Goal: Communication & Community: Answer question/provide support

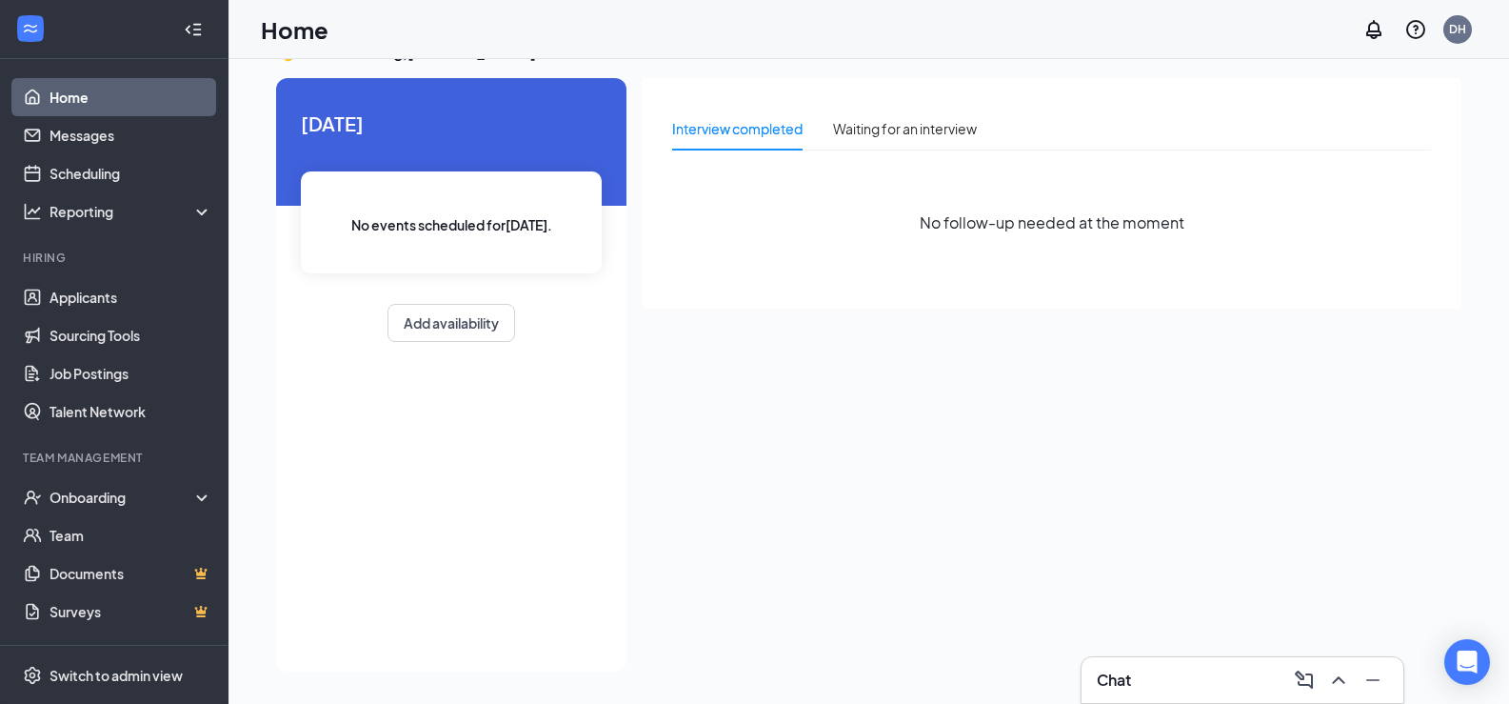
scroll to position [40, 0]
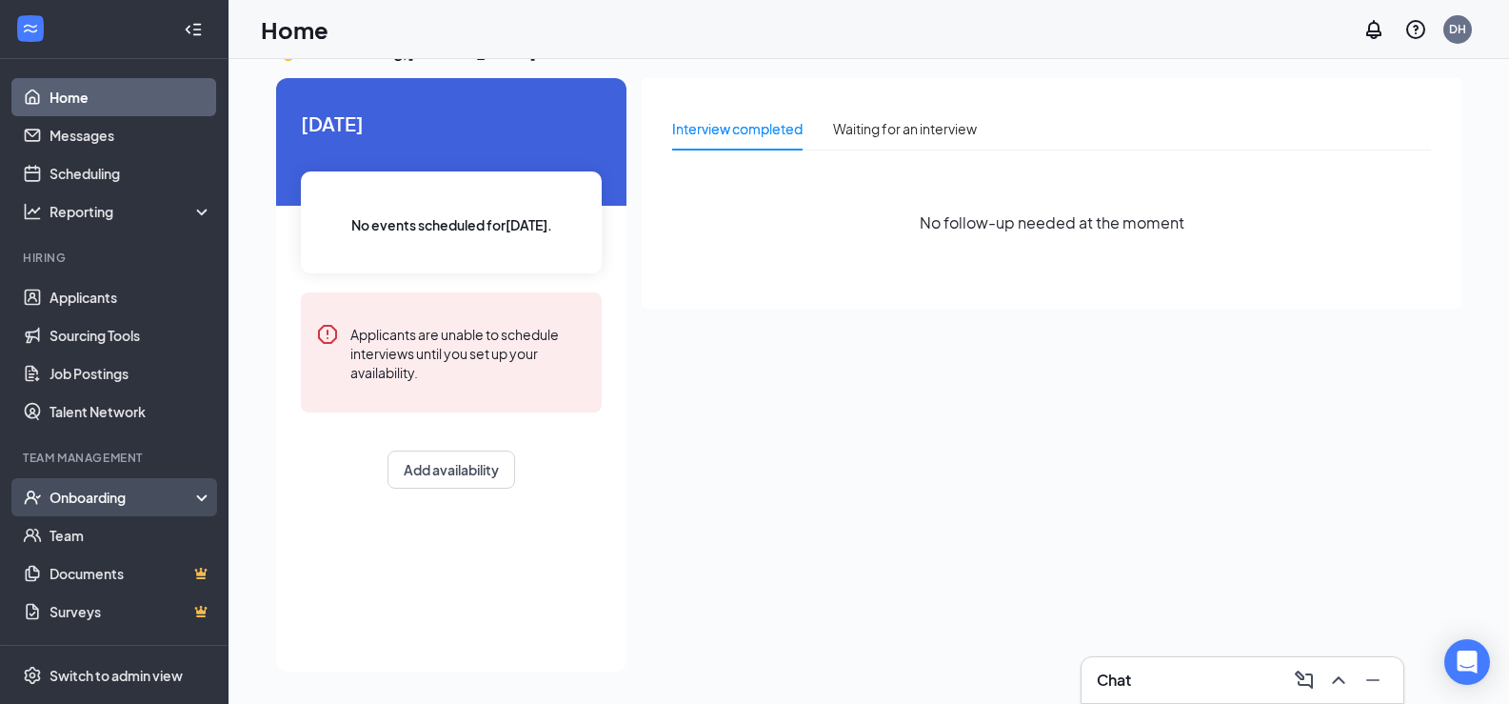
click at [100, 497] on div "Onboarding" at bounding box center [123, 497] width 147 height 19
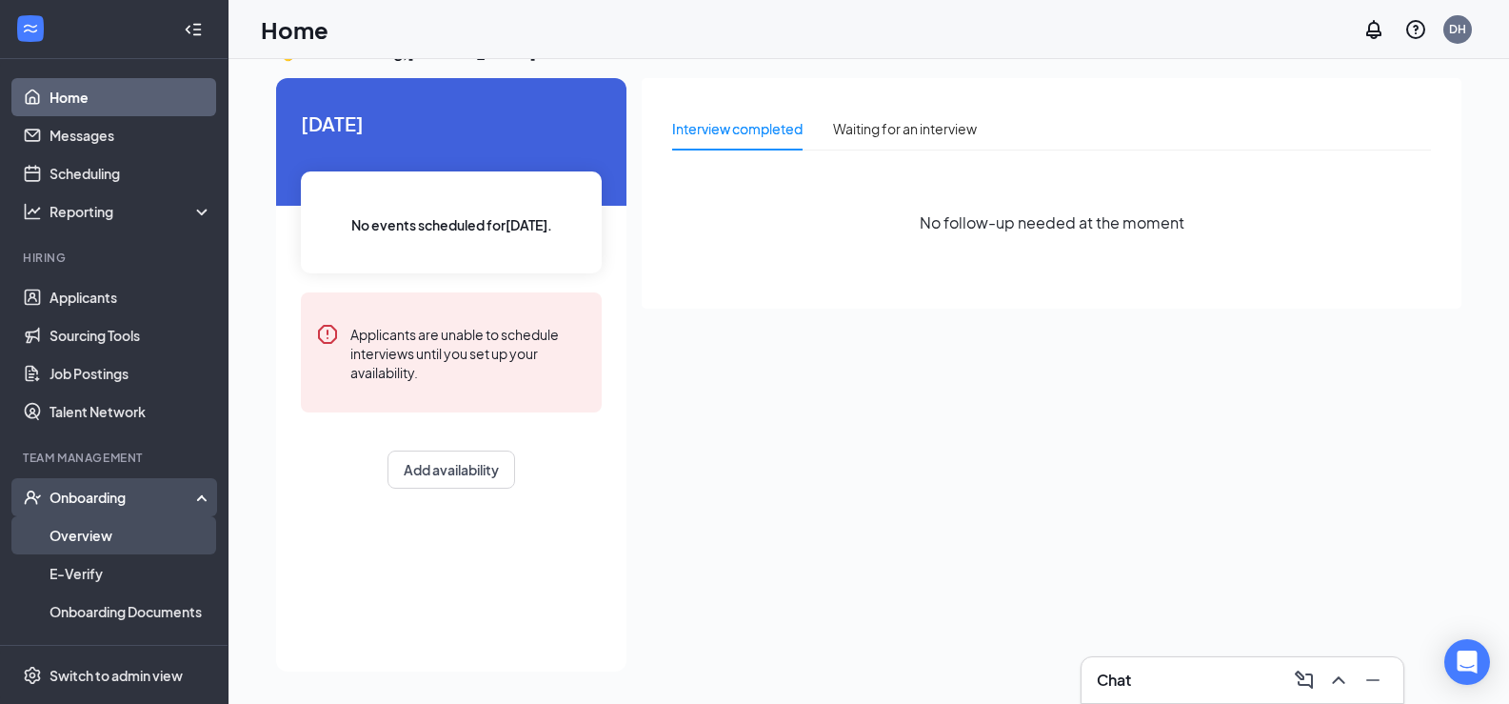
click at [94, 528] on link "Overview" at bounding box center [131, 535] width 163 height 38
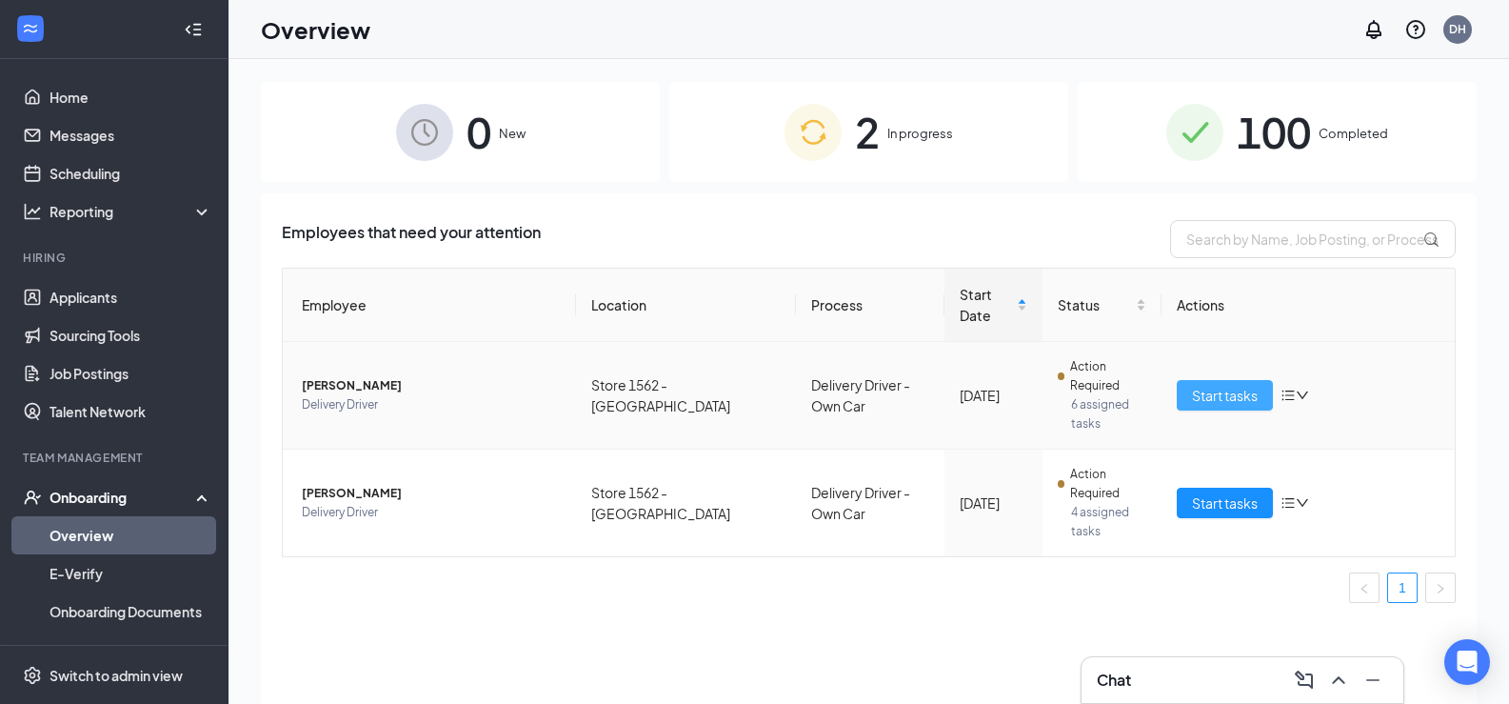
click at [1200, 385] on span "Start tasks" at bounding box center [1225, 395] width 66 height 21
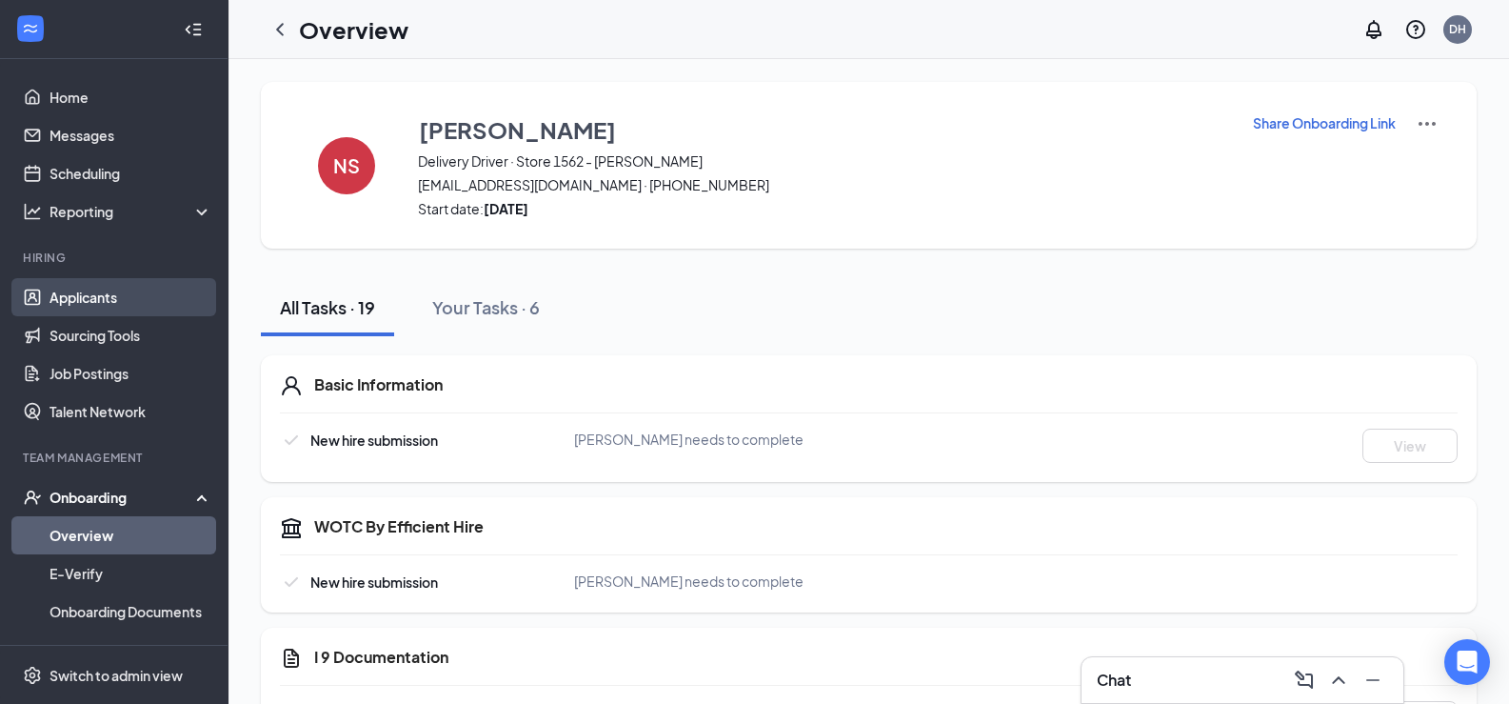
click at [96, 295] on link "Applicants" at bounding box center [131, 297] width 163 height 38
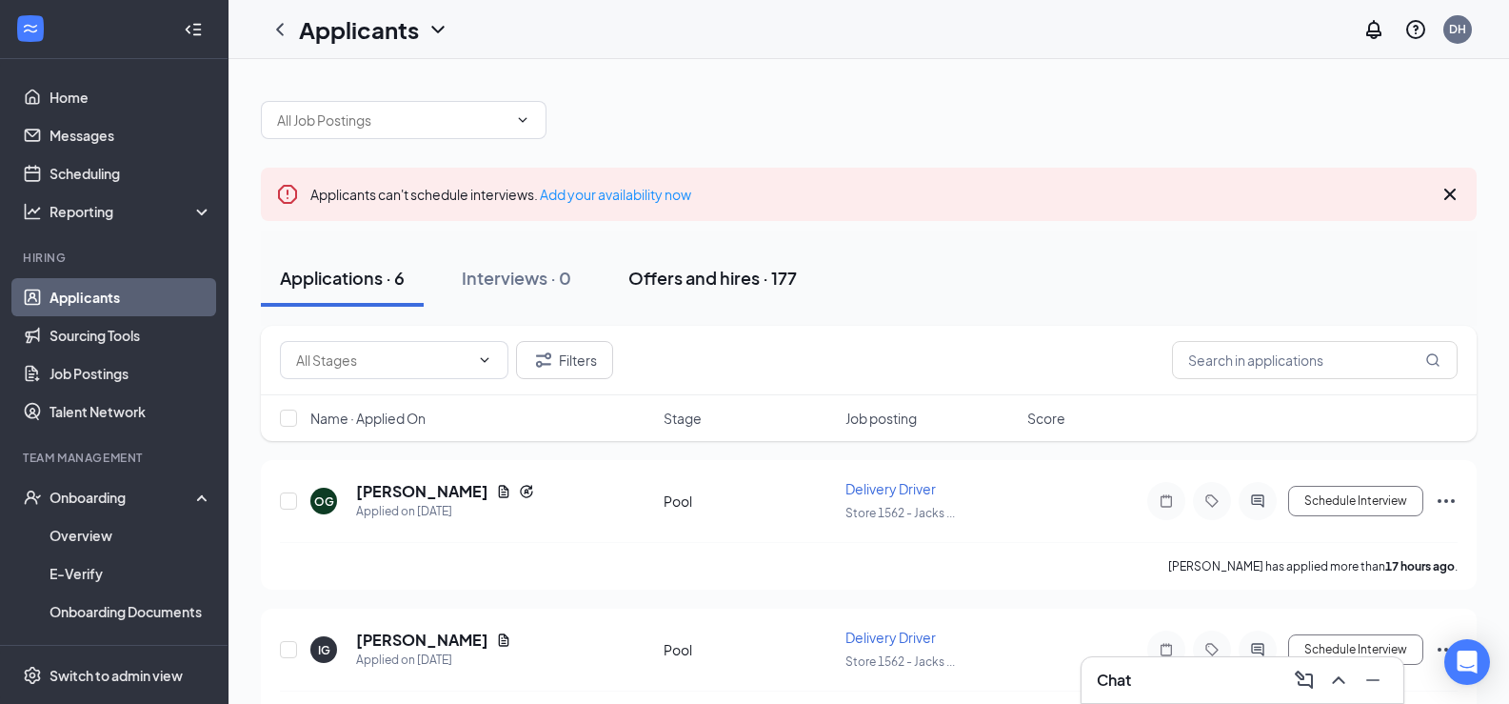
click at [698, 277] on div "Offers and hires · 177" at bounding box center [712, 278] width 169 height 24
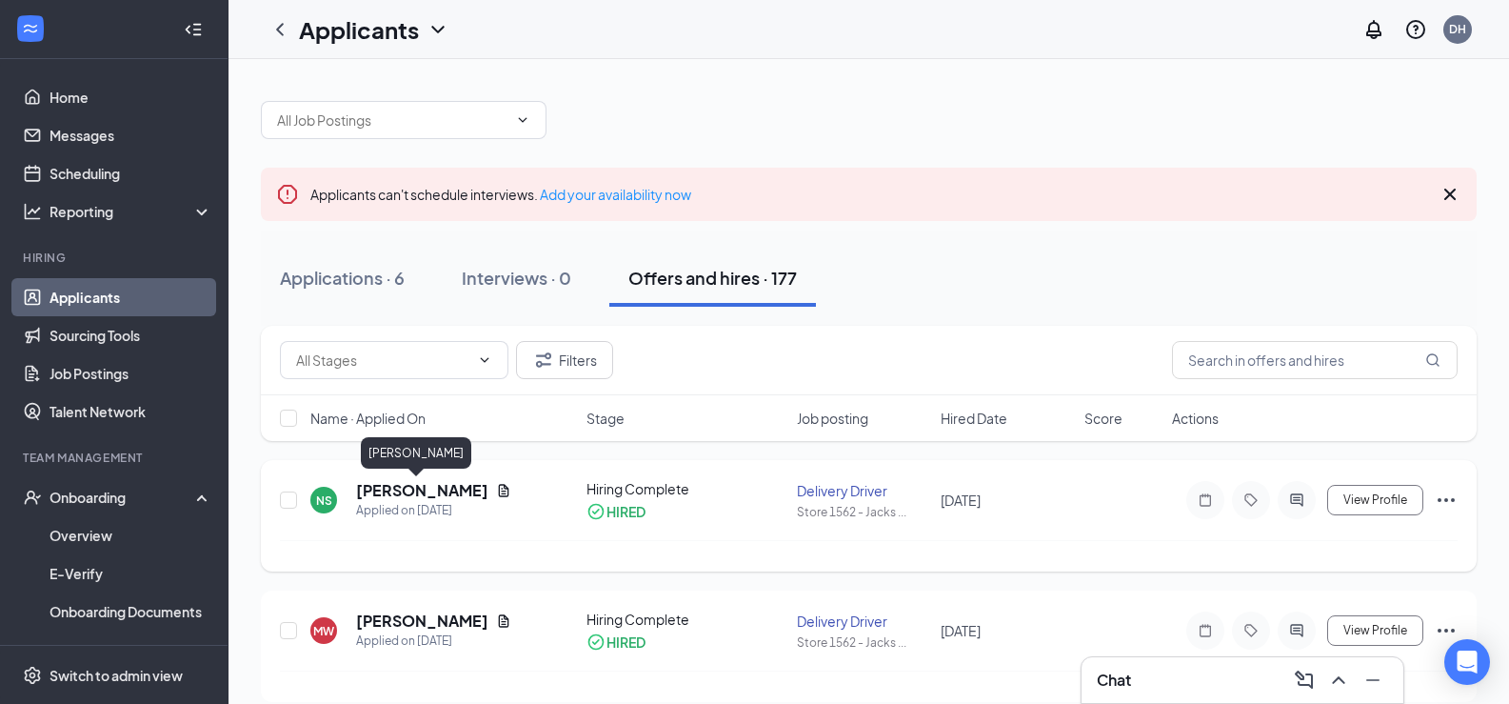
click at [426, 493] on h5 "[PERSON_NAME]" at bounding box center [422, 490] width 132 height 21
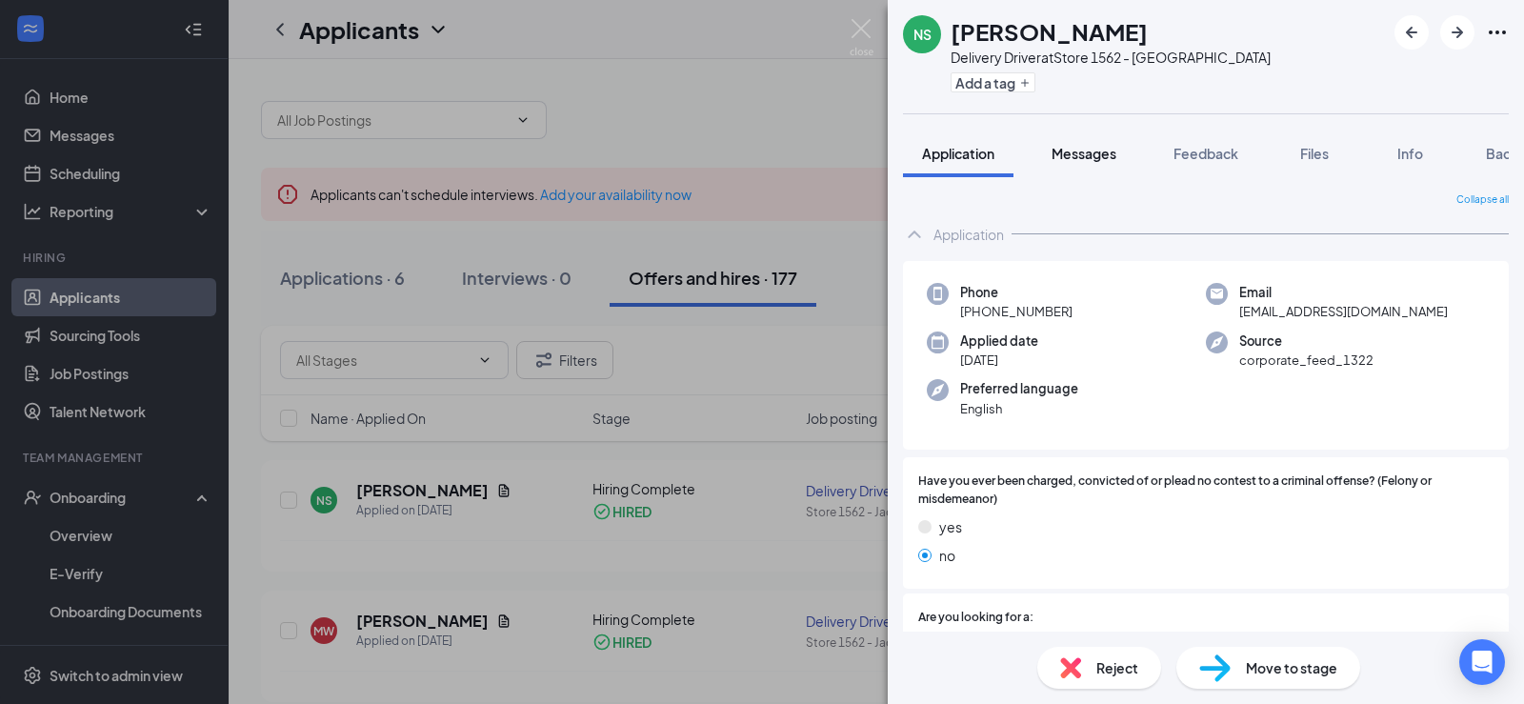
click at [1088, 157] on span "Messages" at bounding box center [1083, 153] width 65 height 17
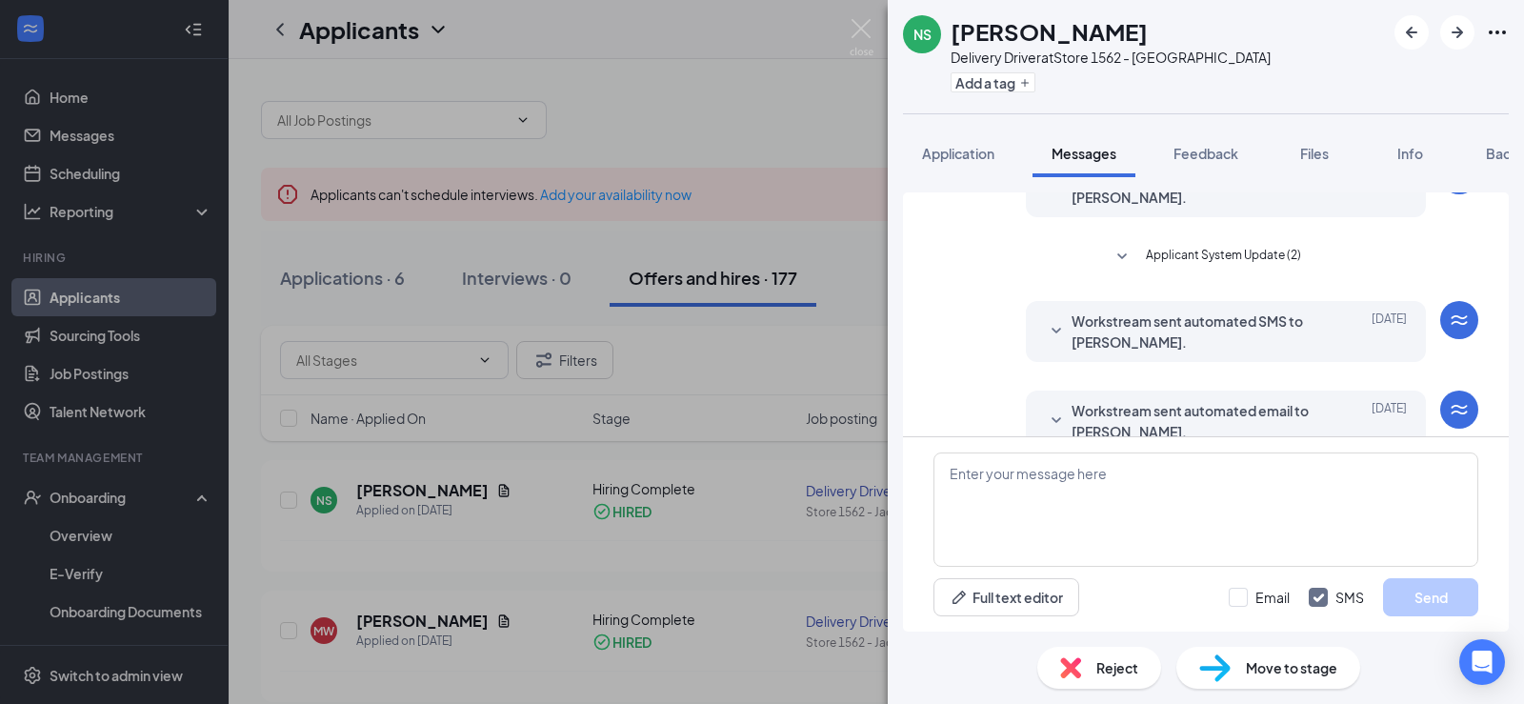
scroll to position [642, 0]
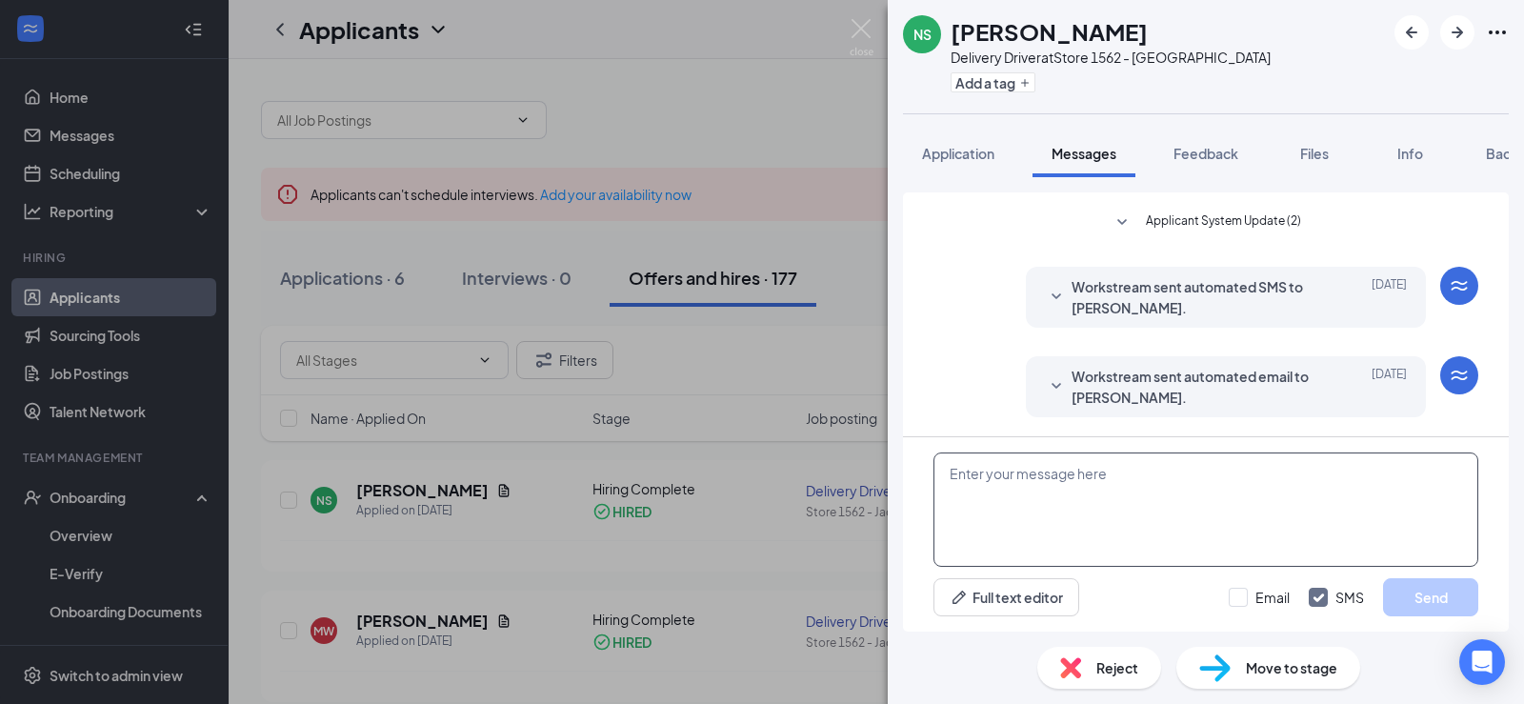
drag, startPoint x: 1088, startPoint y: 503, endPoint x: 1264, endPoint y: 467, distance: 178.9
click at [1108, 499] on textarea at bounding box center [1205, 509] width 545 height 114
type textarea "Your background came back and I've sent you the info you fill out to get you in…"
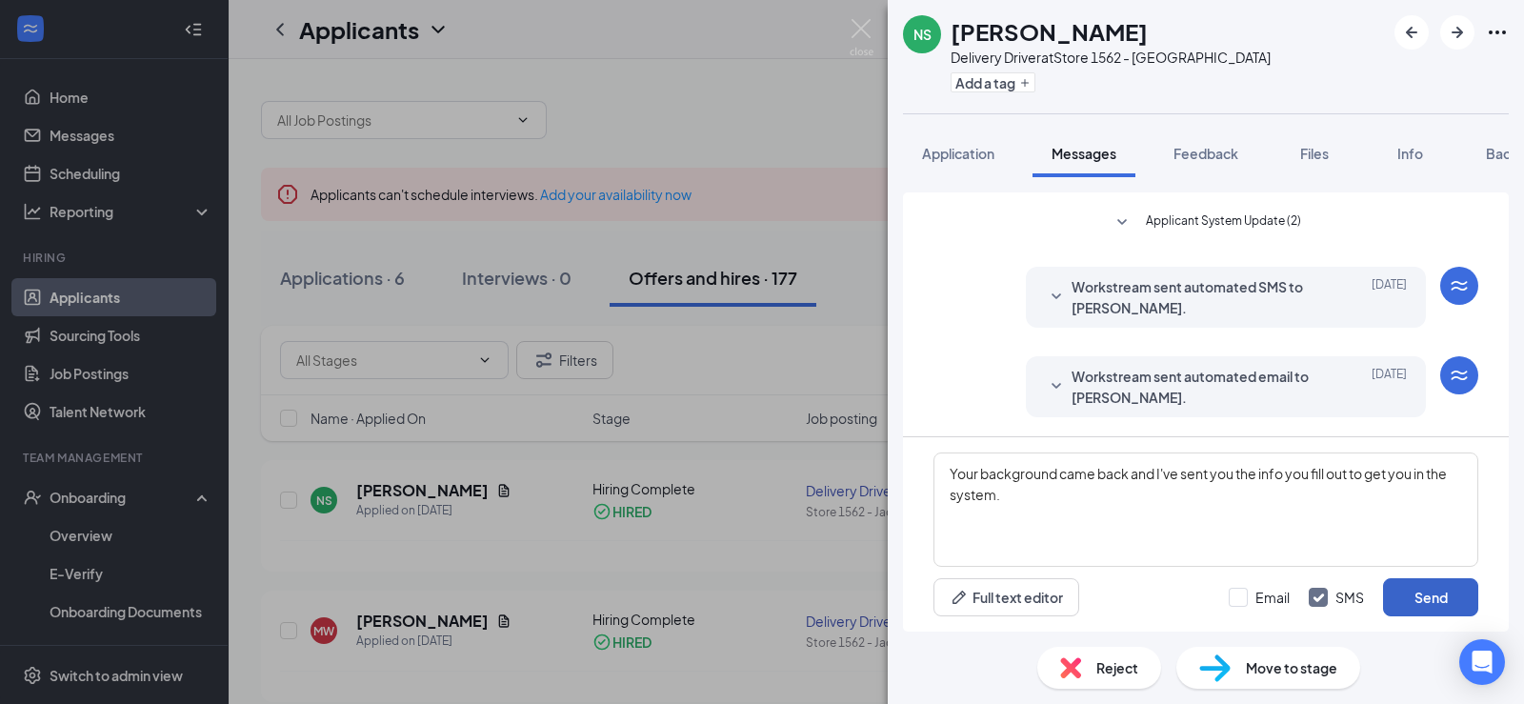
click at [1411, 598] on button "Send" at bounding box center [1430, 597] width 95 height 38
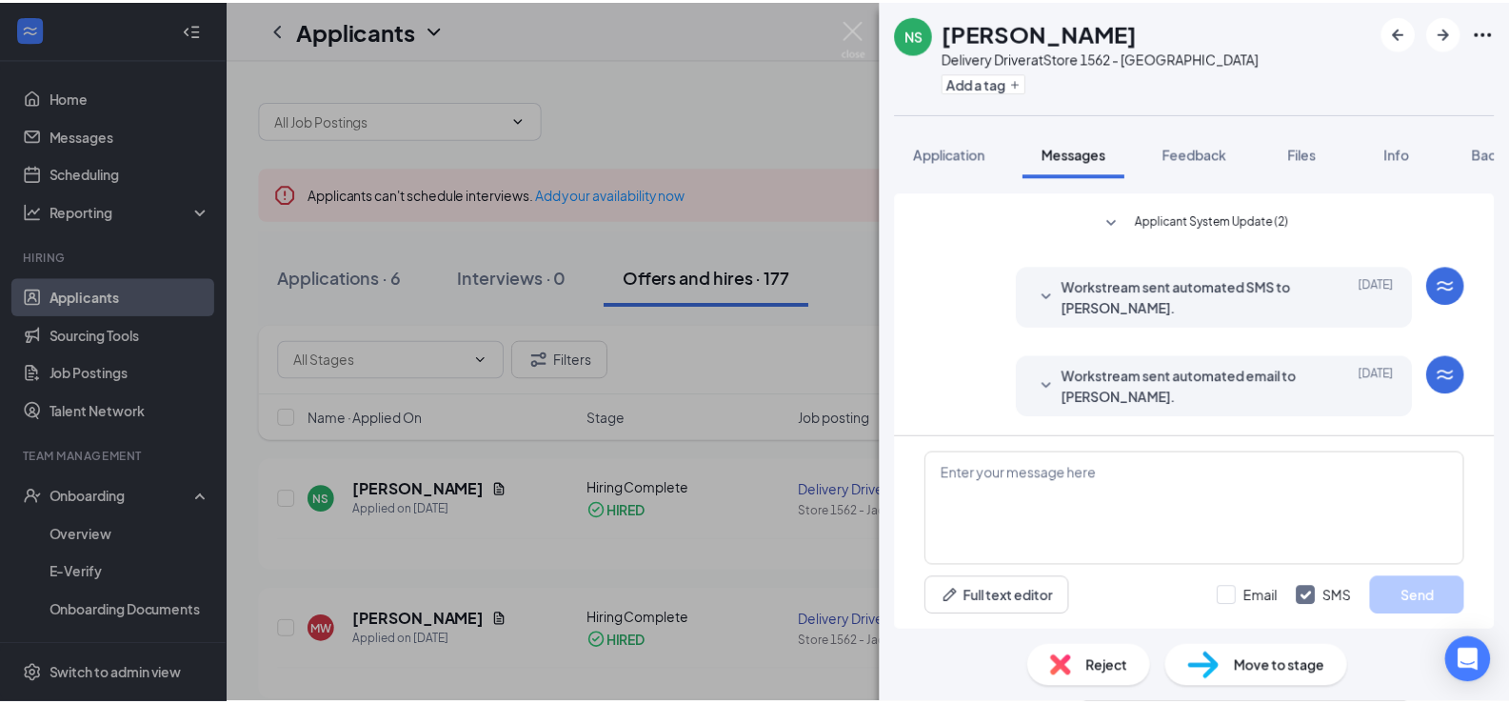
scroll to position [785, 0]
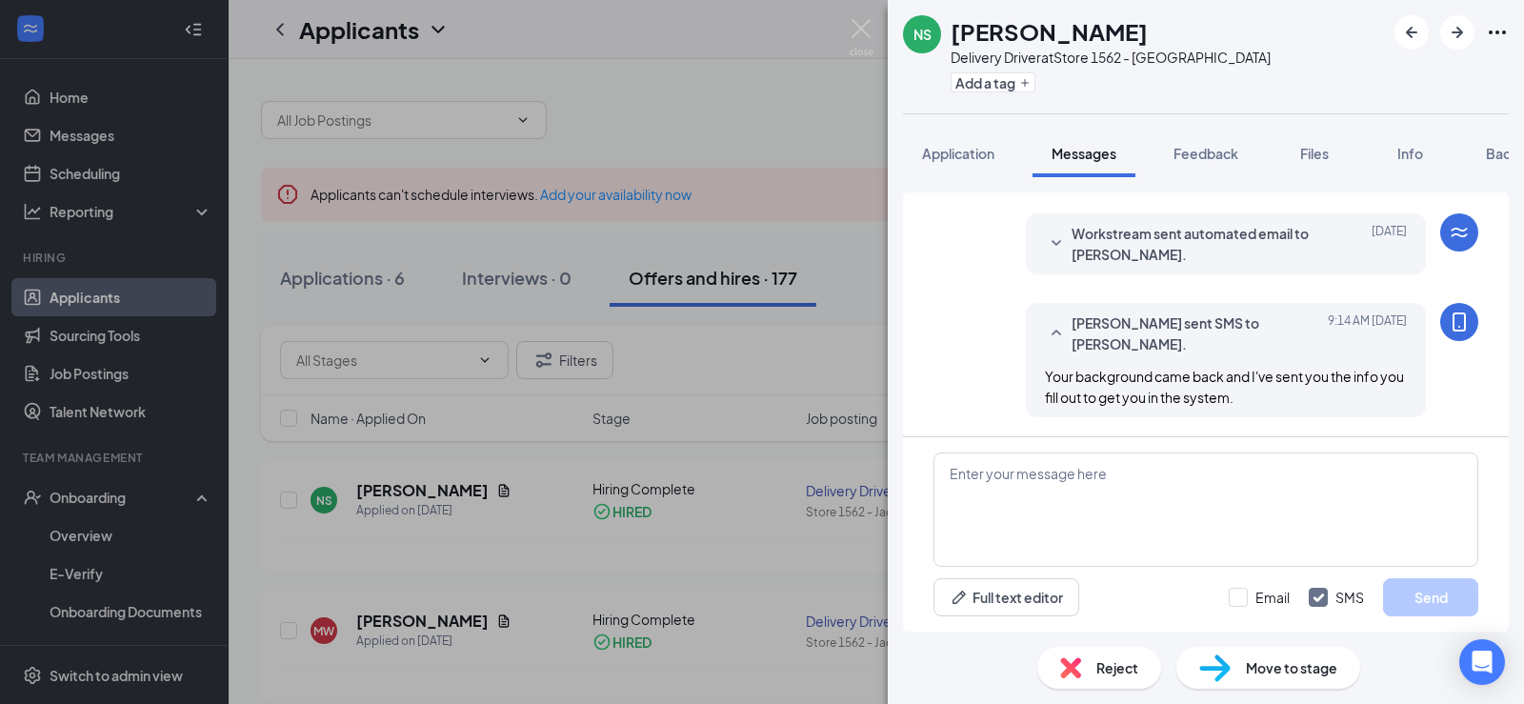
click at [153, 493] on div "NS [PERSON_NAME] Delivery Driver at Store 1562 - [PERSON_NAME] Add a tag Applic…" at bounding box center [762, 352] width 1524 height 704
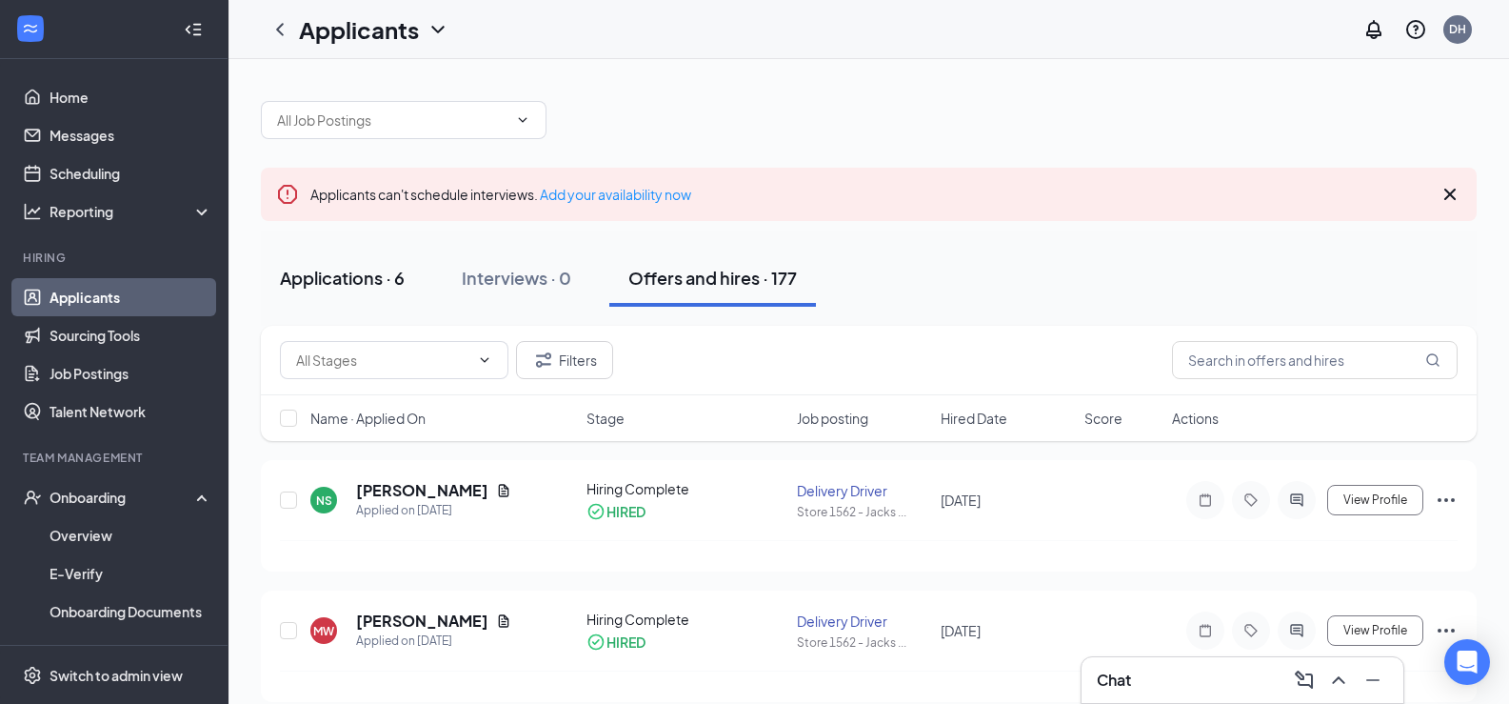
click at [378, 280] on div "Applications · 6" at bounding box center [342, 278] width 125 height 24
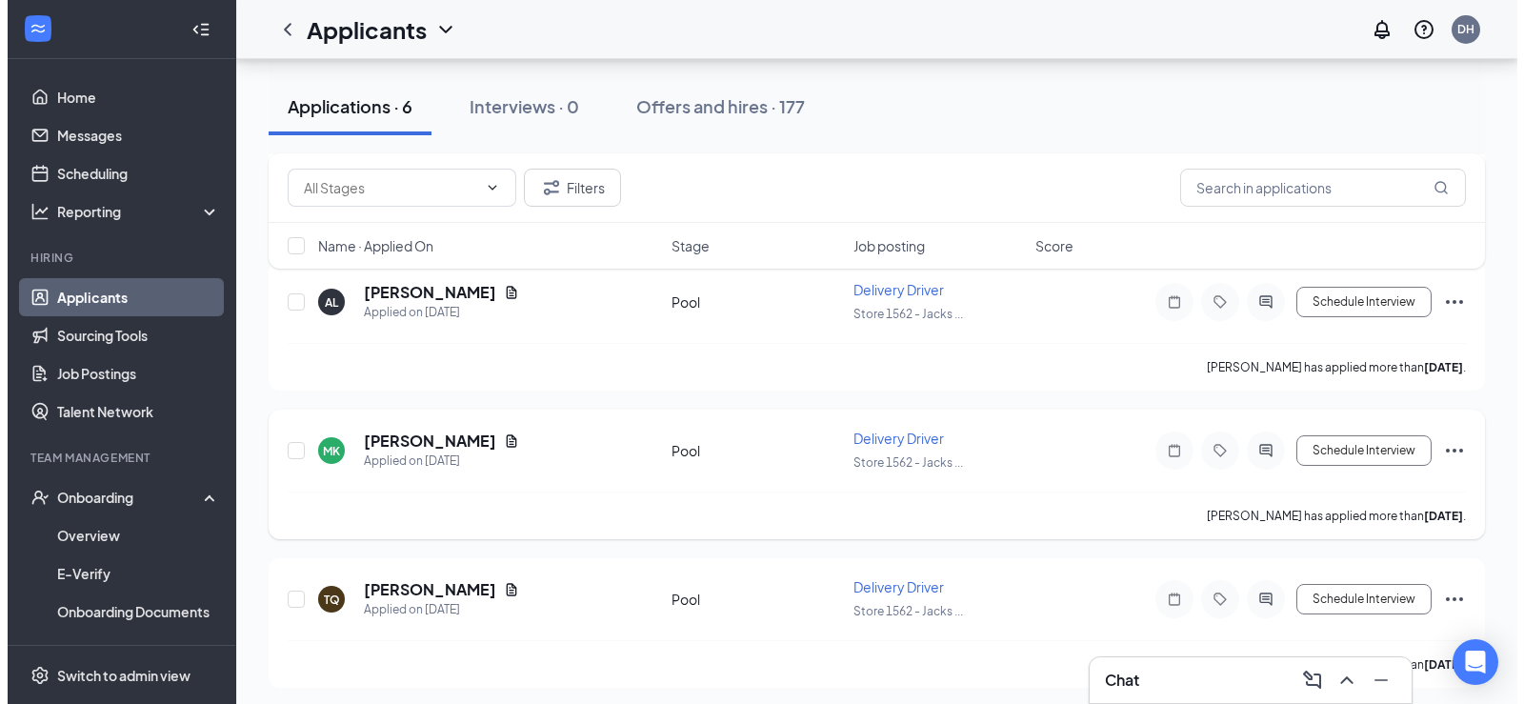
scroll to position [651, 0]
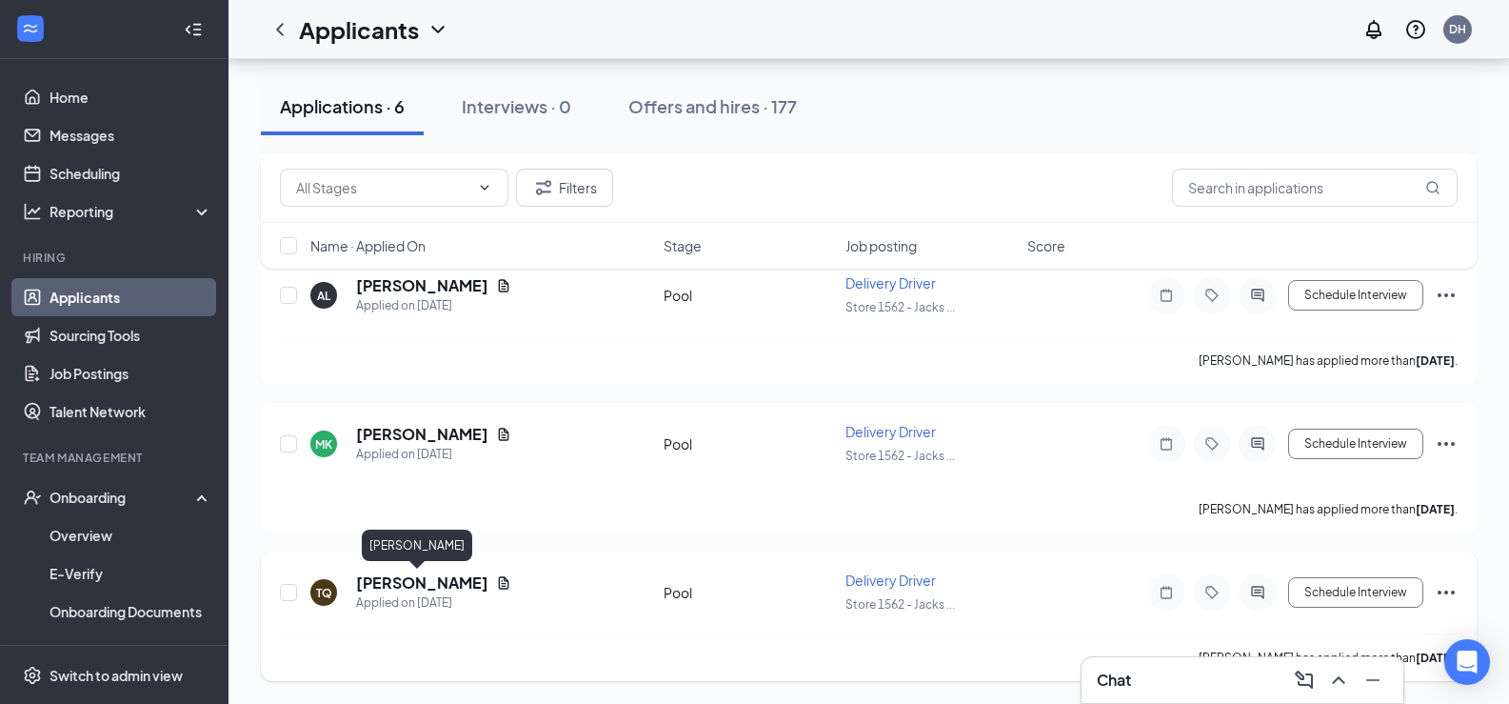
click at [408, 581] on h5 "[PERSON_NAME]" at bounding box center [422, 582] width 132 height 21
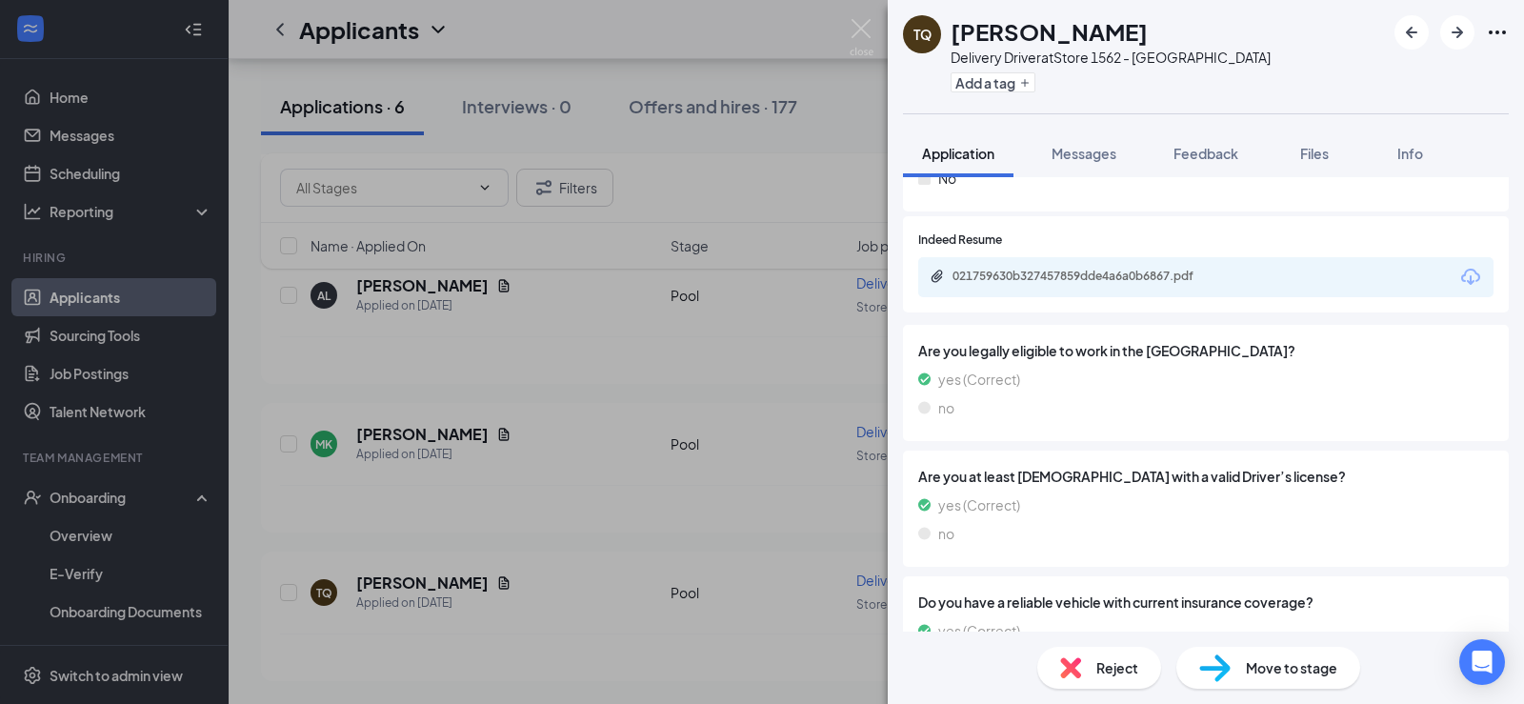
scroll to position [1238, 0]
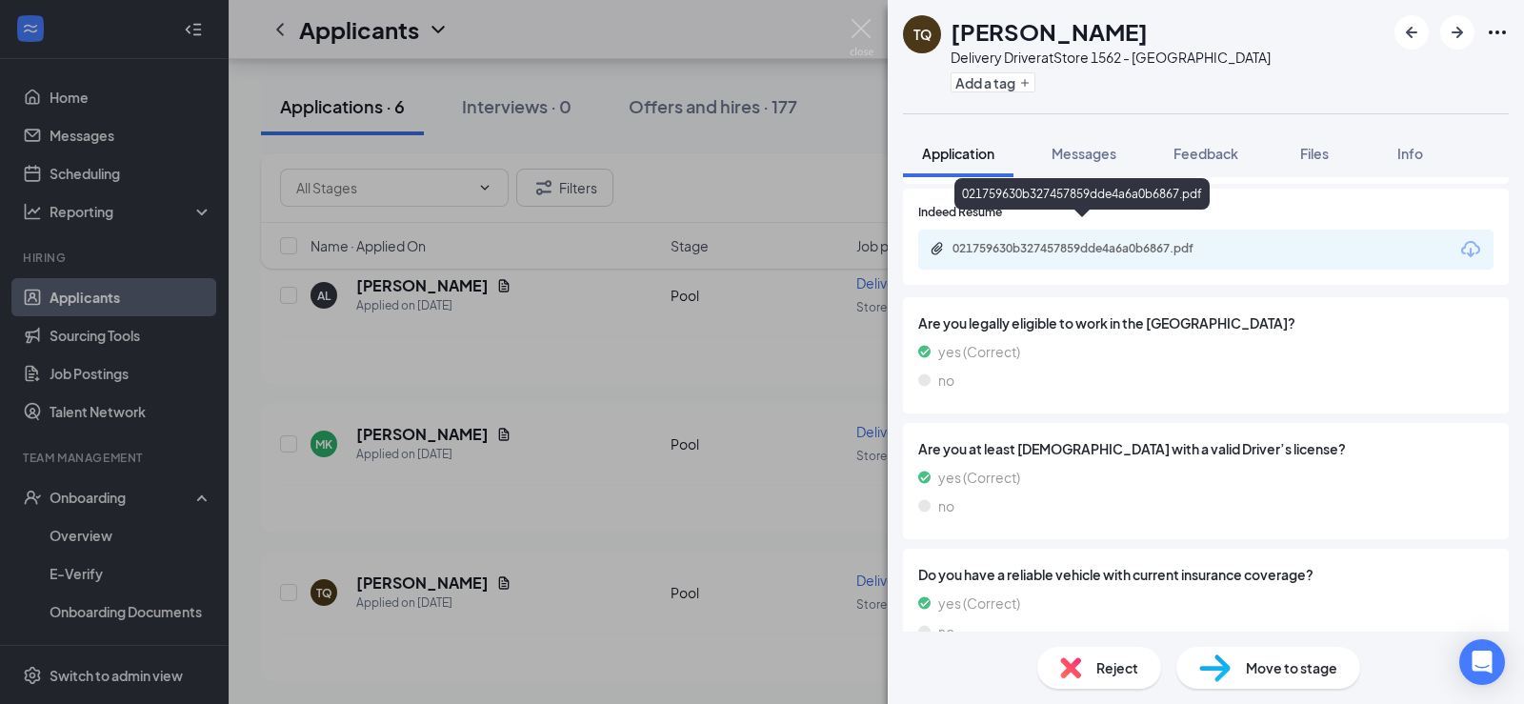
click at [1125, 241] on div "021759630b327457859dde4a6a0b6867.pdf" at bounding box center [1085, 248] width 267 height 15
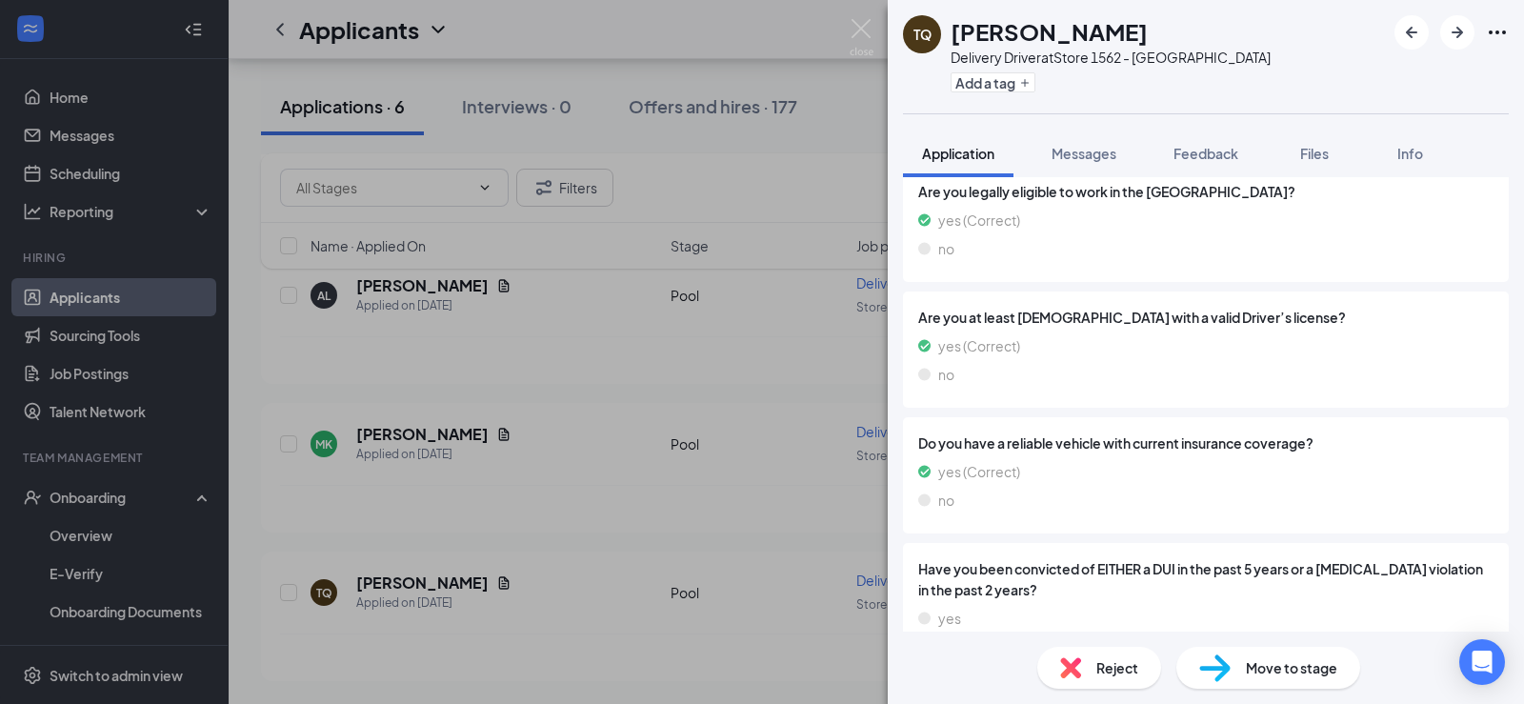
scroll to position [1402, 0]
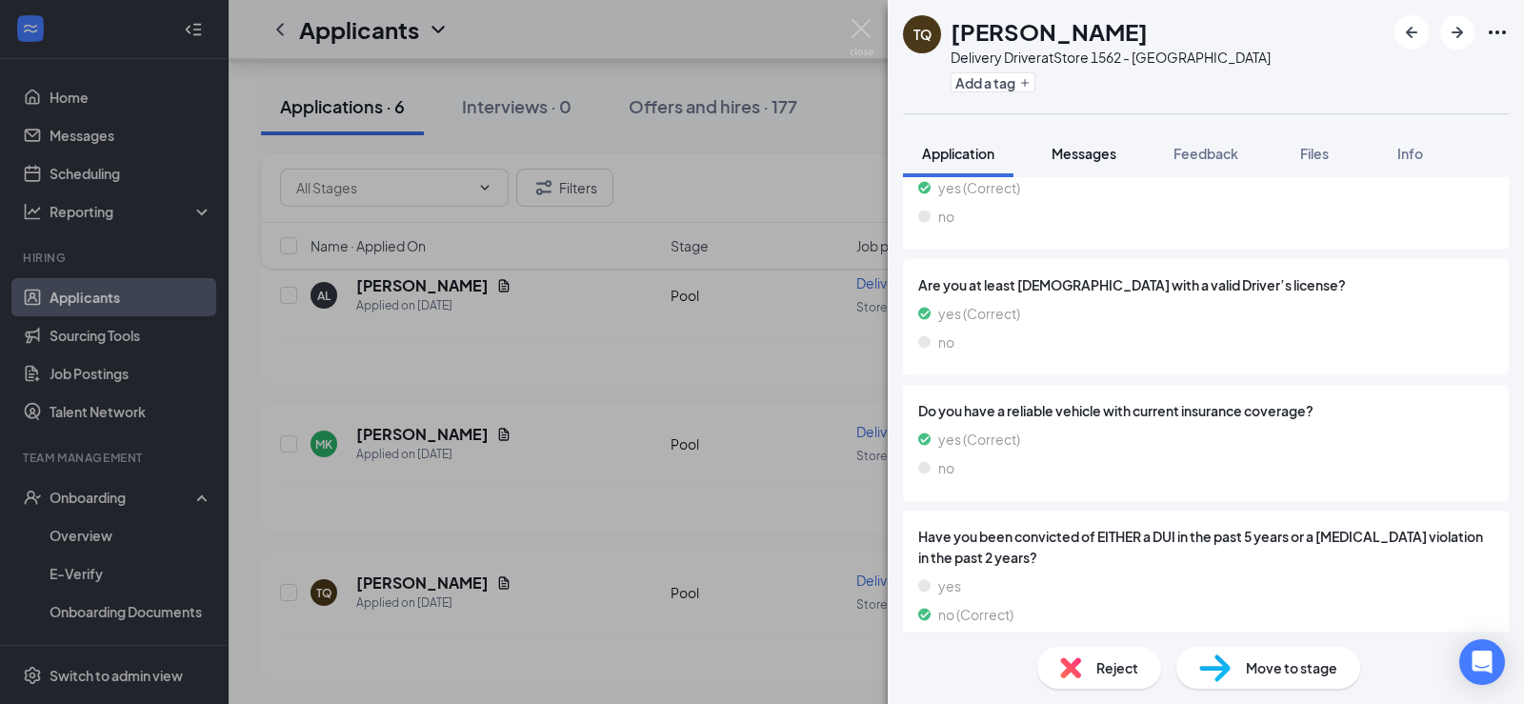
click at [1078, 155] on span "Messages" at bounding box center [1083, 153] width 65 height 17
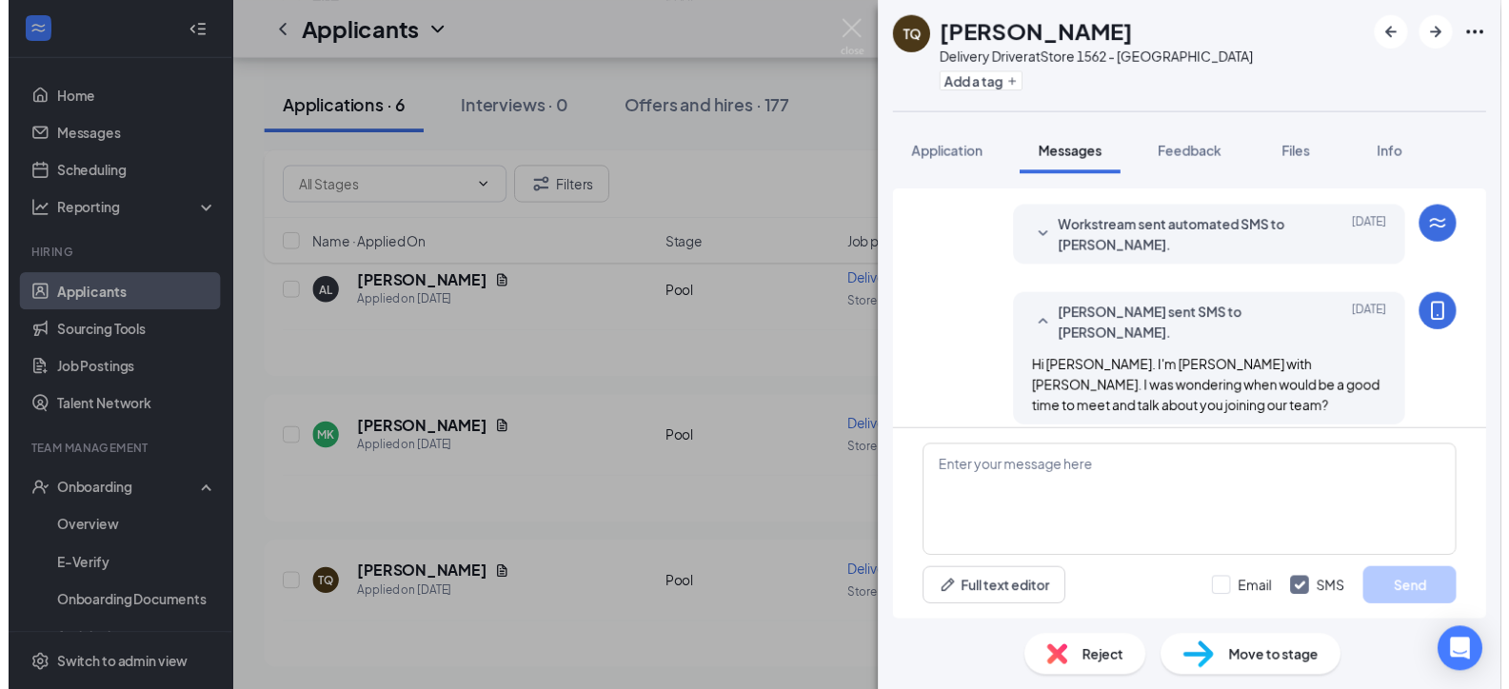
scroll to position [154, 0]
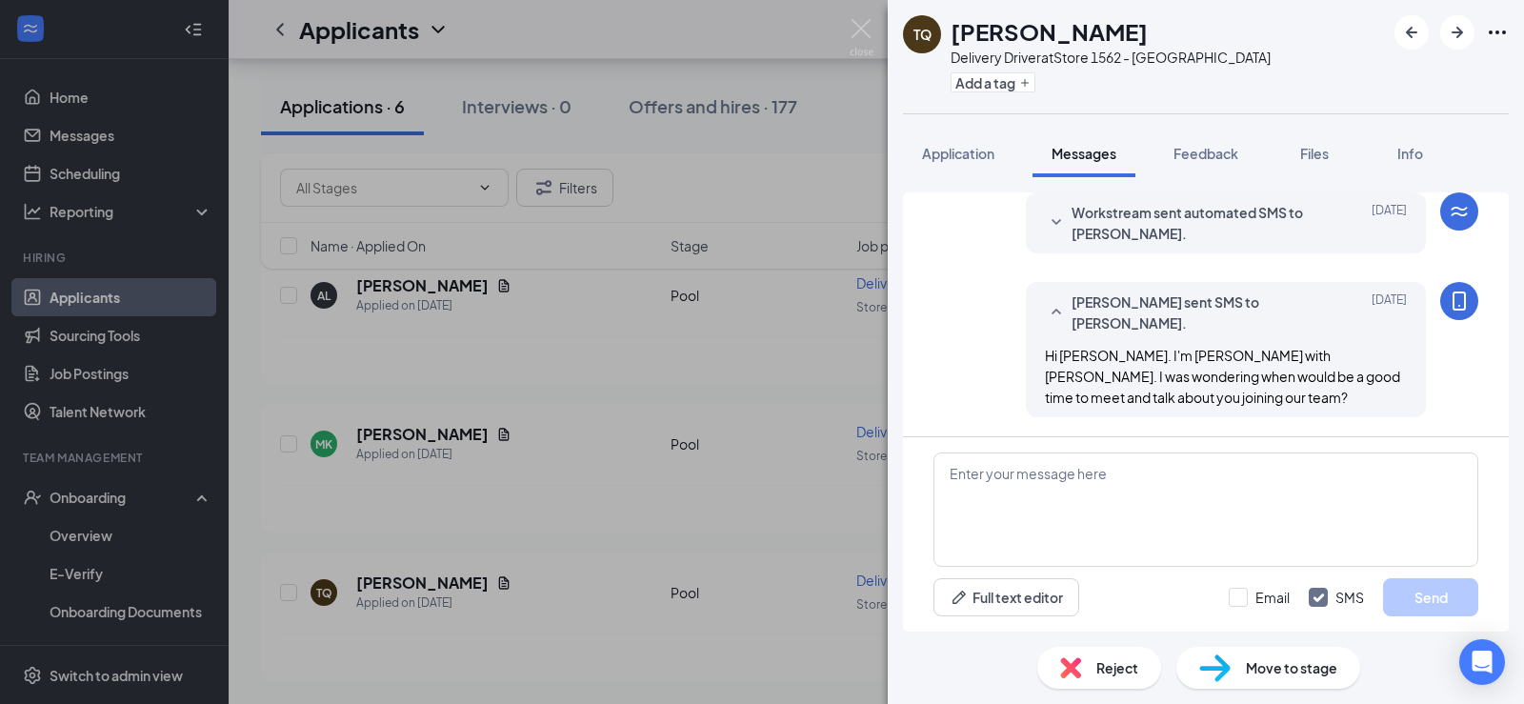
click at [817, 345] on div "TQ [PERSON_NAME] Delivery Driver at Store 1562 - [PERSON_NAME] Add a tag Applic…" at bounding box center [762, 352] width 1524 height 704
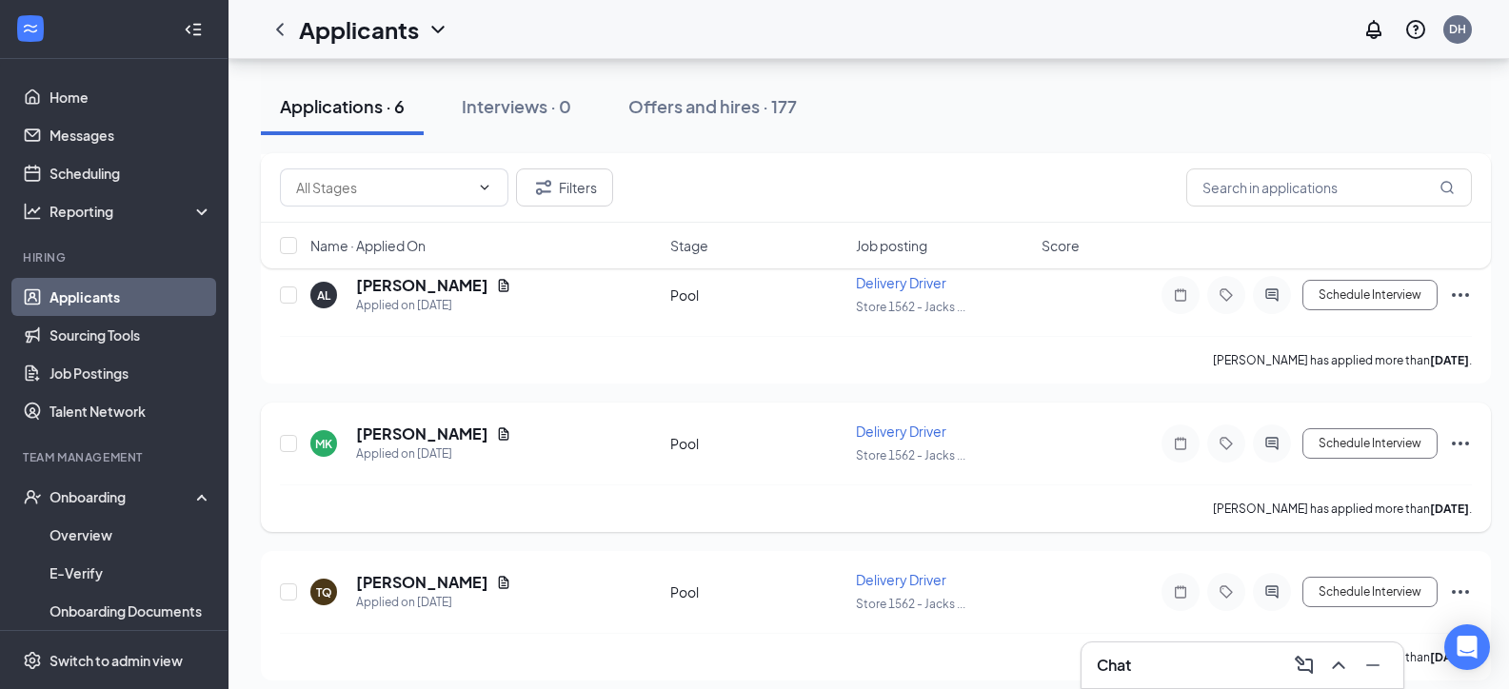
scroll to position [666, 0]
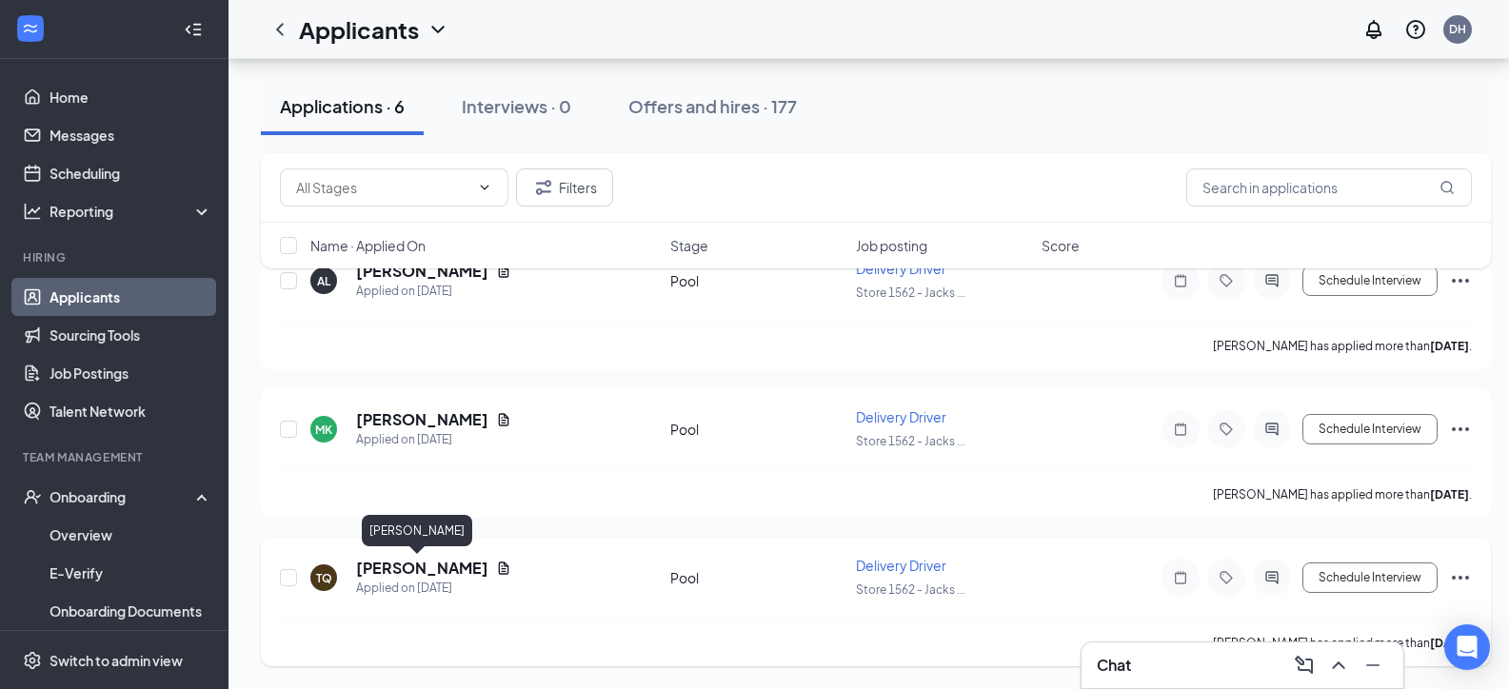
click at [390, 566] on h5 "[PERSON_NAME]" at bounding box center [422, 568] width 132 height 21
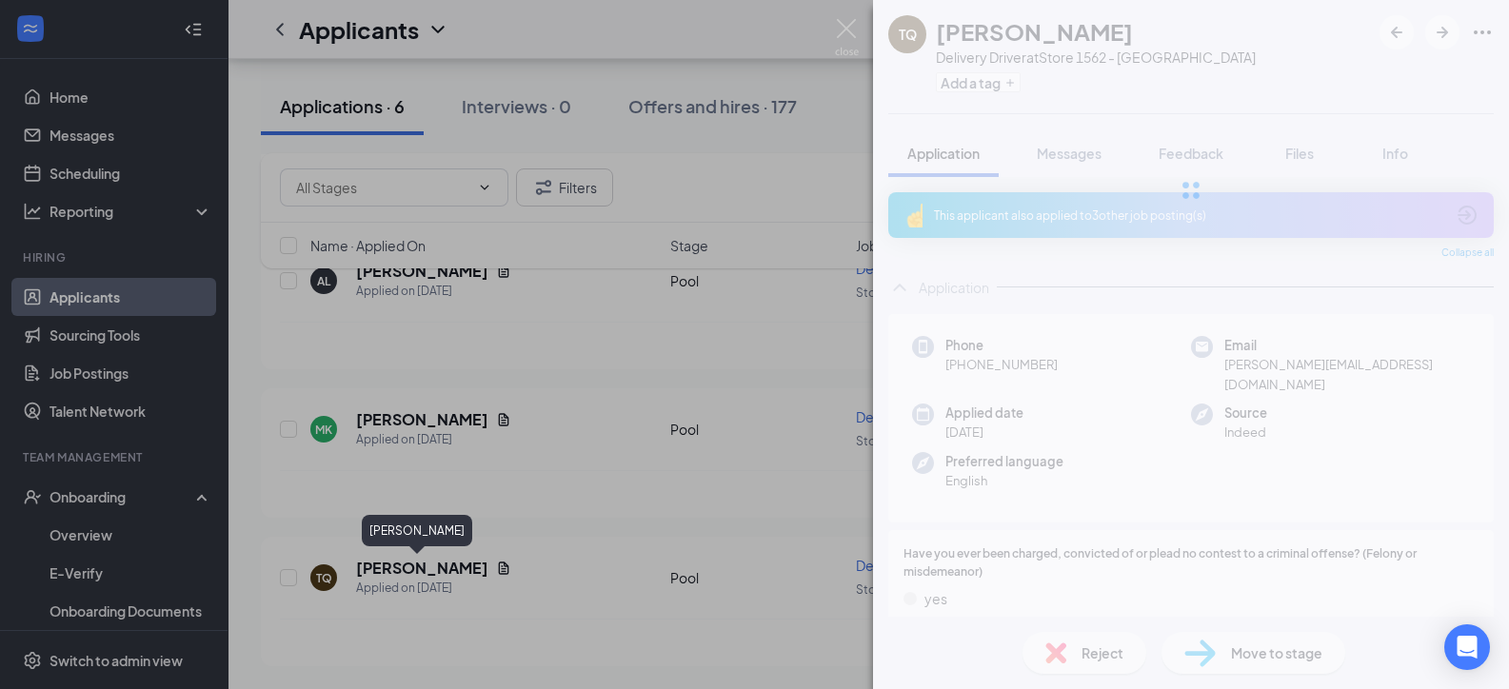
scroll to position [651, 0]
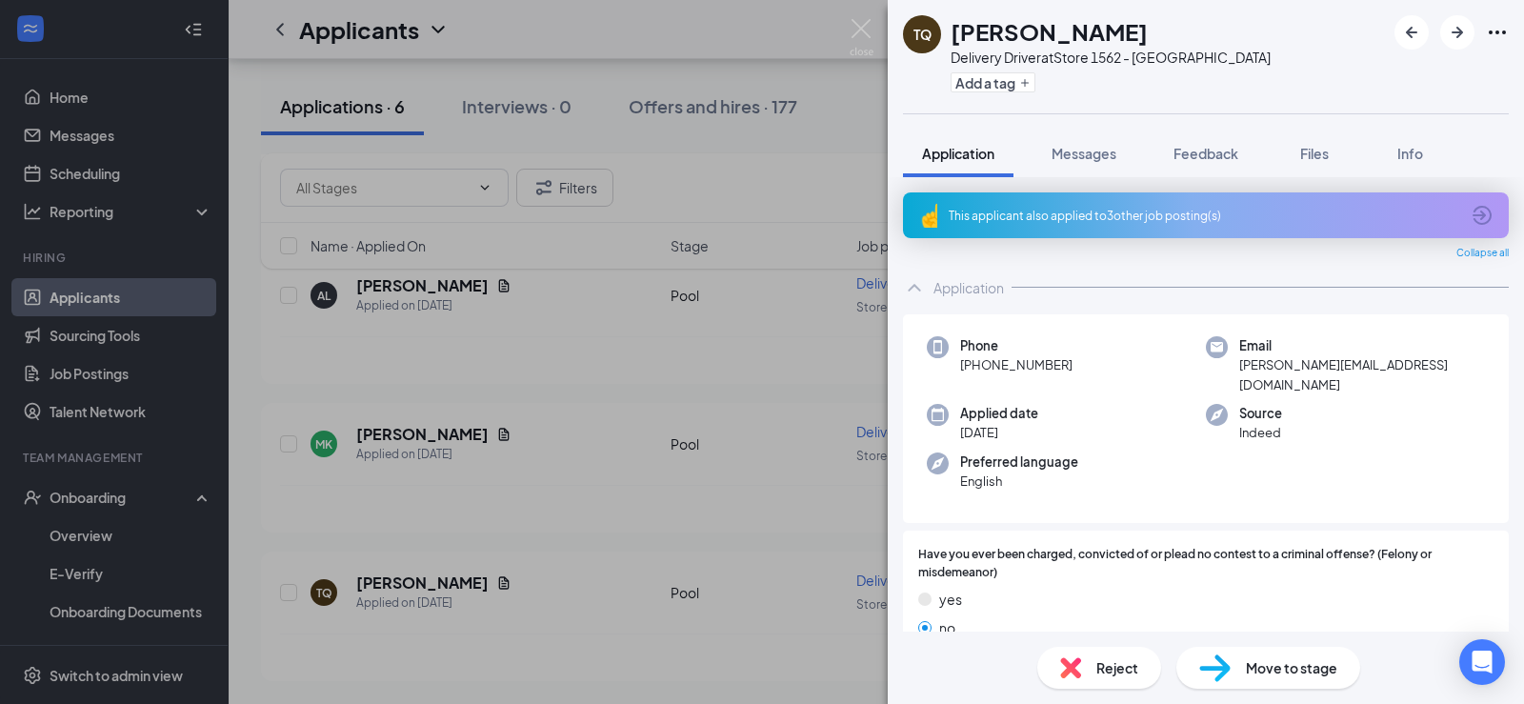
click at [1090, 662] on div "Reject" at bounding box center [1099, 668] width 124 height 42
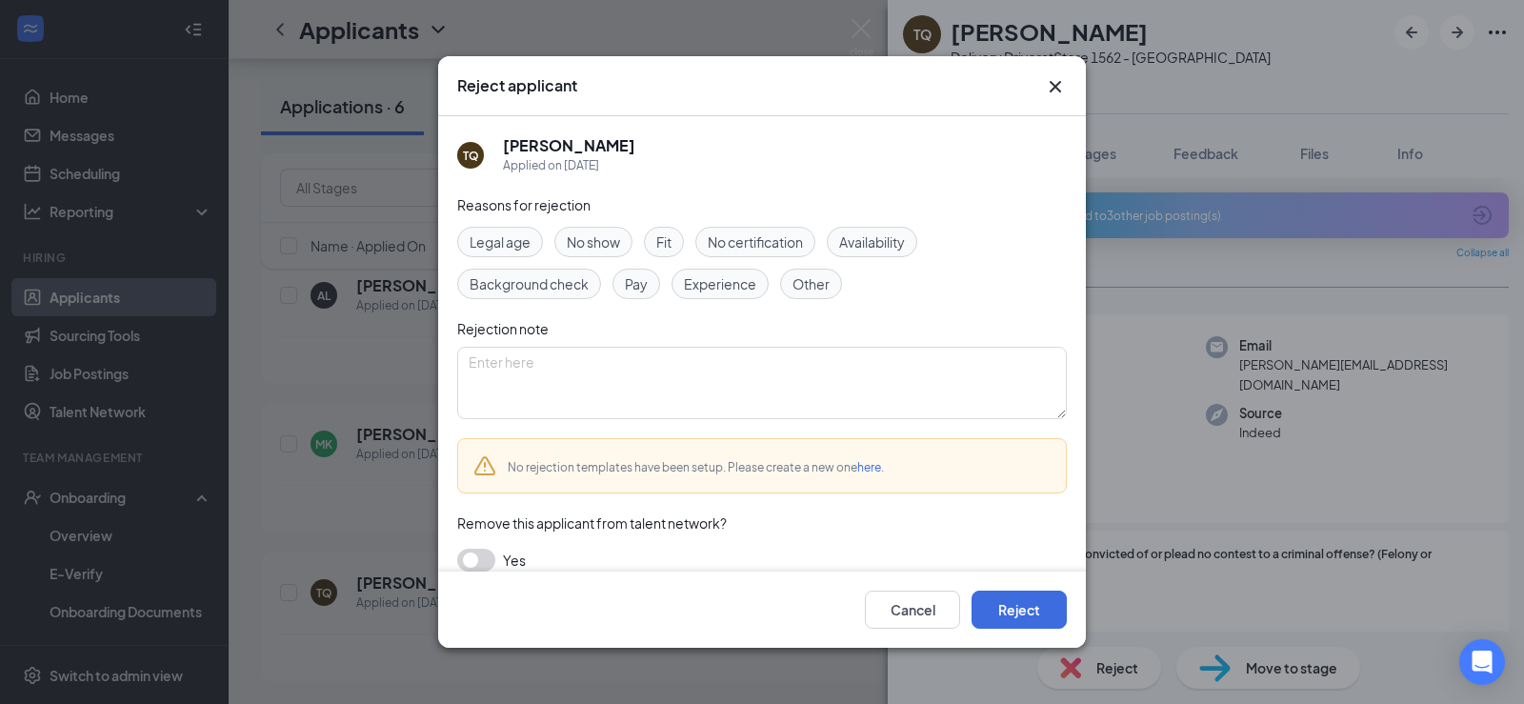
drag, startPoint x: 488, startPoint y: 559, endPoint x: 508, endPoint y: 563, distance: 19.4
click at [488, 560] on button "button" at bounding box center [476, 559] width 38 height 23
click at [1046, 603] on button "Reject" at bounding box center [1018, 609] width 95 height 38
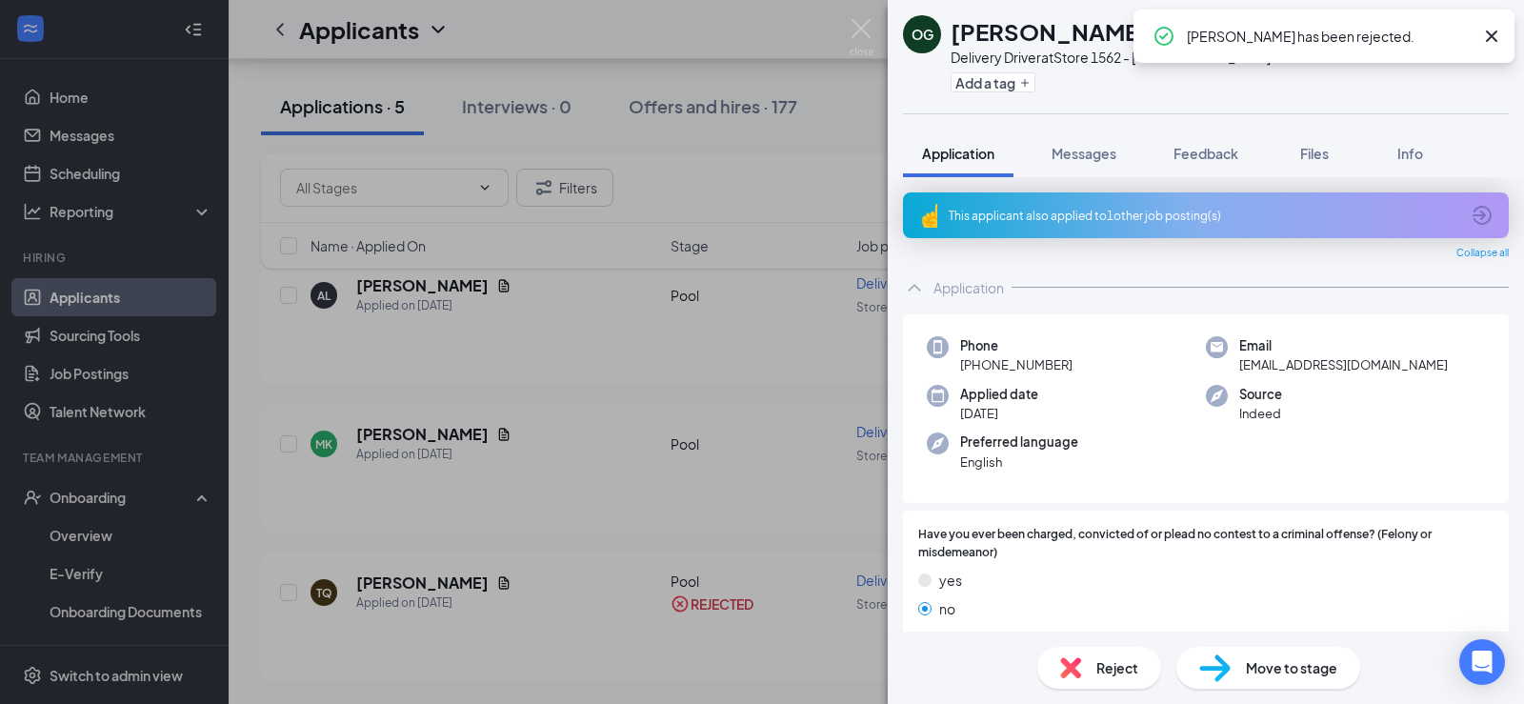
click at [453, 437] on div "OG [PERSON_NAME] Delivery Driver at Store 1562 - [PERSON_NAME] Add a tag Applic…" at bounding box center [762, 352] width 1524 height 704
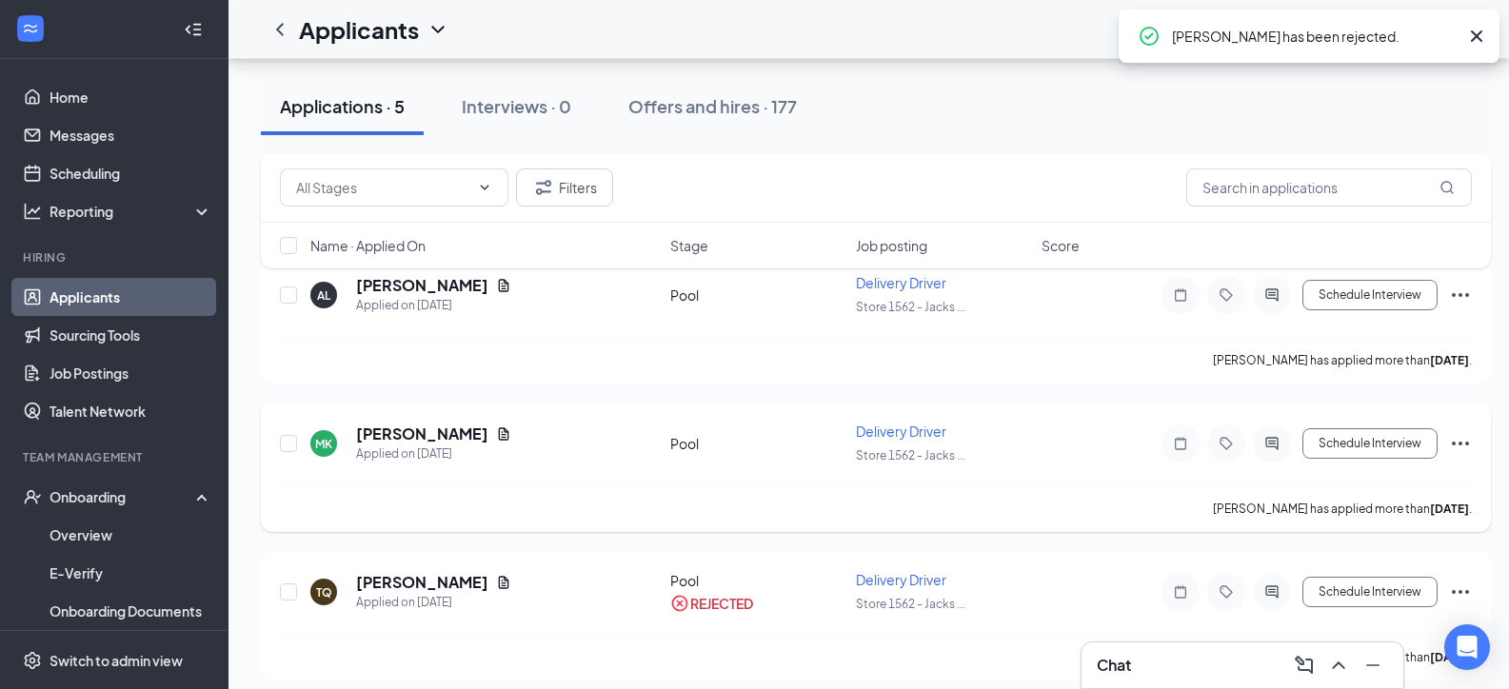
scroll to position [517, 0]
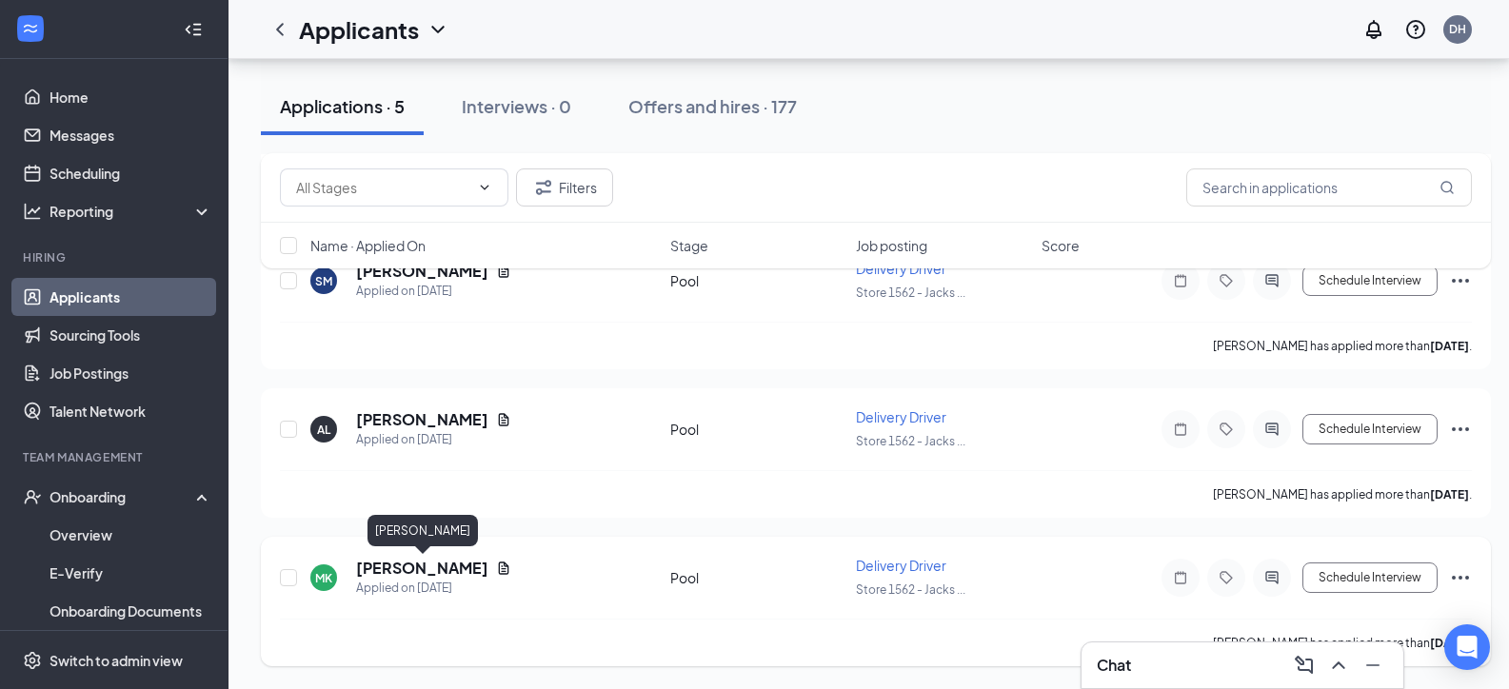
click at [439, 565] on h5 "[PERSON_NAME]" at bounding box center [422, 568] width 132 height 21
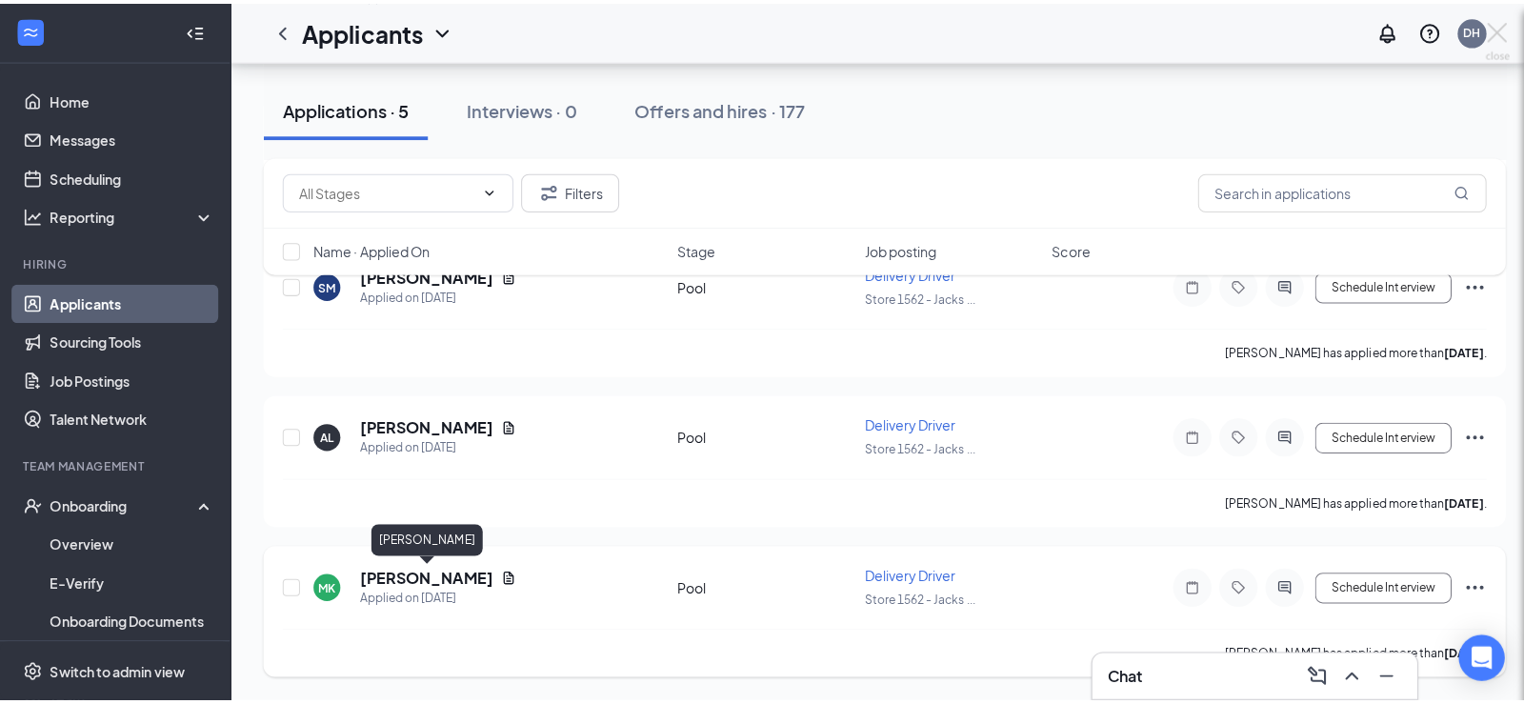
scroll to position [503, 0]
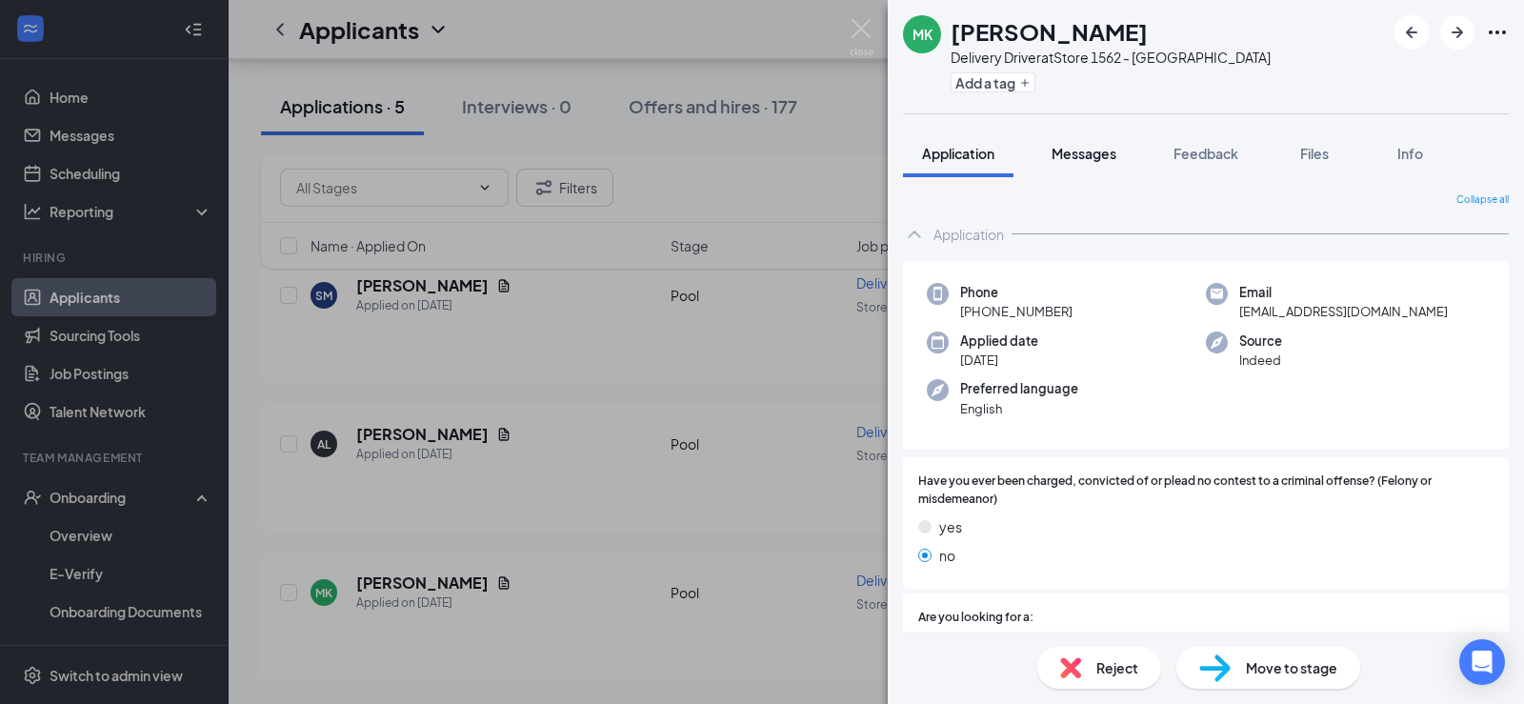
click at [1093, 159] on span "Messages" at bounding box center [1083, 153] width 65 height 17
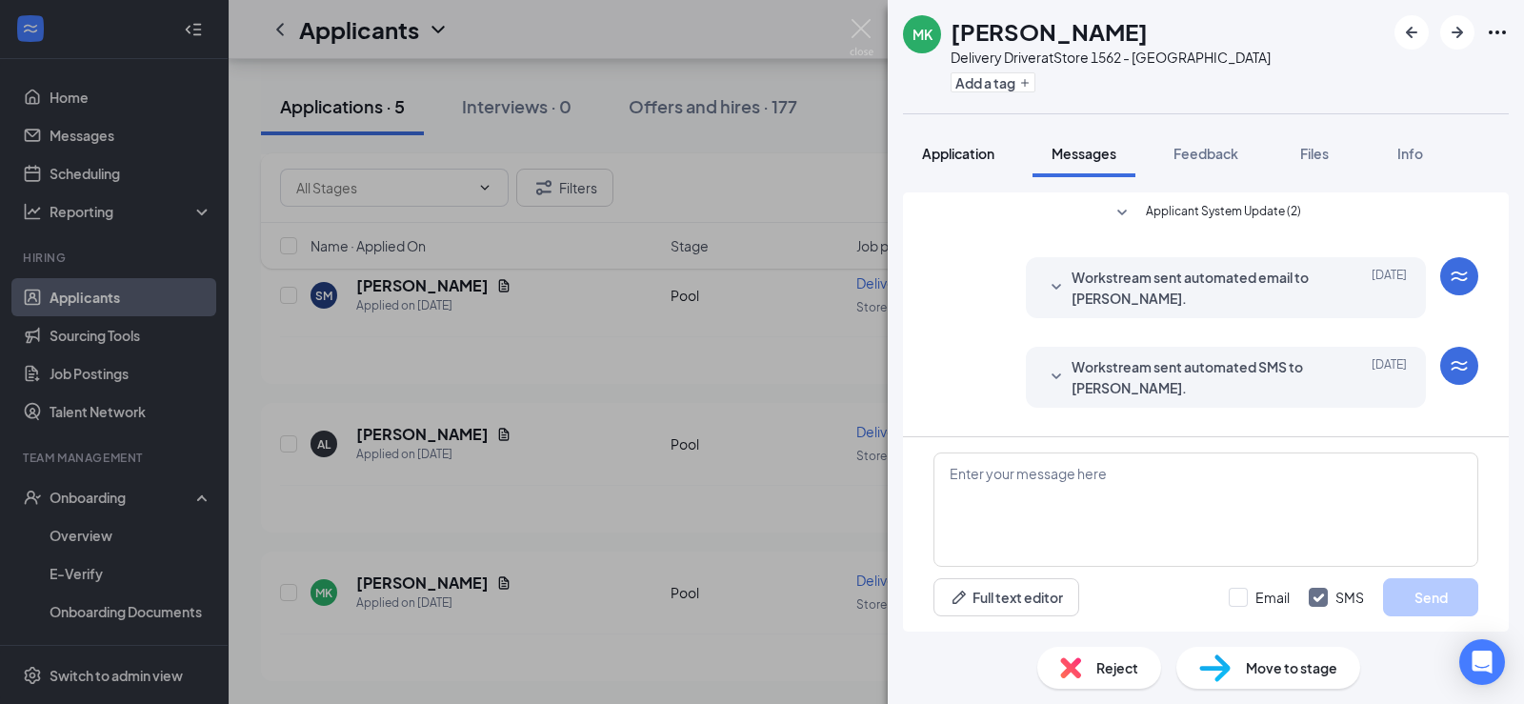
click at [979, 154] on span "Application" at bounding box center [958, 153] width 72 height 17
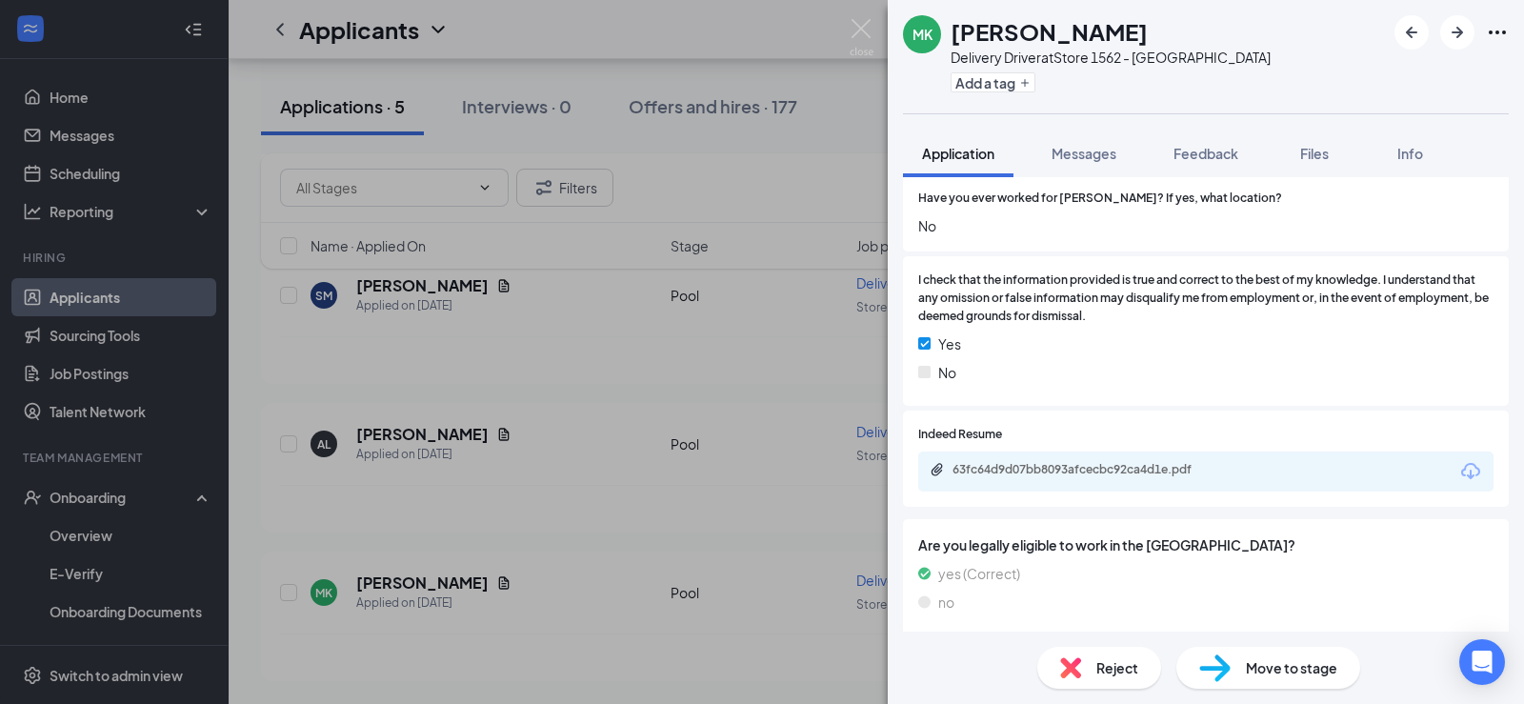
scroll to position [952, 0]
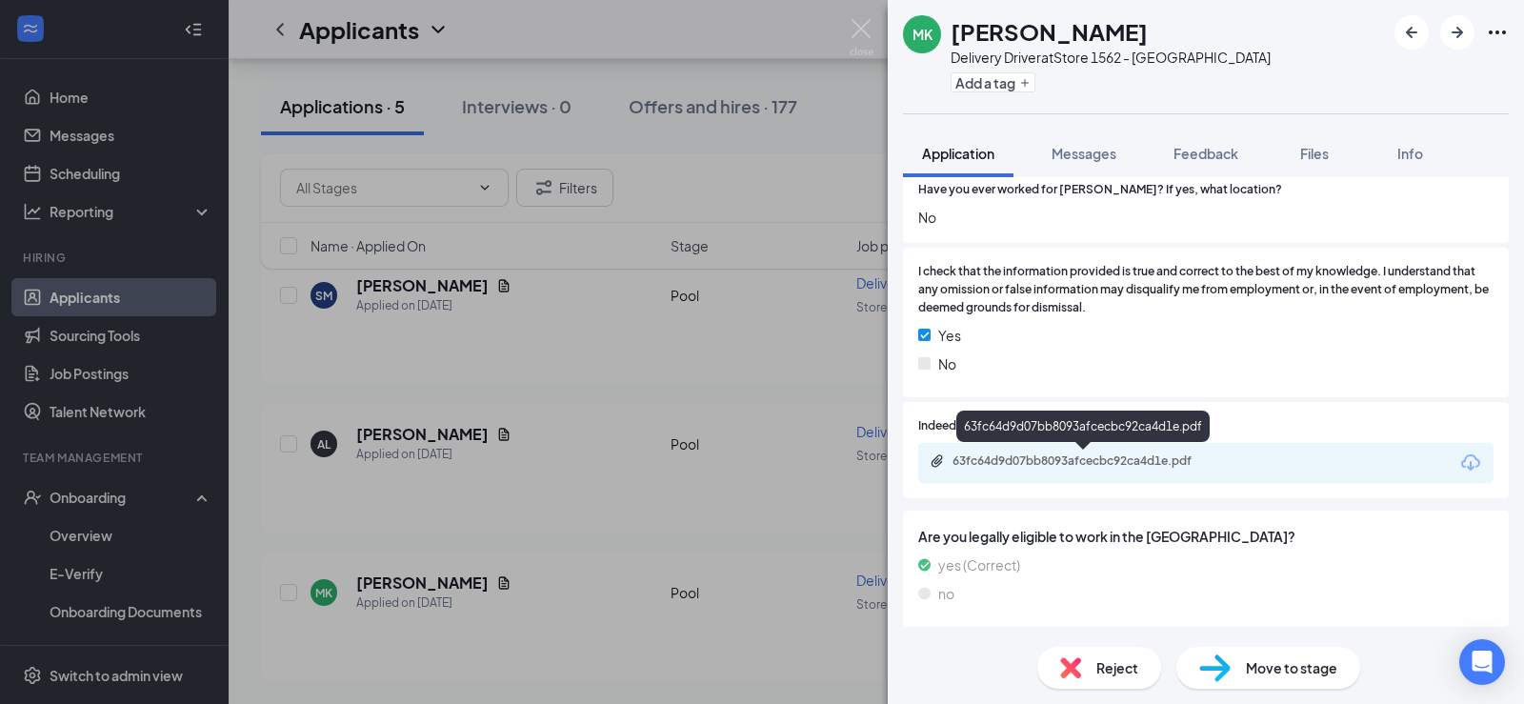
click at [1086, 464] on div "63fc64d9d07bb8093afcecbc92ca4d1e.pdf" at bounding box center [1085, 460] width 267 height 15
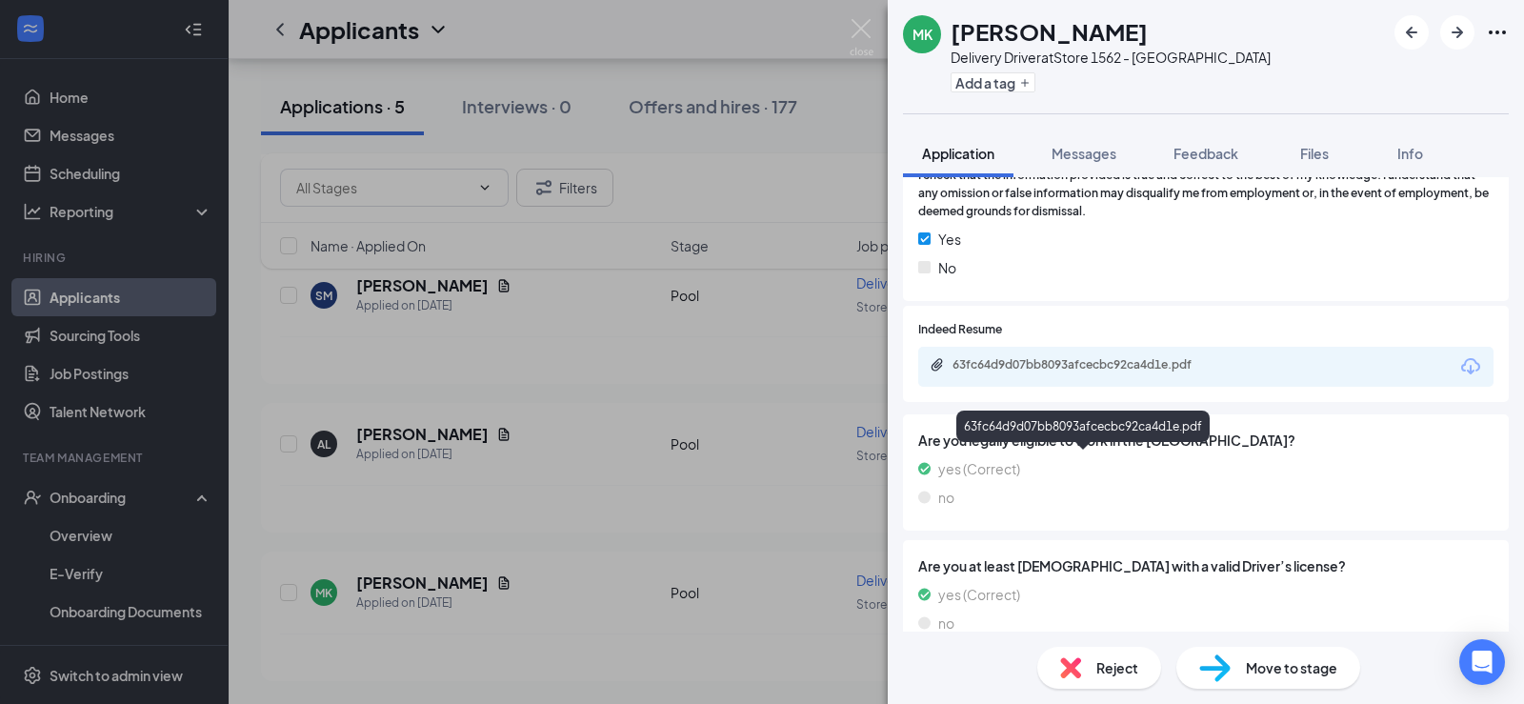
scroll to position [1333, 0]
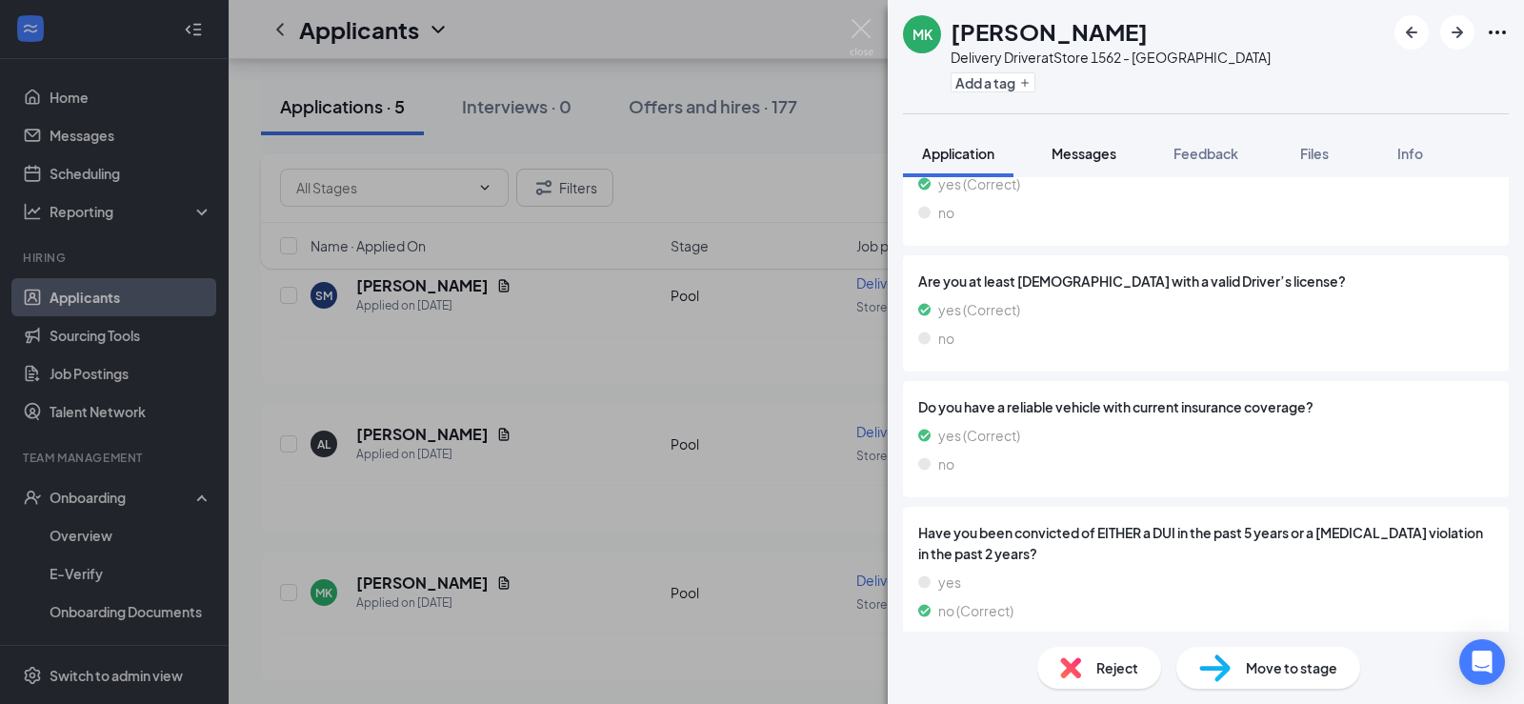
click at [1075, 149] on span "Messages" at bounding box center [1083, 153] width 65 height 17
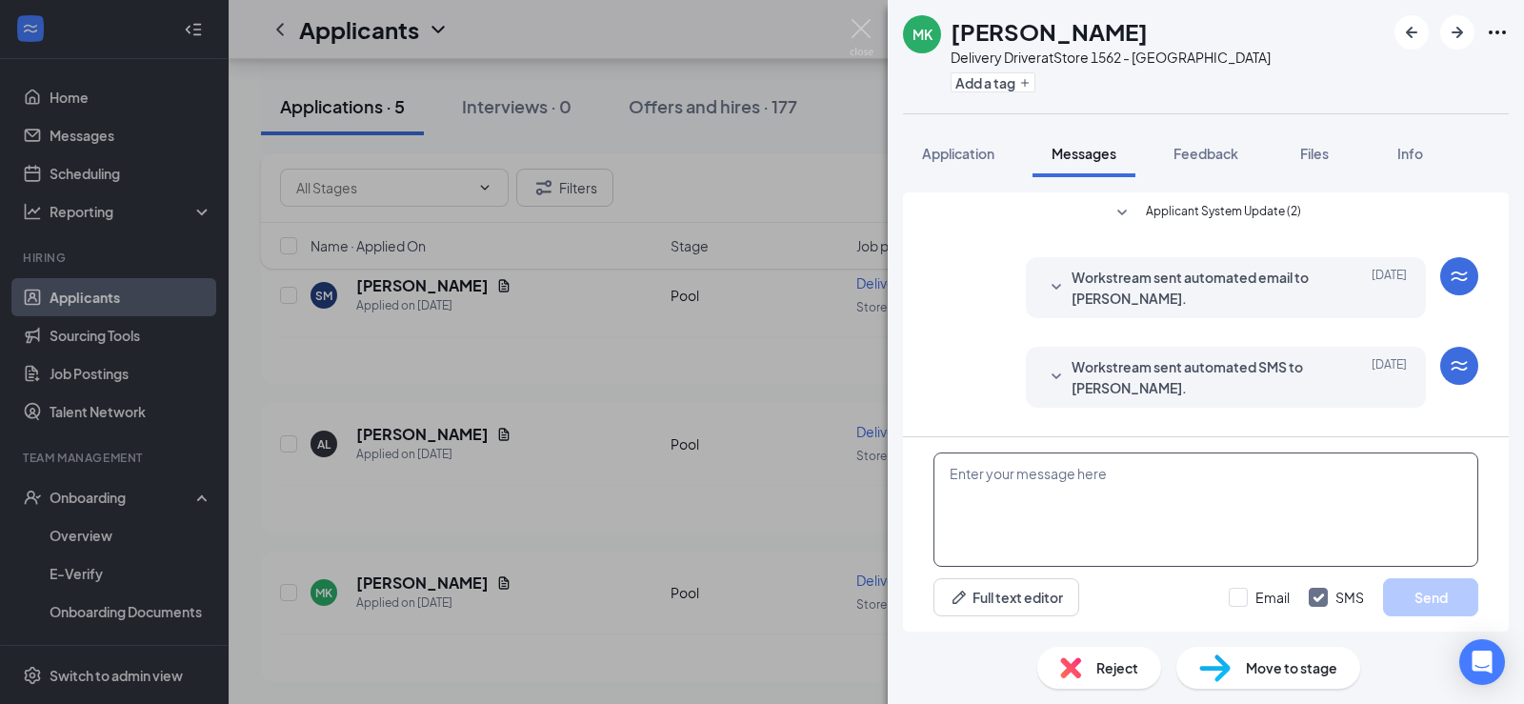
click at [1065, 495] on textarea at bounding box center [1205, 509] width 545 height 114
paste textarea "I'm [PERSON_NAME] with [PERSON_NAME]. I was wondering when would be a good time…"
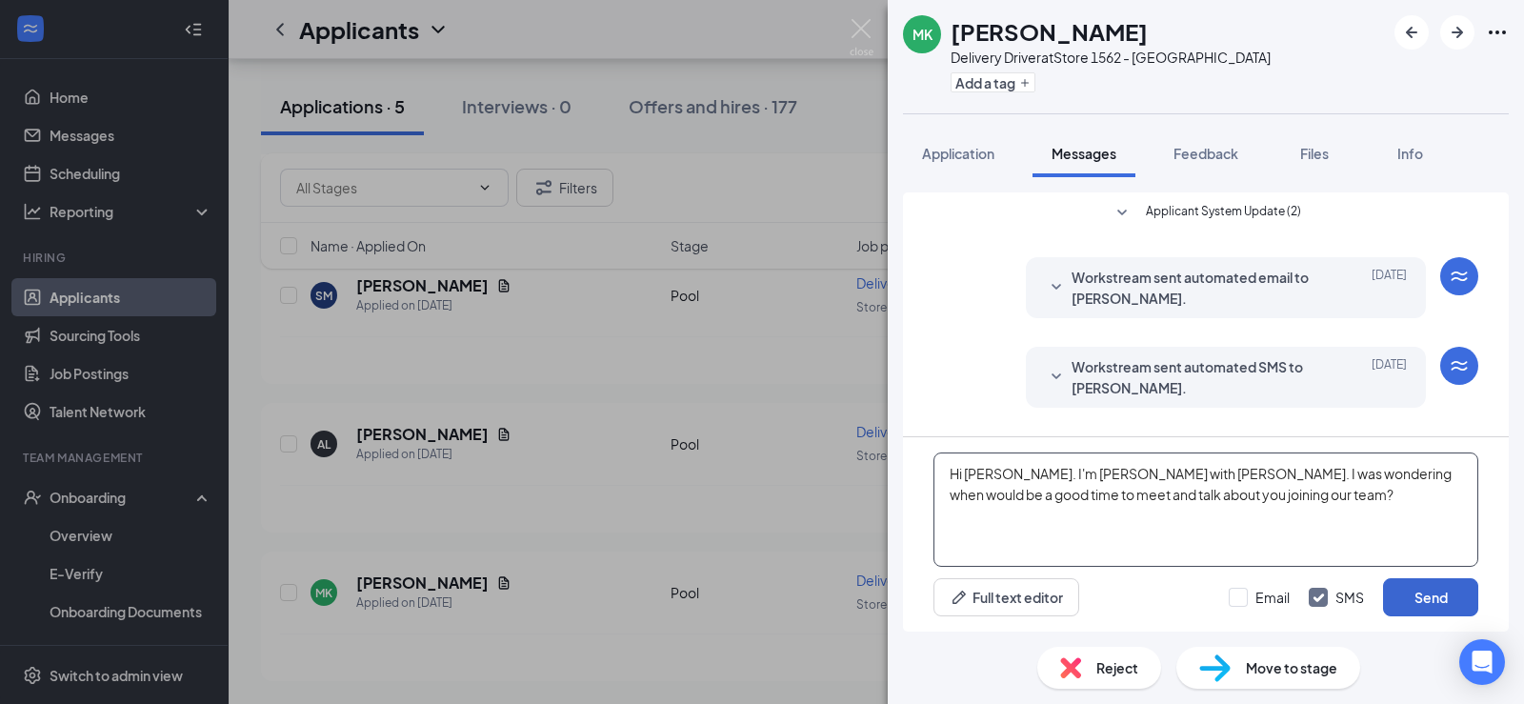
type textarea "Hi [PERSON_NAME]. I'm [PERSON_NAME] with [PERSON_NAME]. I was wondering when wo…"
click at [1416, 601] on button "Send" at bounding box center [1430, 597] width 95 height 38
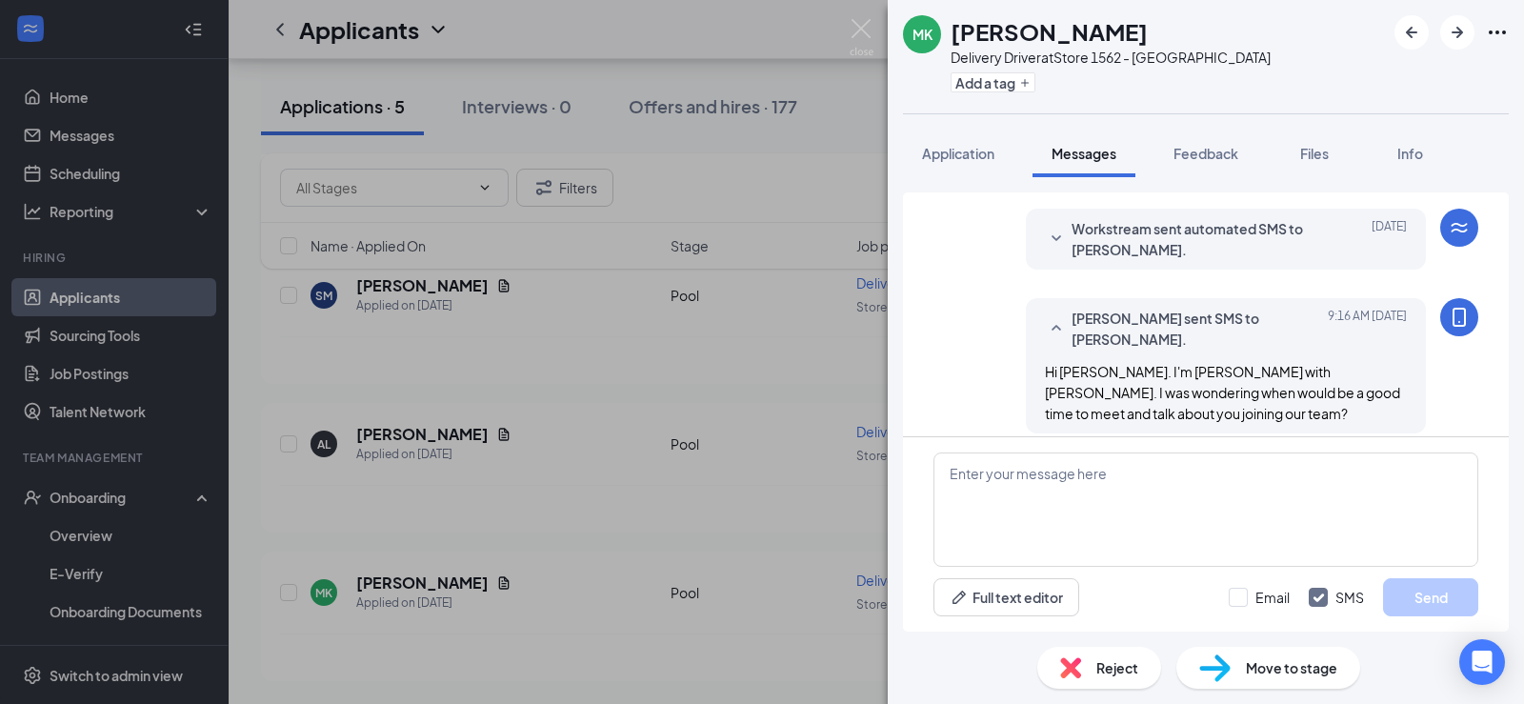
scroll to position [154, 0]
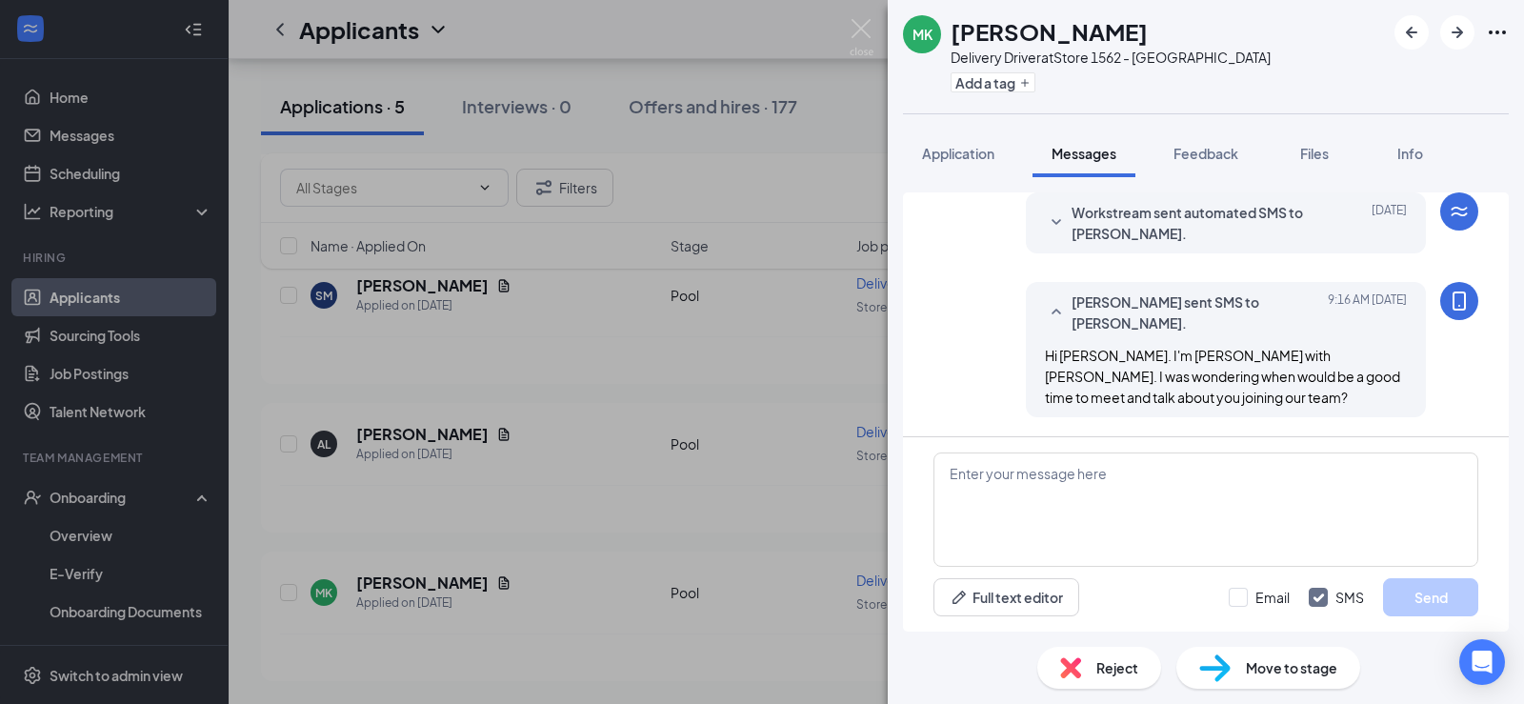
click at [809, 529] on div "[PERSON_NAME] [PERSON_NAME] Delivery Driver at Store 1562 - [PERSON_NAME] Add a…" at bounding box center [762, 352] width 1524 height 704
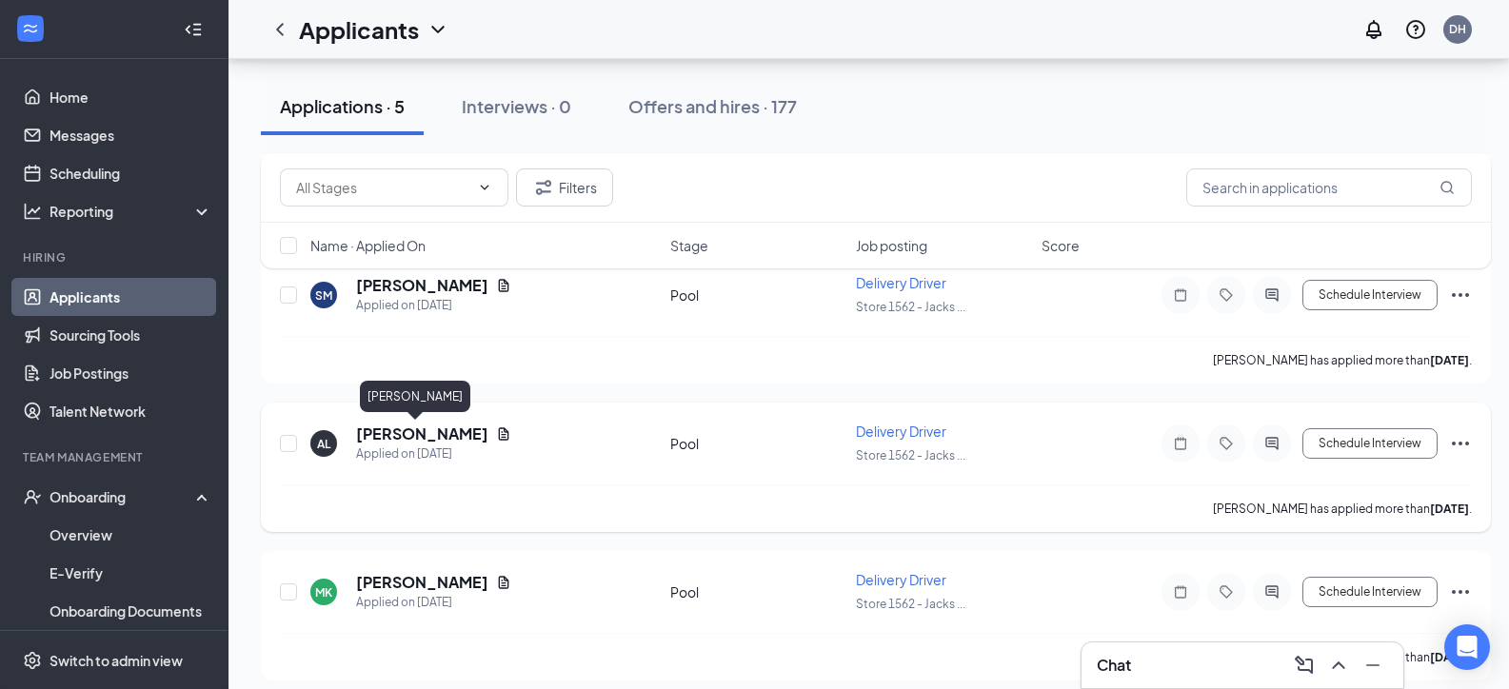
click at [404, 435] on h5 "[PERSON_NAME]" at bounding box center [422, 434] width 132 height 21
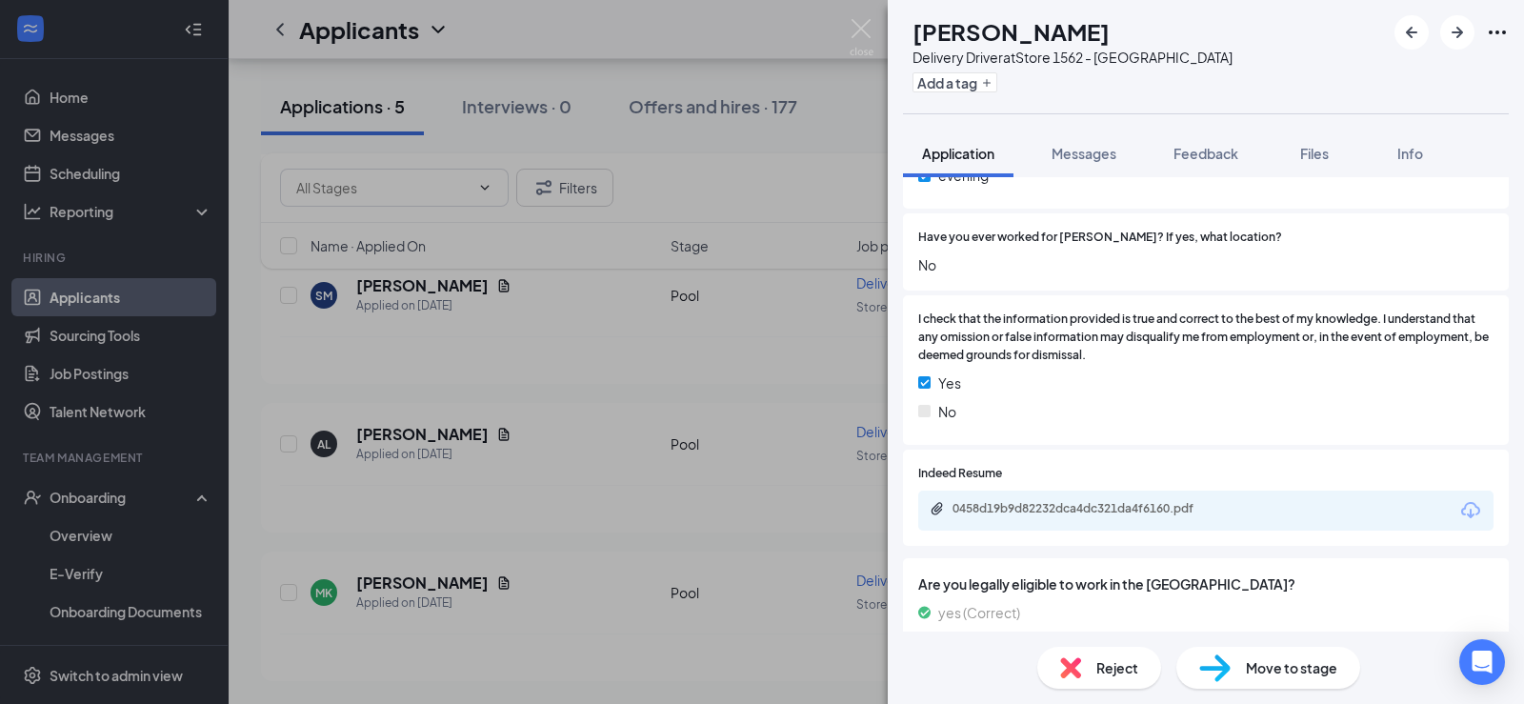
scroll to position [952, 0]
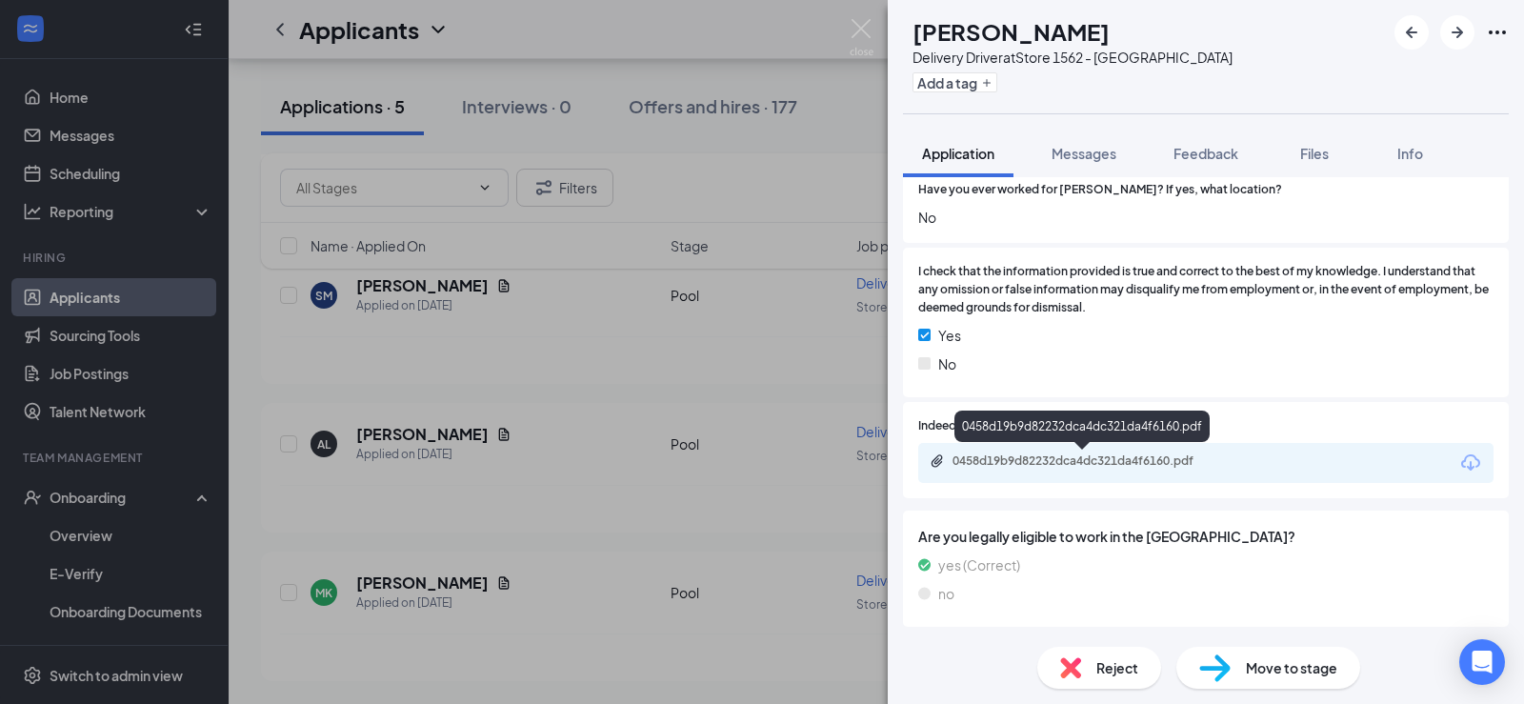
click at [1156, 470] on div "0458d19b9d82232dca4dc321da4f6160.pdf" at bounding box center [1083, 462] width 309 height 18
click at [1116, 664] on span "Reject" at bounding box center [1117, 667] width 42 height 21
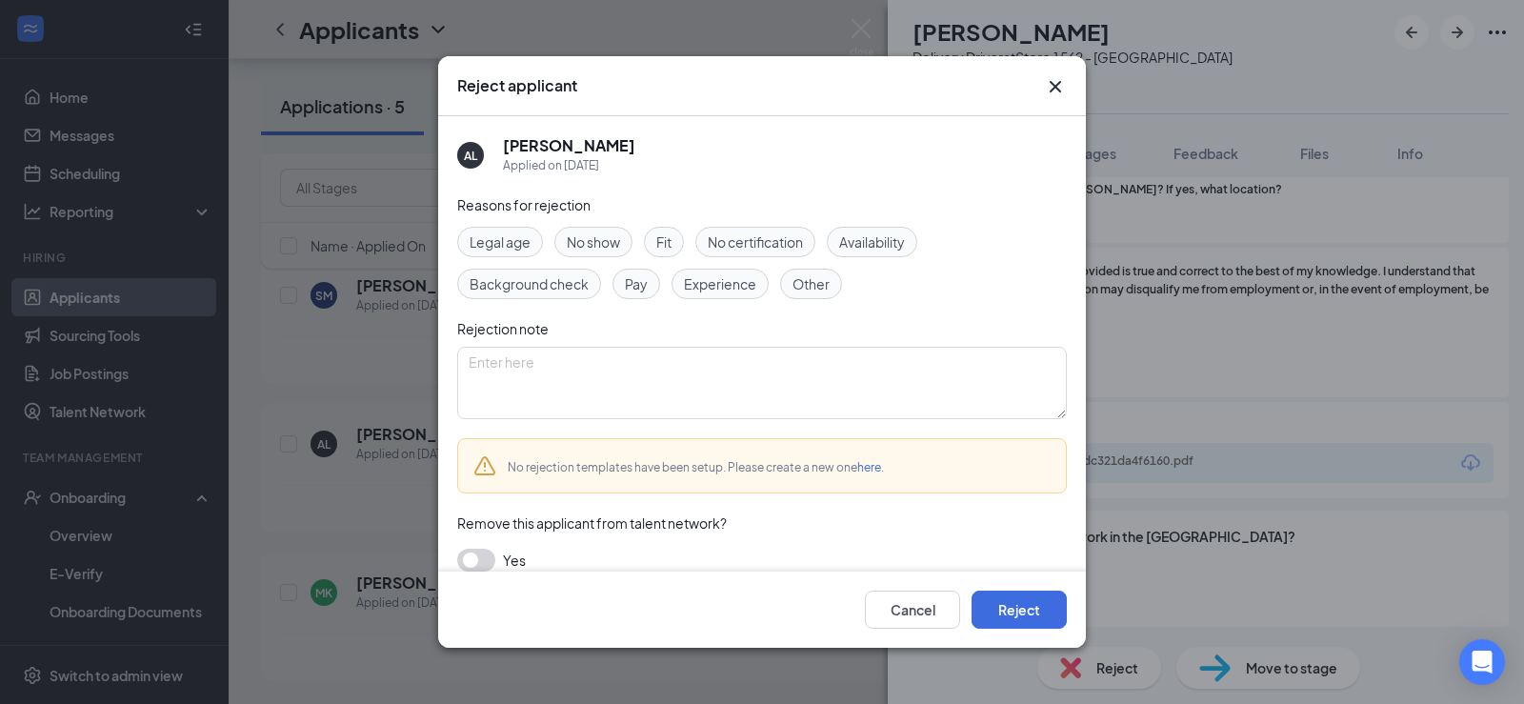
click at [482, 561] on button "button" at bounding box center [476, 559] width 38 height 23
click at [1020, 610] on button "Reject" at bounding box center [1018, 609] width 95 height 38
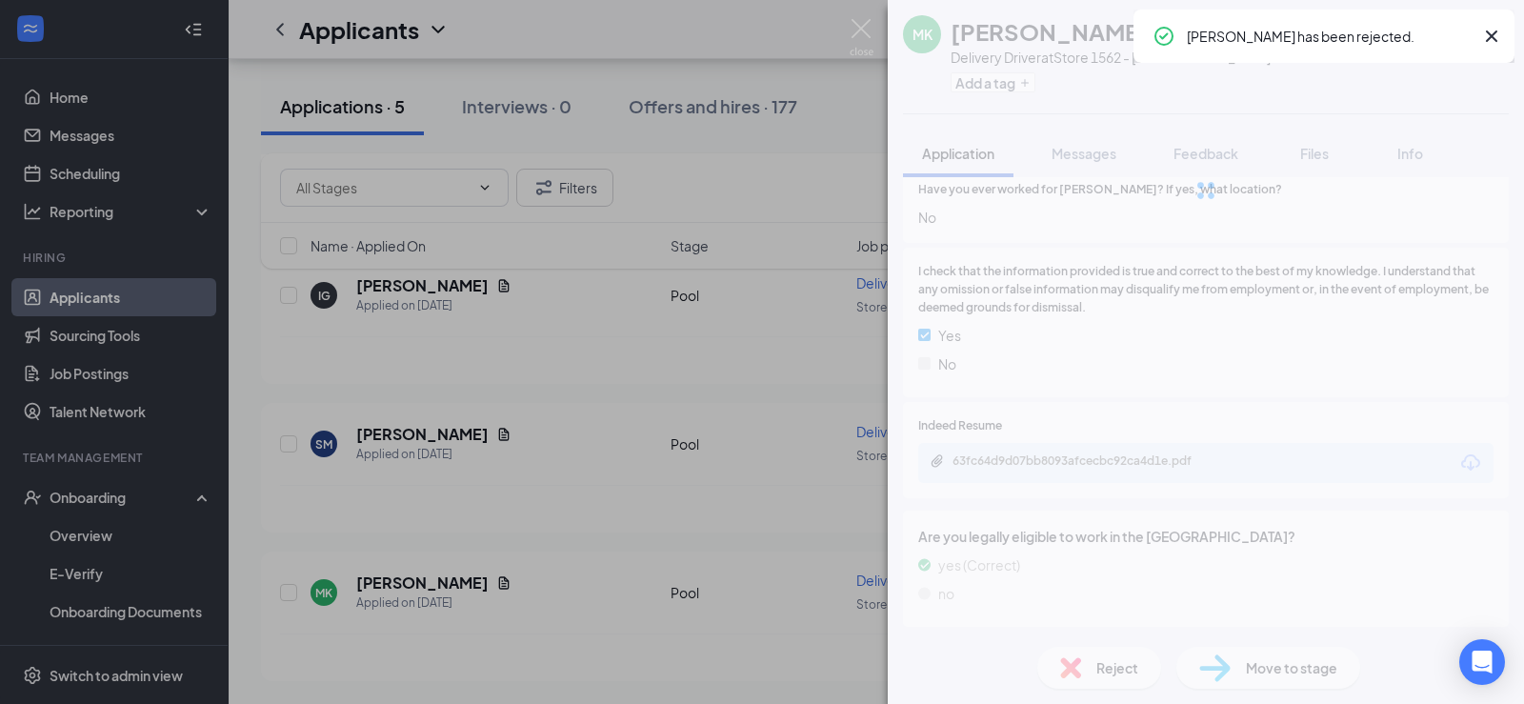
scroll to position [354, 0]
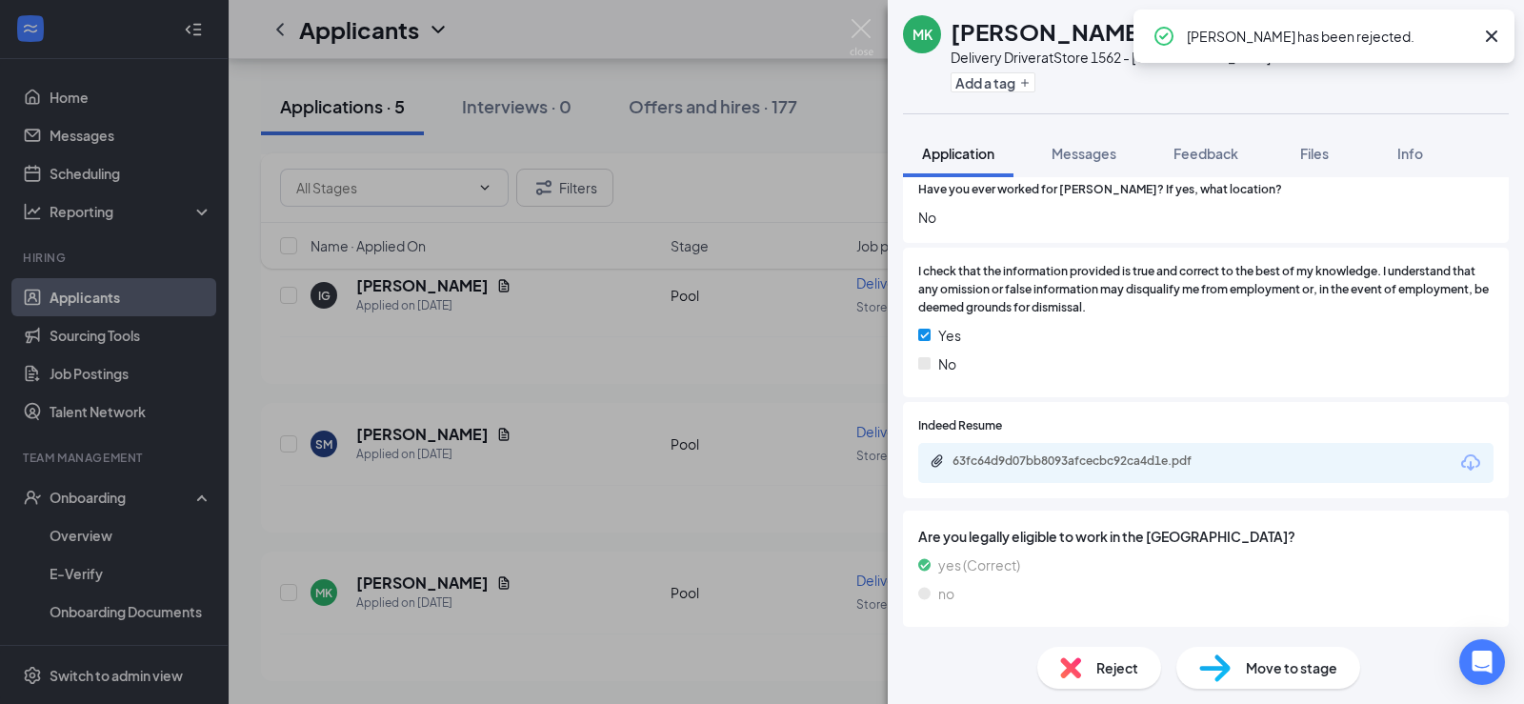
click at [680, 379] on div "[PERSON_NAME] [PERSON_NAME] Delivery Driver at Store 1562 - [PERSON_NAME] Add a…" at bounding box center [762, 352] width 1524 height 704
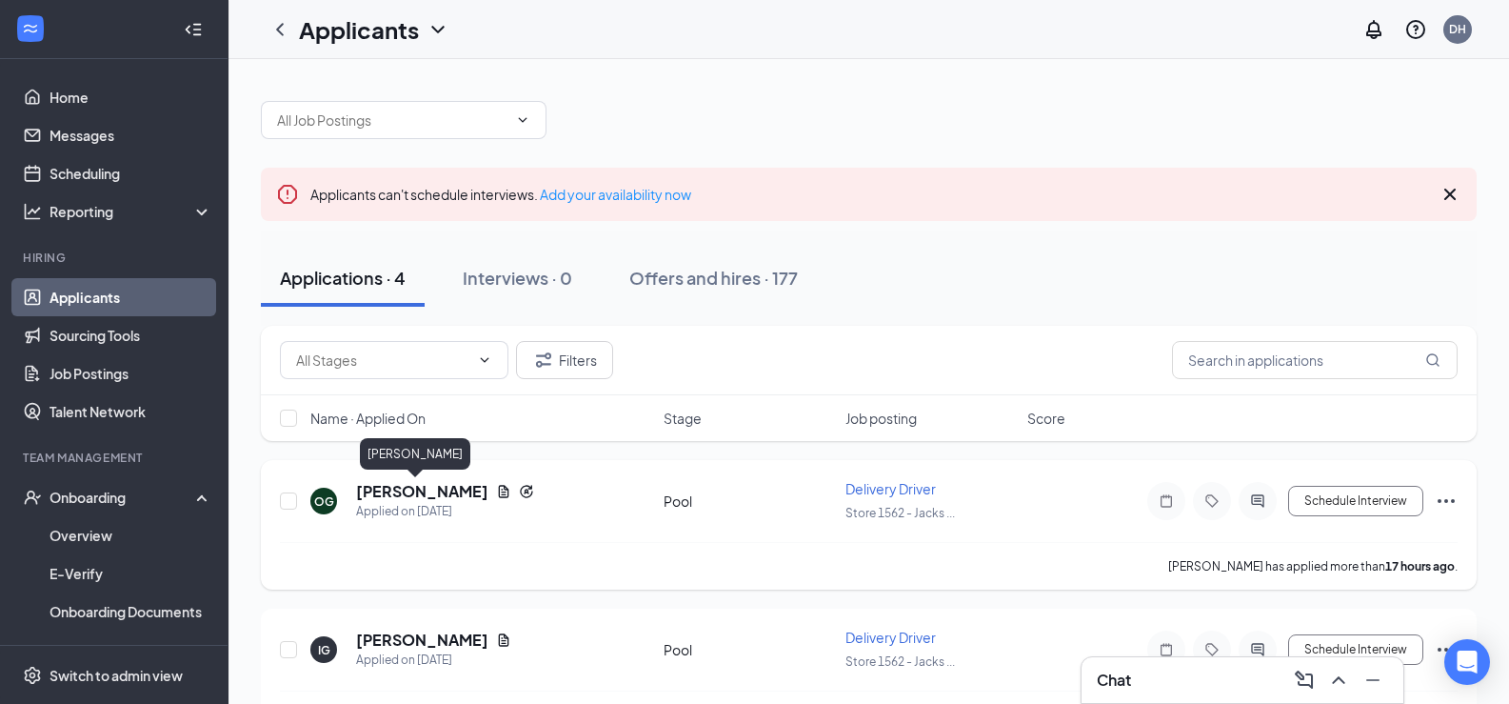
click at [393, 487] on h5 "[PERSON_NAME]" at bounding box center [422, 491] width 132 height 21
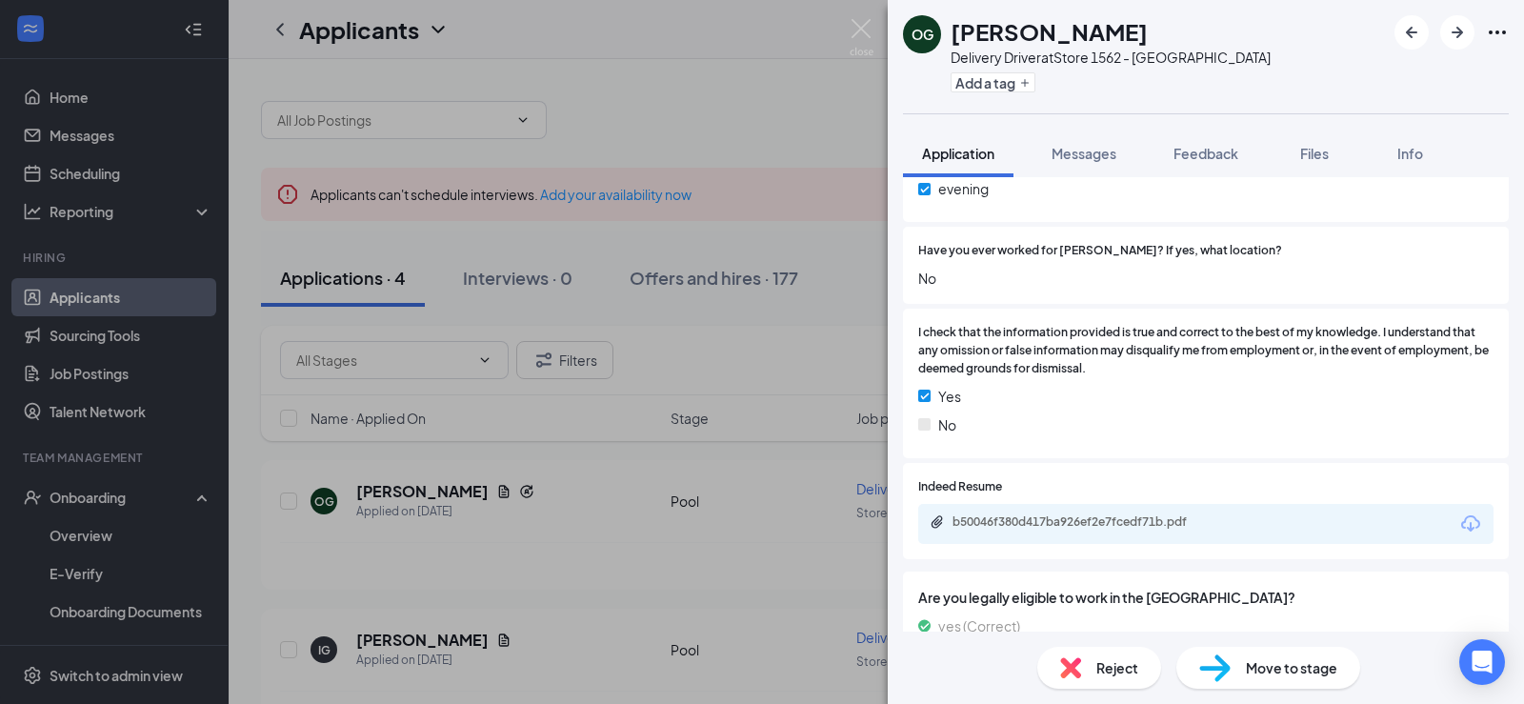
scroll to position [952, 0]
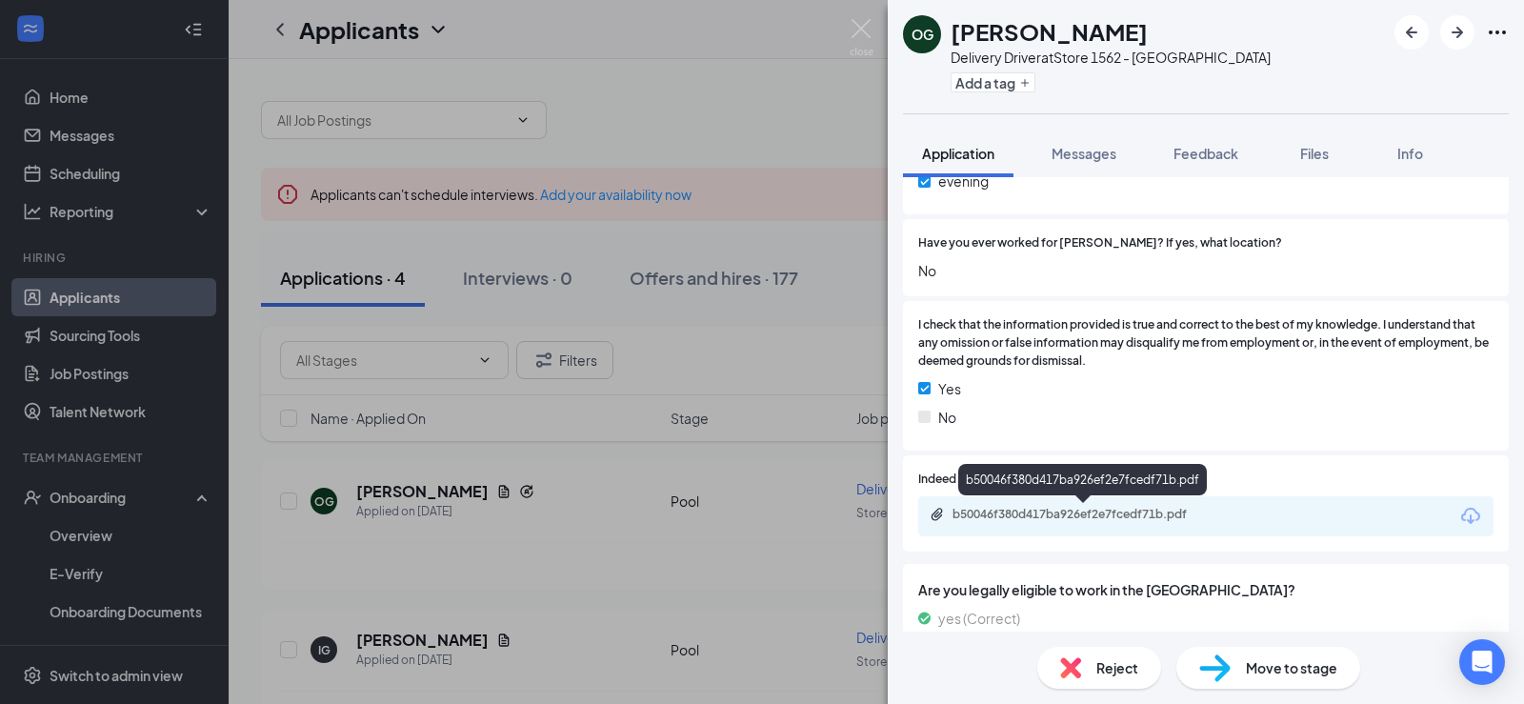
click at [1106, 511] on div "b50046f380d417ba926ef2e7fcedf71b.pdf" at bounding box center [1085, 514] width 267 height 15
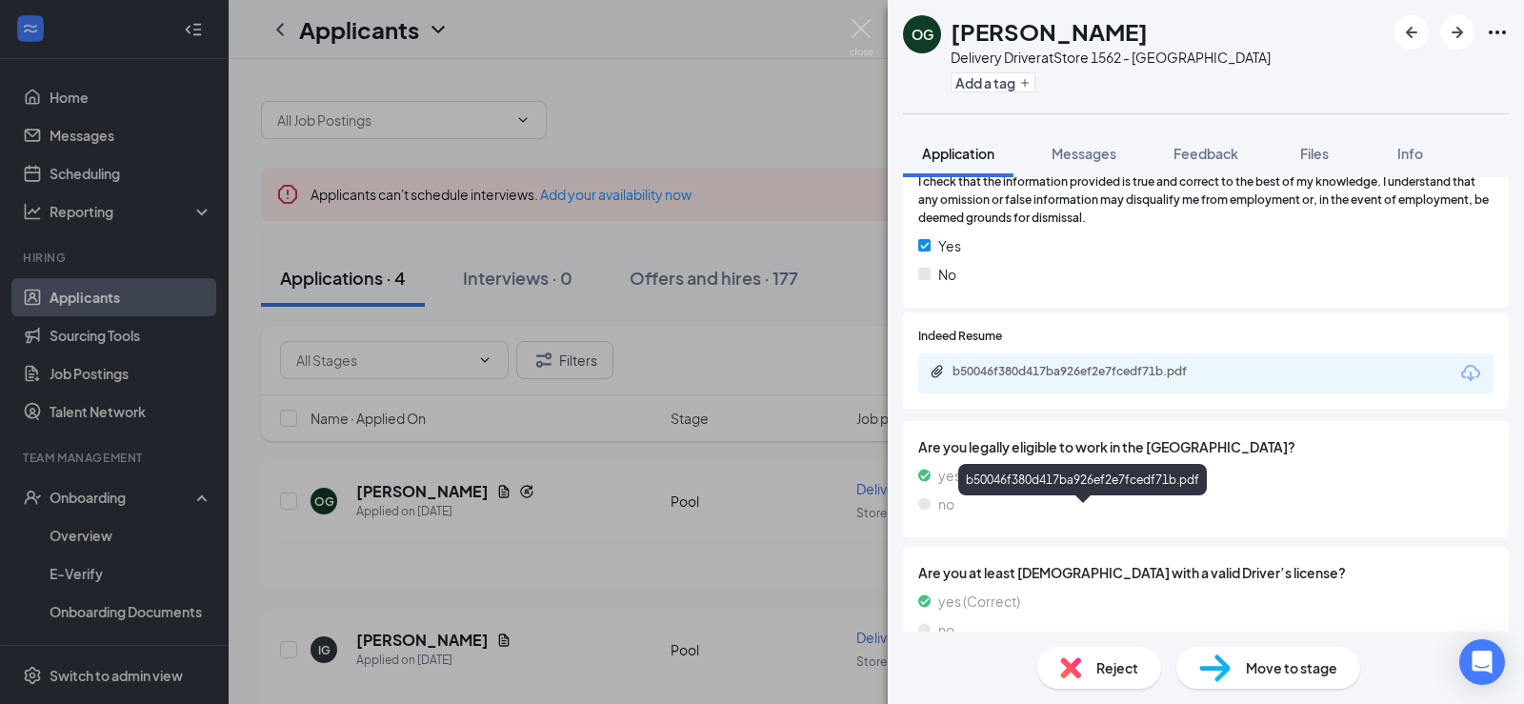
scroll to position [1143, 0]
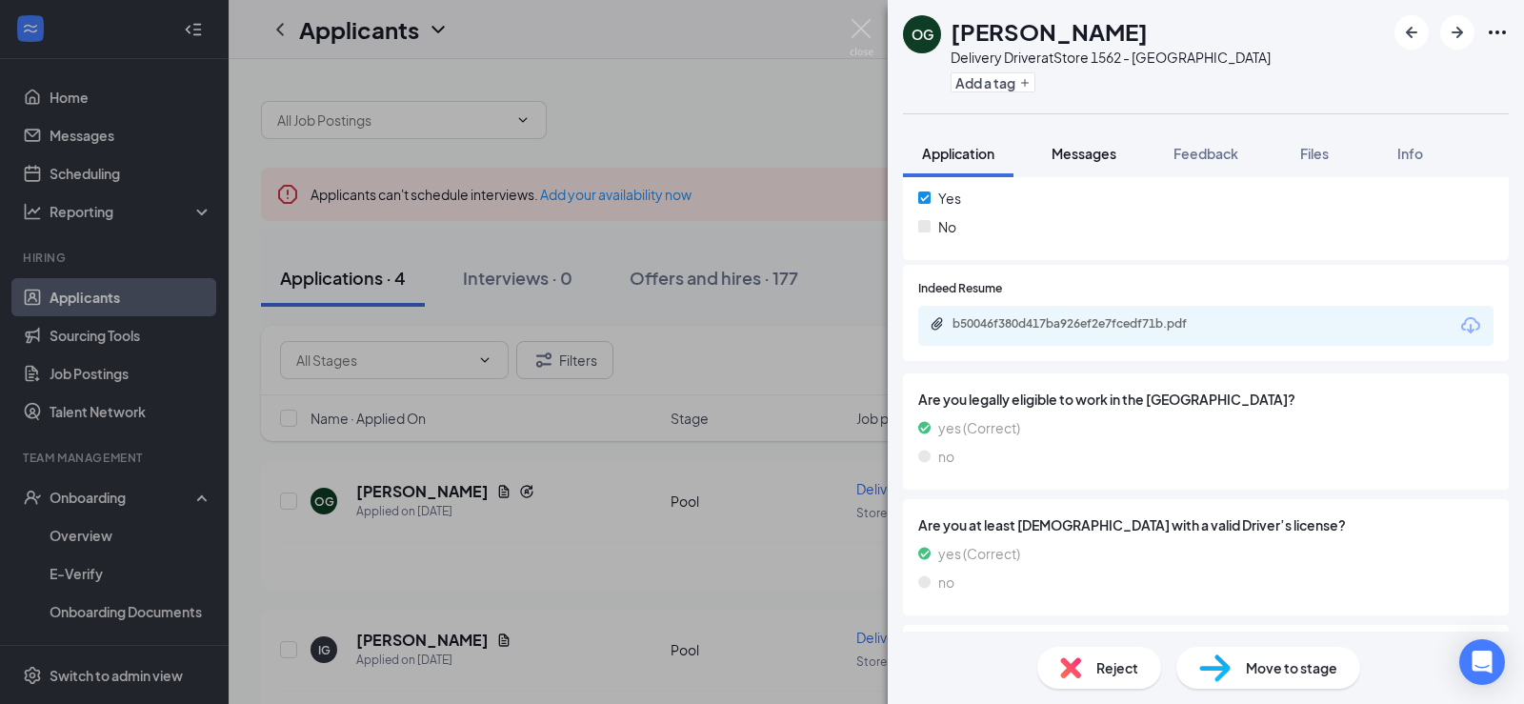
click at [1068, 153] on span "Messages" at bounding box center [1083, 153] width 65 height 17
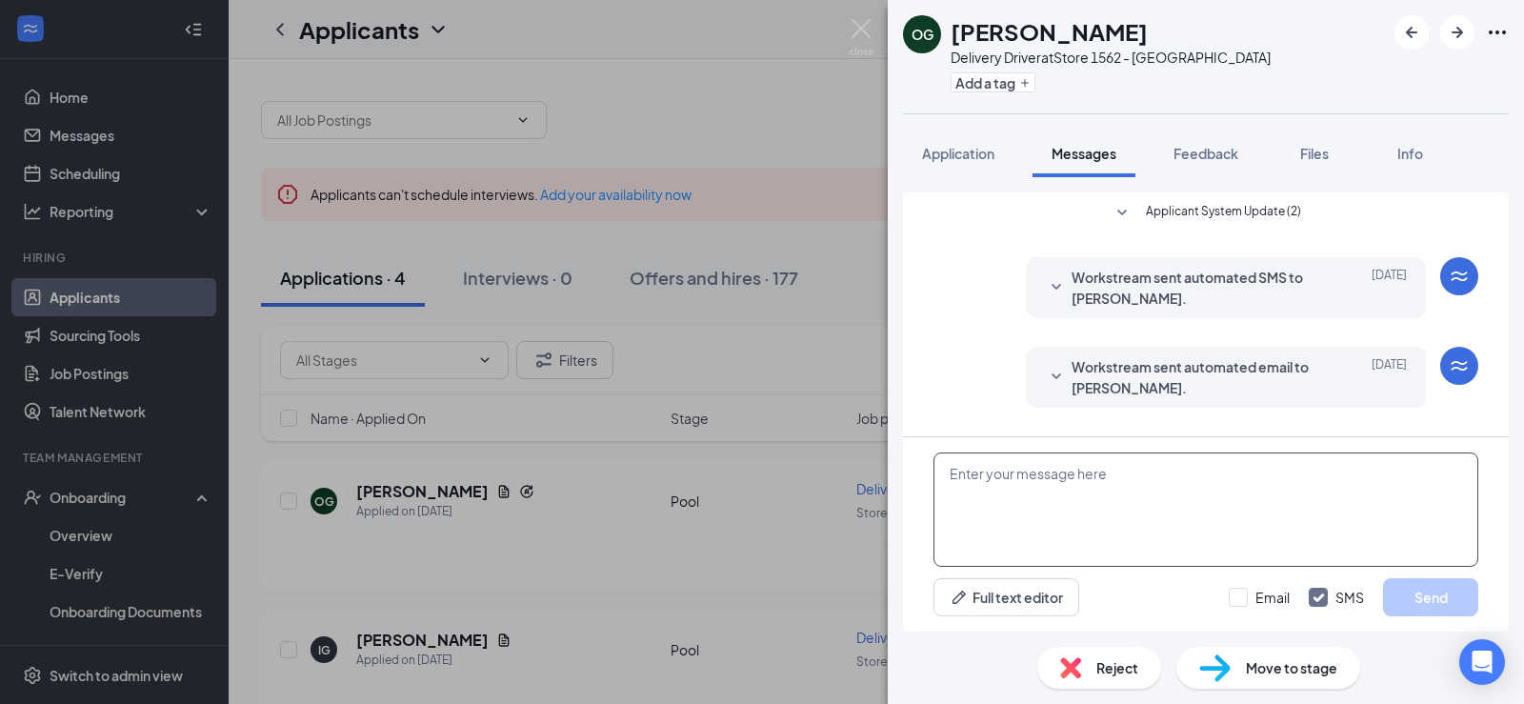
click at [1019, 465] on textarea at bounding box center [1205, 509] width 545 height 114
paste textarea "I'm [PERSON_NAME] with [PERSON_NAME]. I was wondering when would be a good time…"
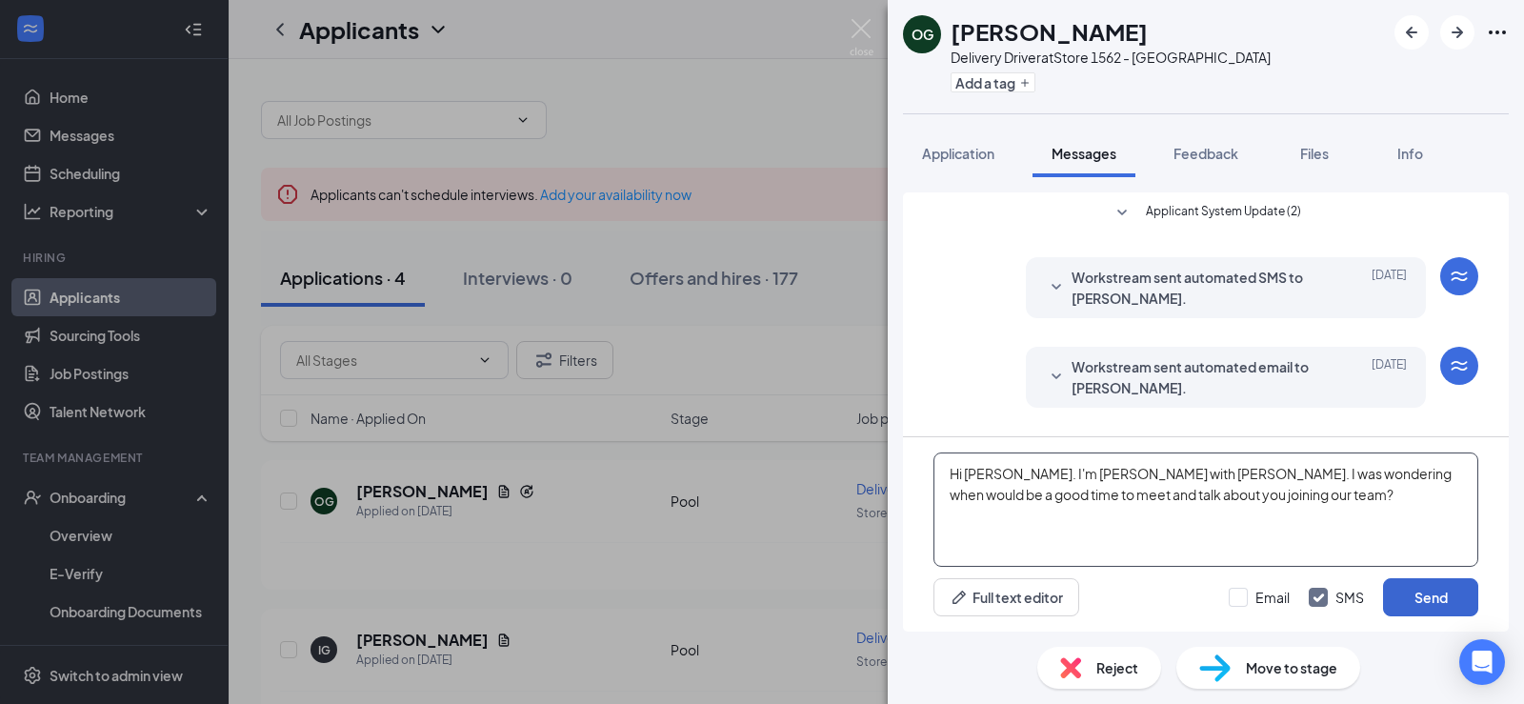
type textarea "Hi [PERSON_NAME]. I'm [PERSON_NAME] with [PERSON_NAME]. I was wondering when wo…"
click at [1433, 590] on button "Send" at bounding box center [1430, 597] width 95 height 38
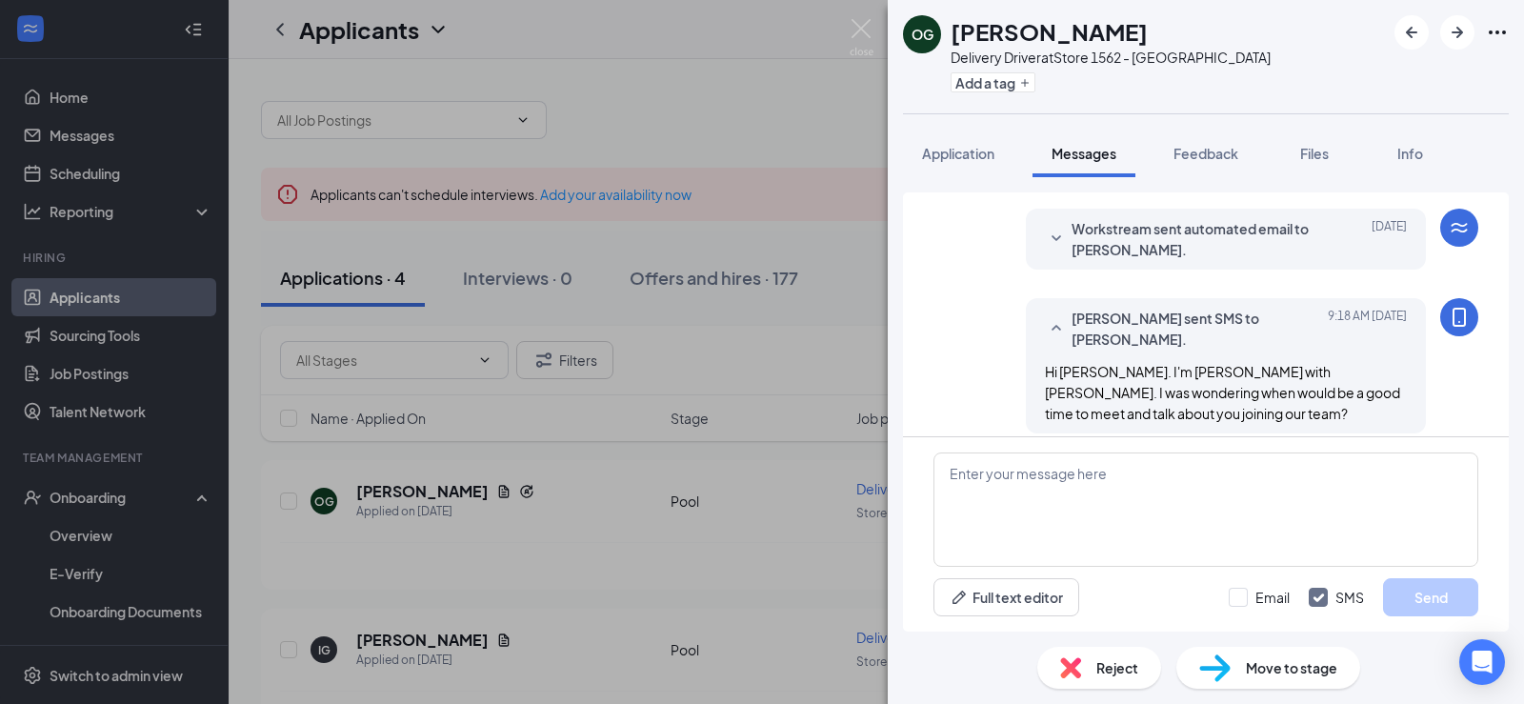
scroll to position [154, 0]
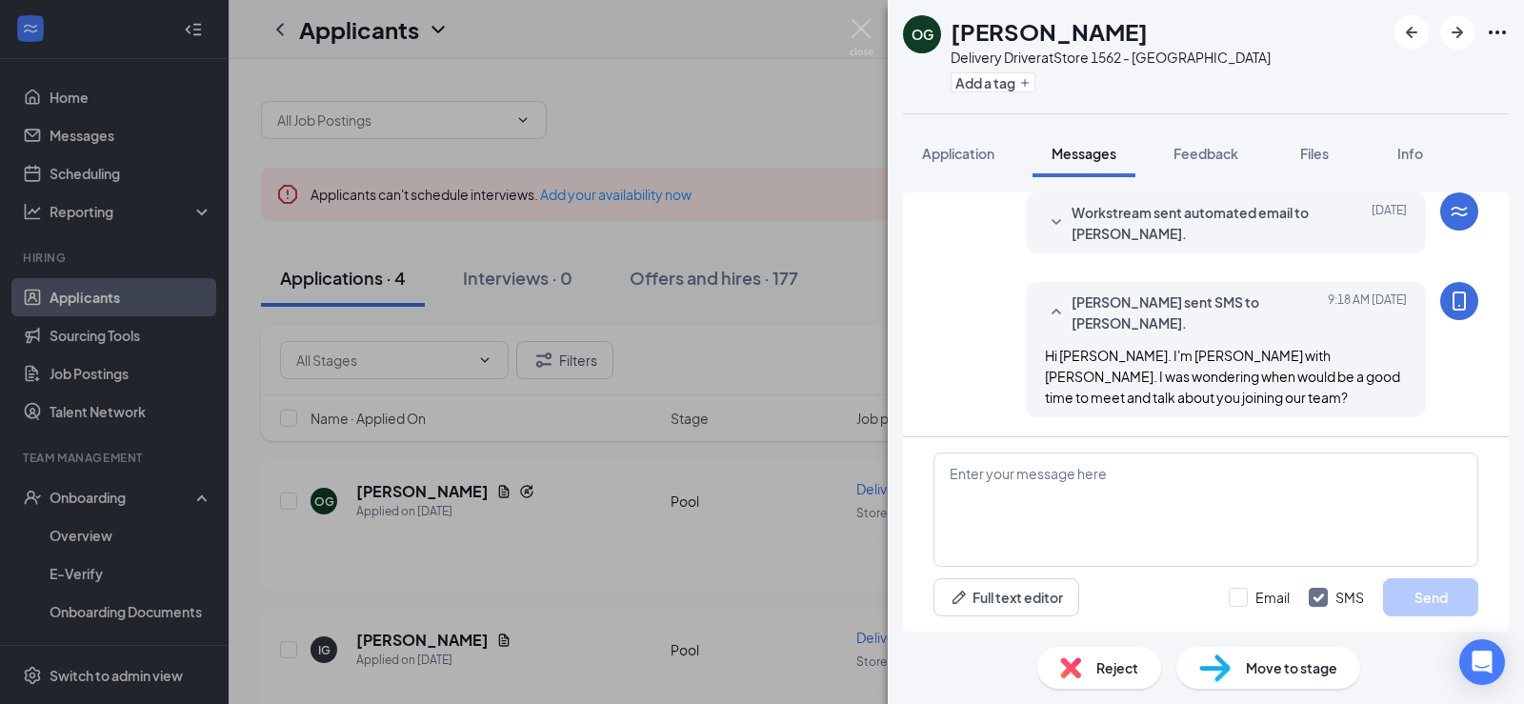
click at [624, 553] on div "OG [PERSON_NAME] Delivery Driver at Store 1562 - [PERSON_NAME] Add a tag Applic…" at bounding box center [762, 352] width 1524 height 704
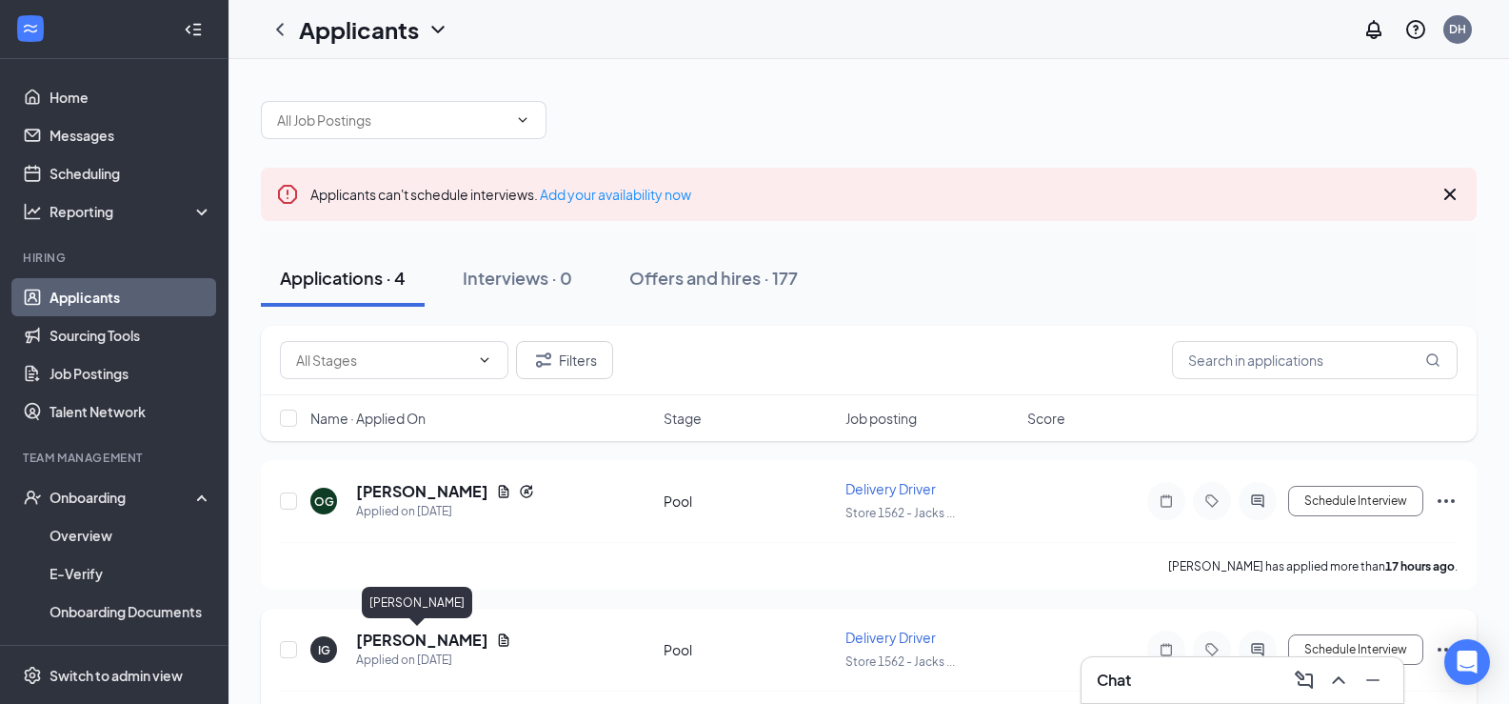
click at [421, 637] on h5 "[PERSON_NAME]" at bounding box center [422, 639] width 132 height 21
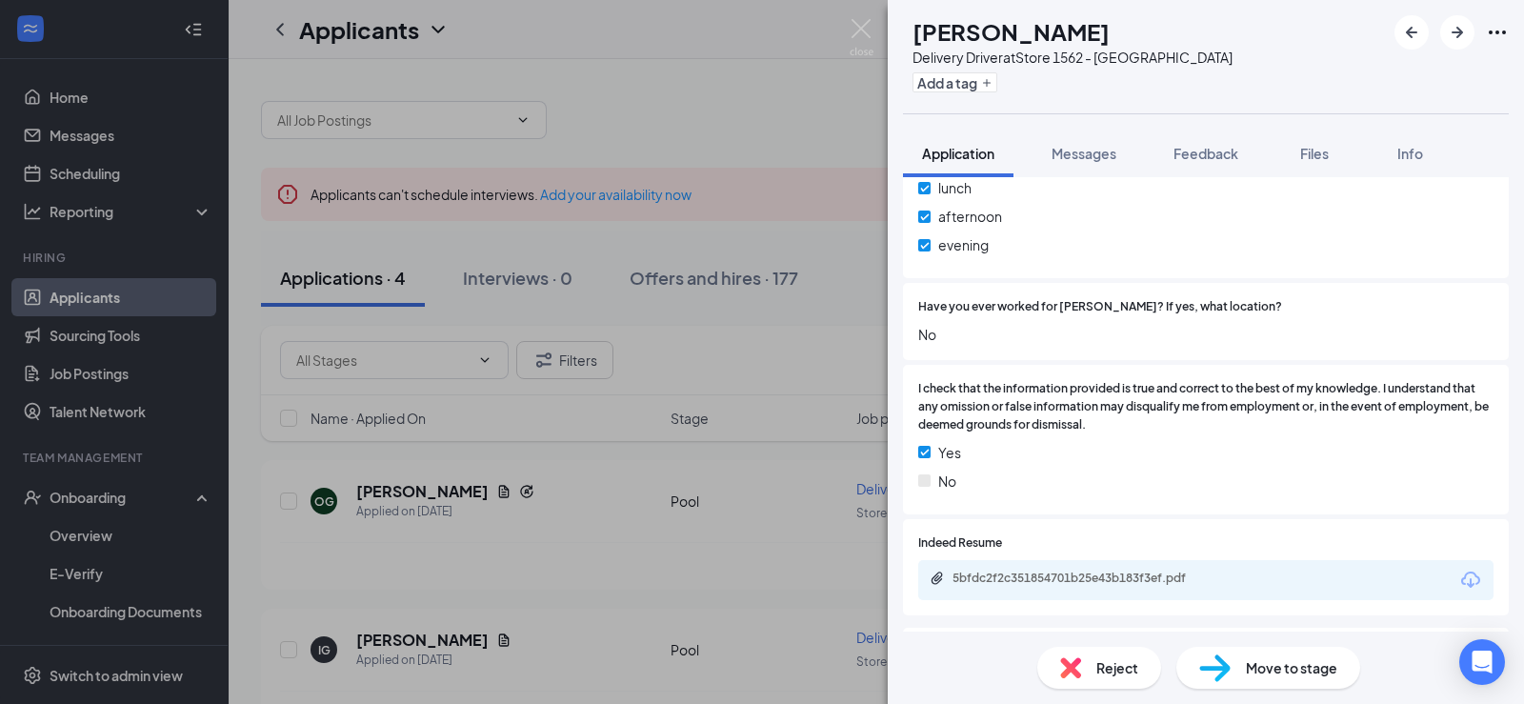
scroll to position [857, 0]
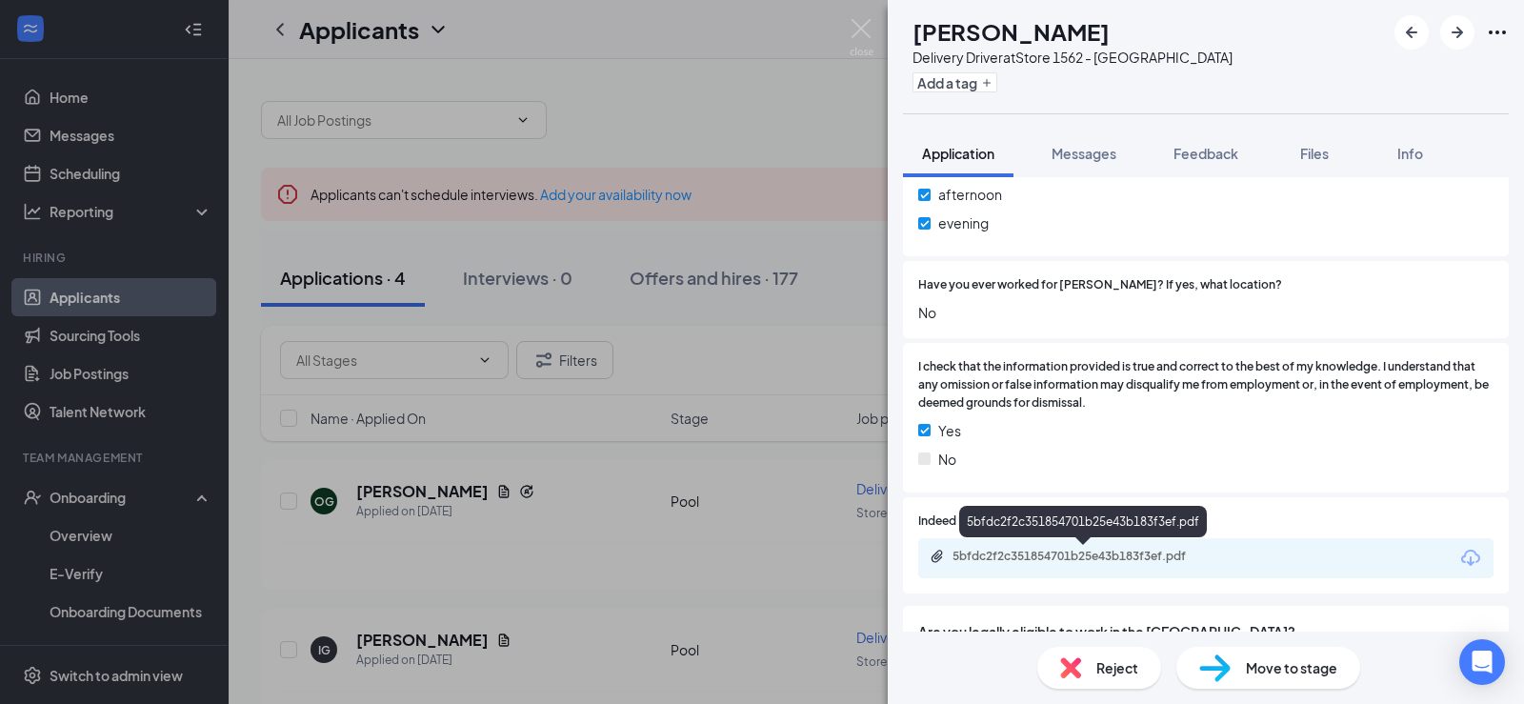
click at [1132, 554] on div "5bfdc2f2c351854701b25e43b183f3ef.pdf" at bounding box center [1085, 555] width 267 height 15
click at [1094, 151] on span "Messages" at bounding box center [1083, 153] width 65 height 17
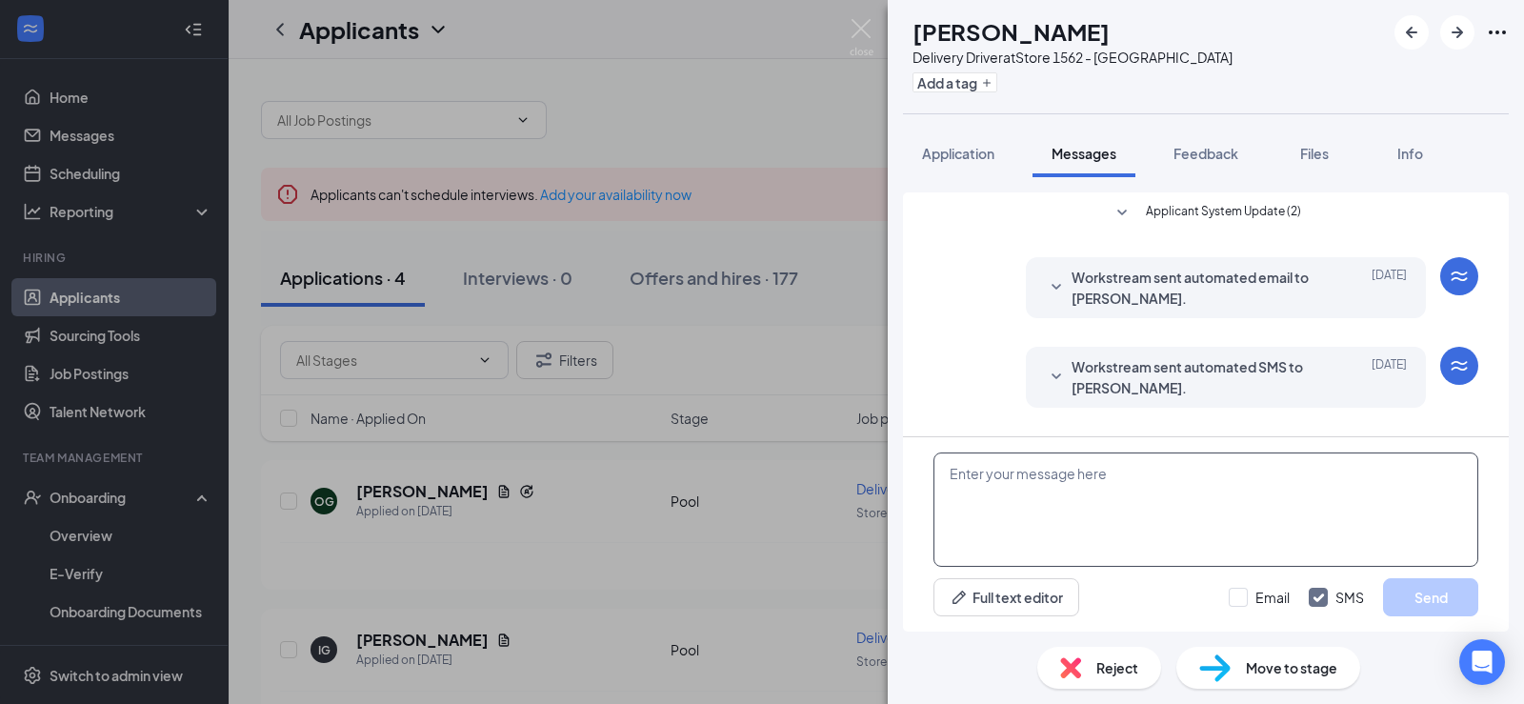
click at [1004, 488] on textarea at bounding box center [1205, 509] width 545 height 114
paste textarea "I'm [PERSON_NAME] with [PERSON_NAME]. I was wondering when would be a good time…"
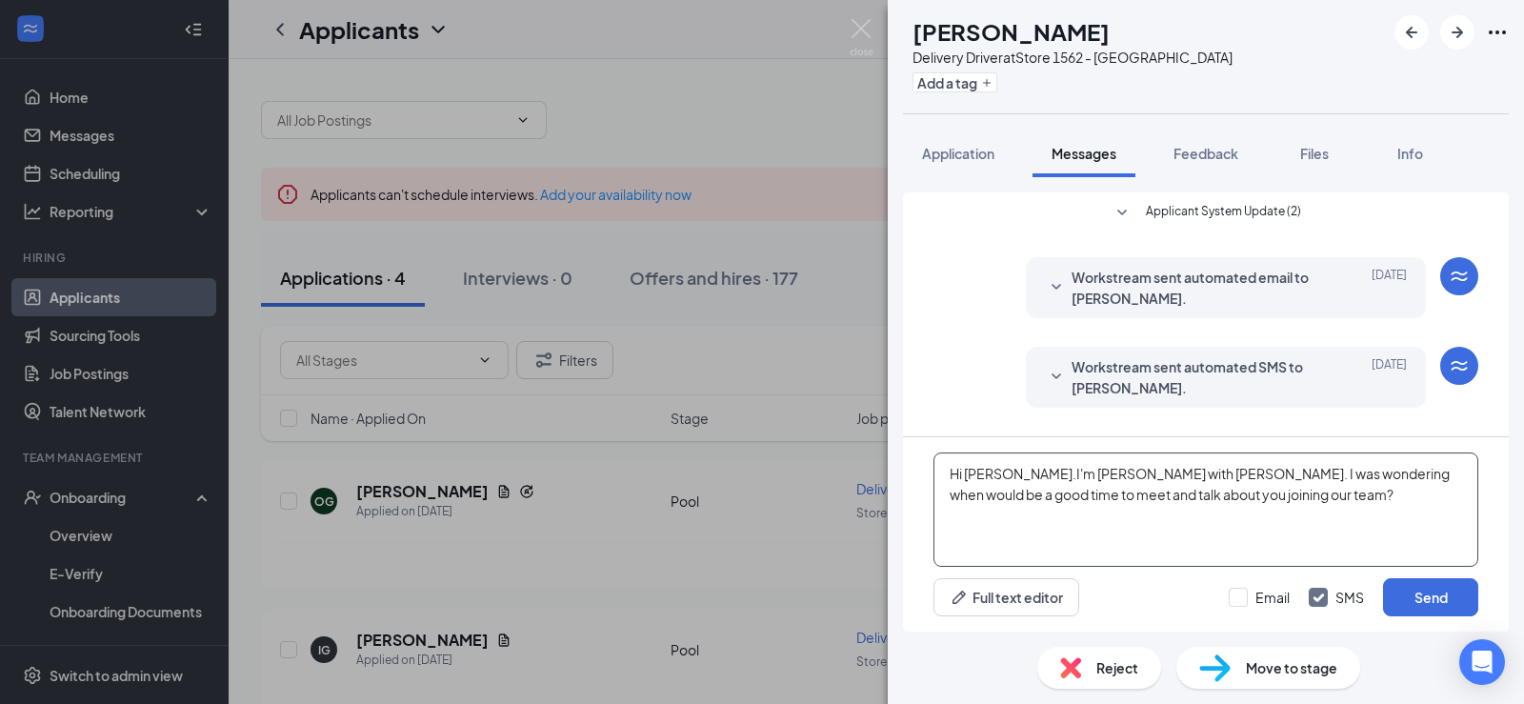
click at [1004, 472] on textarea "Hi [PERSON_NAME].I'm [PERSON_NAME] with [PERSON_NAME]. I was wondering when wou…" at bounding box center [1205, 509] width 545 height 114
type textarea "Hi [PERSON_NAME]. I'm [PERSON_NAME] with [PERSON_NAME]. I was wondering when wo…"
click at [1424, 593] on button "Send" at bounding box center [1430, 597] width 95 height 38
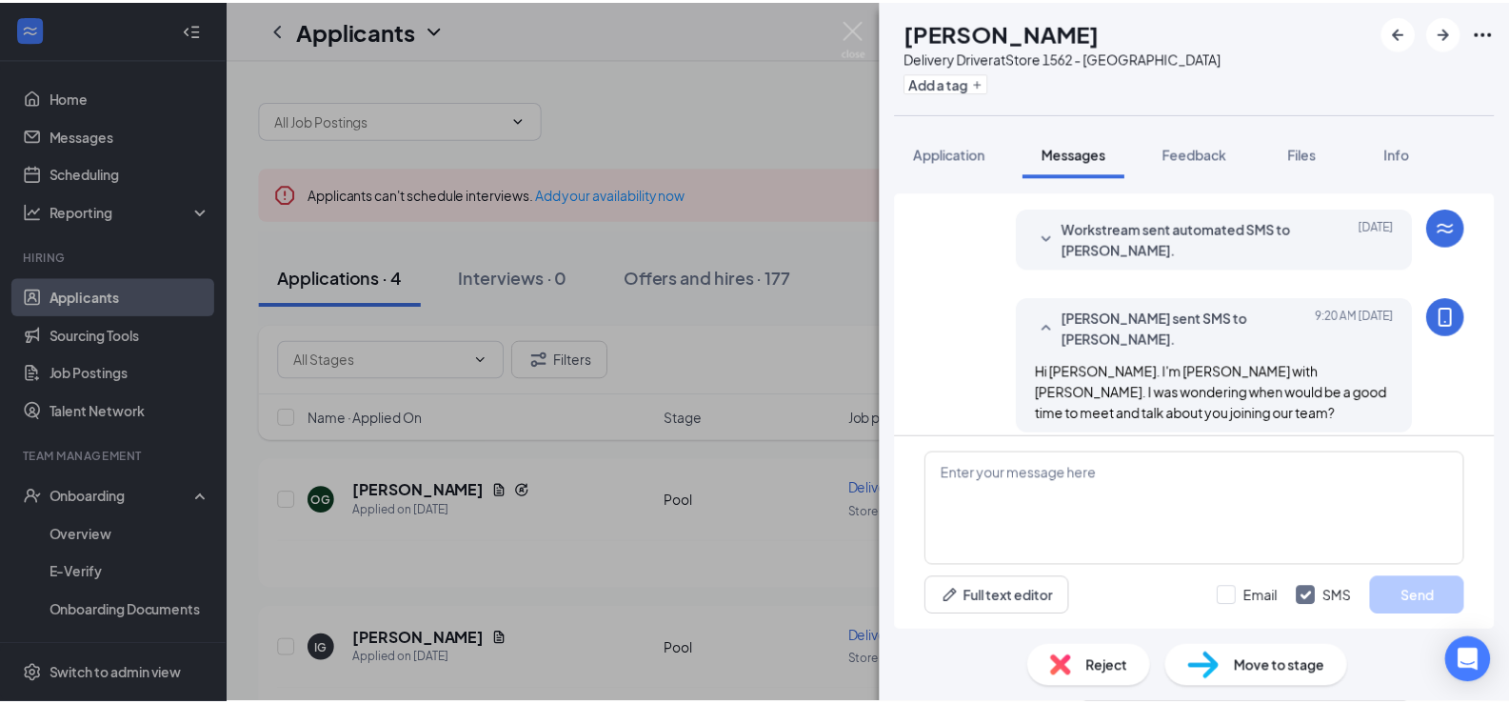
scroll to position [154, 0]
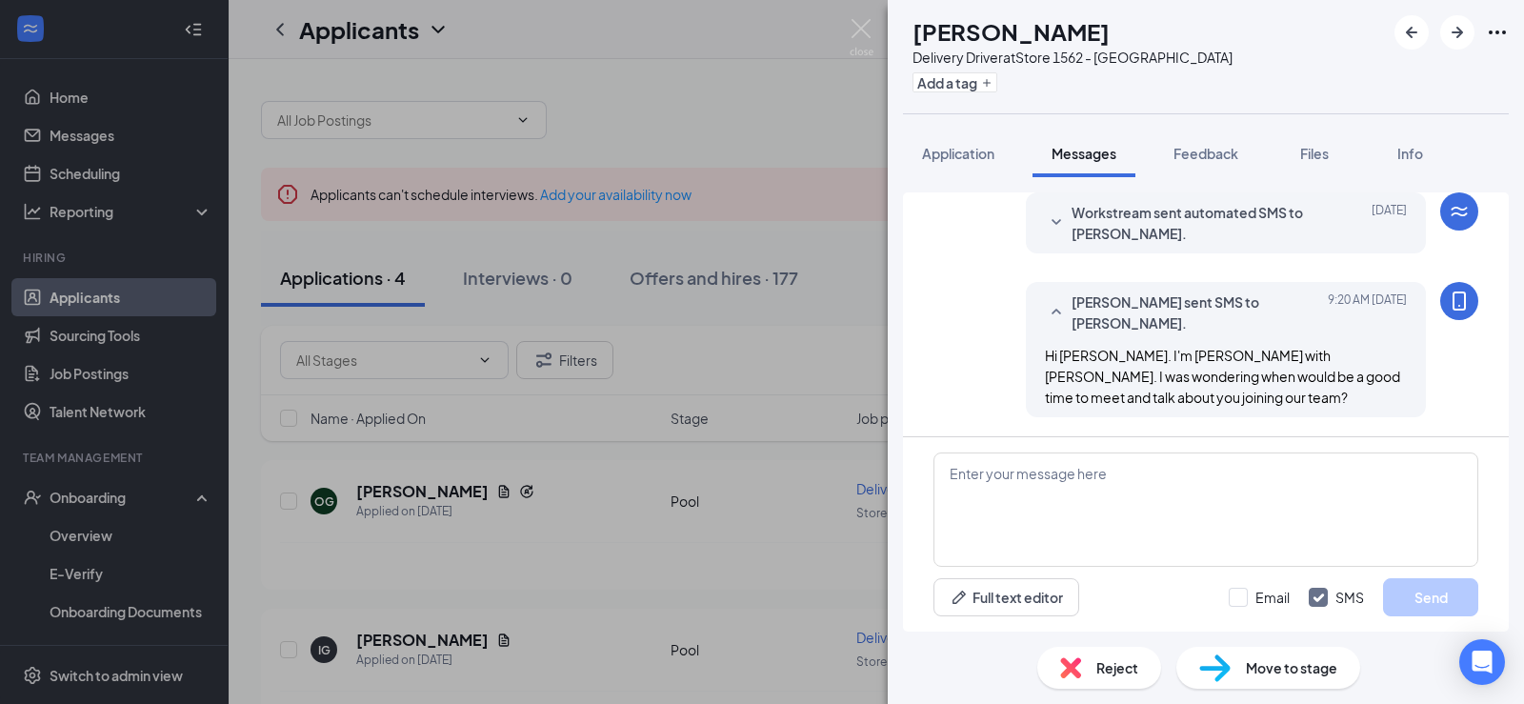
click at [805, 577] on div "IG [PERSON_NAME] Delivery Driver at Store 1562 - [PERSON_NAME] Add a tag Applic…" at bounding box center [762, 352] width 1524 height 704
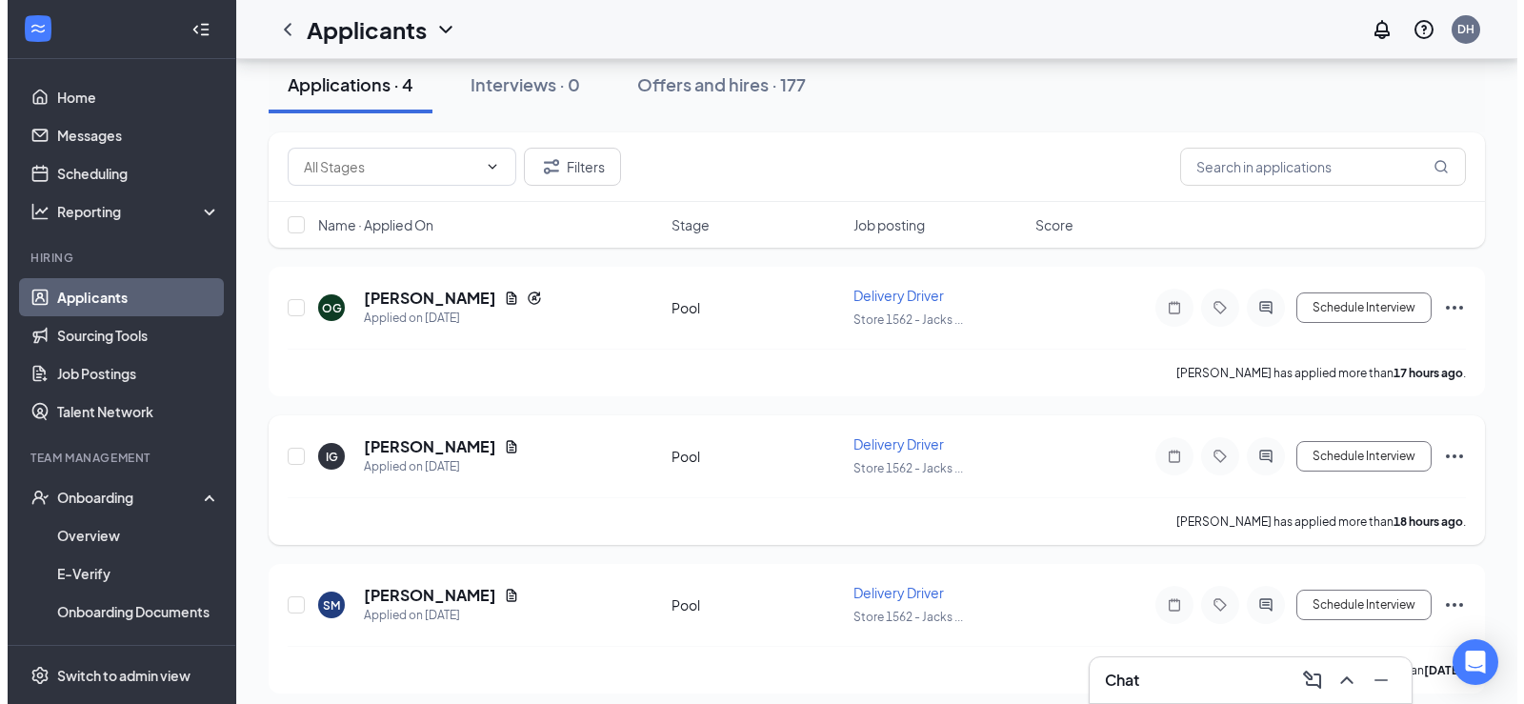
scroll to position [286, 0]
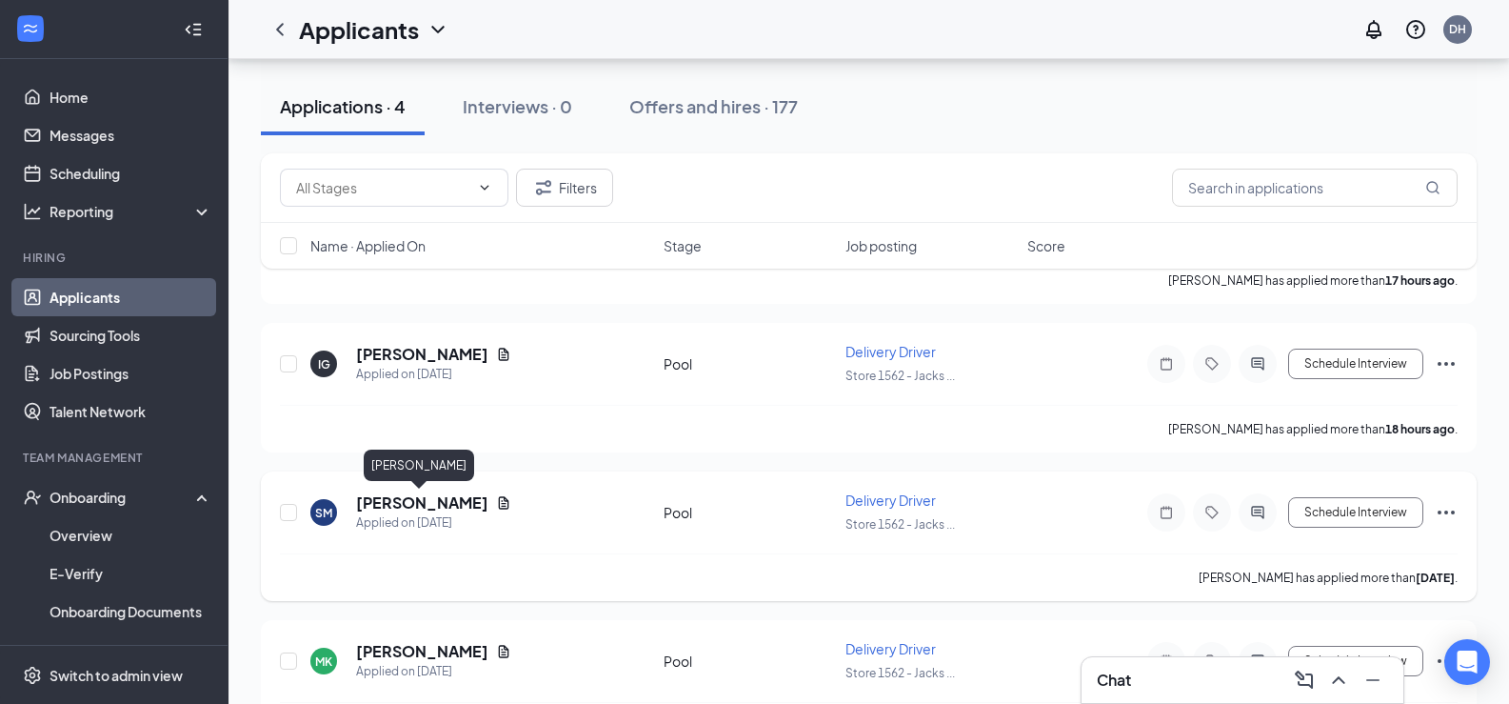
click at [448, 503] on h5 "[PERSON_NAME]" at bounding box center [422, 502] width 132 height 21
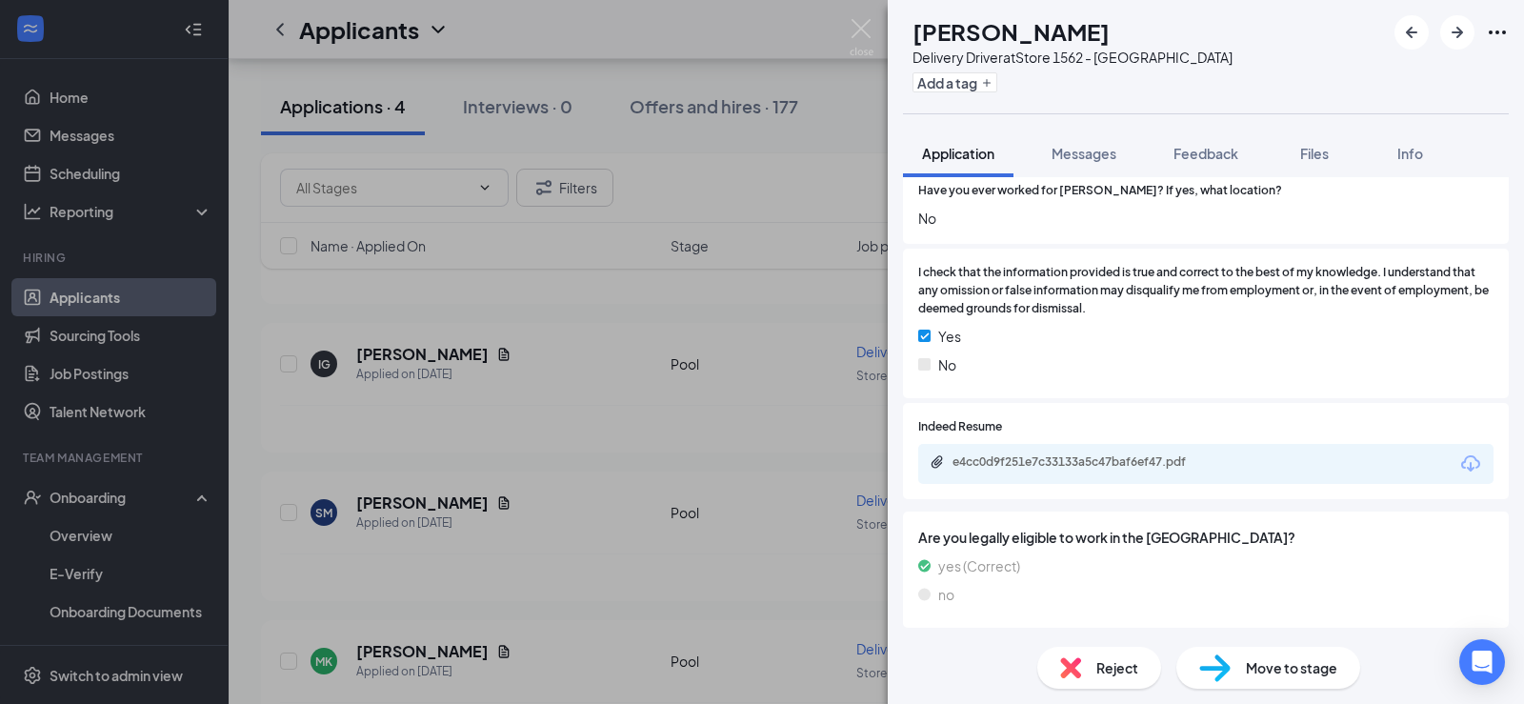
scroll to position [952, 0]
click at [1081, 462] on div "e4cc0d9f251e7c33133a5c47baf6ef47.pdf" at bounding box center [1085, 460] width 267 height 15
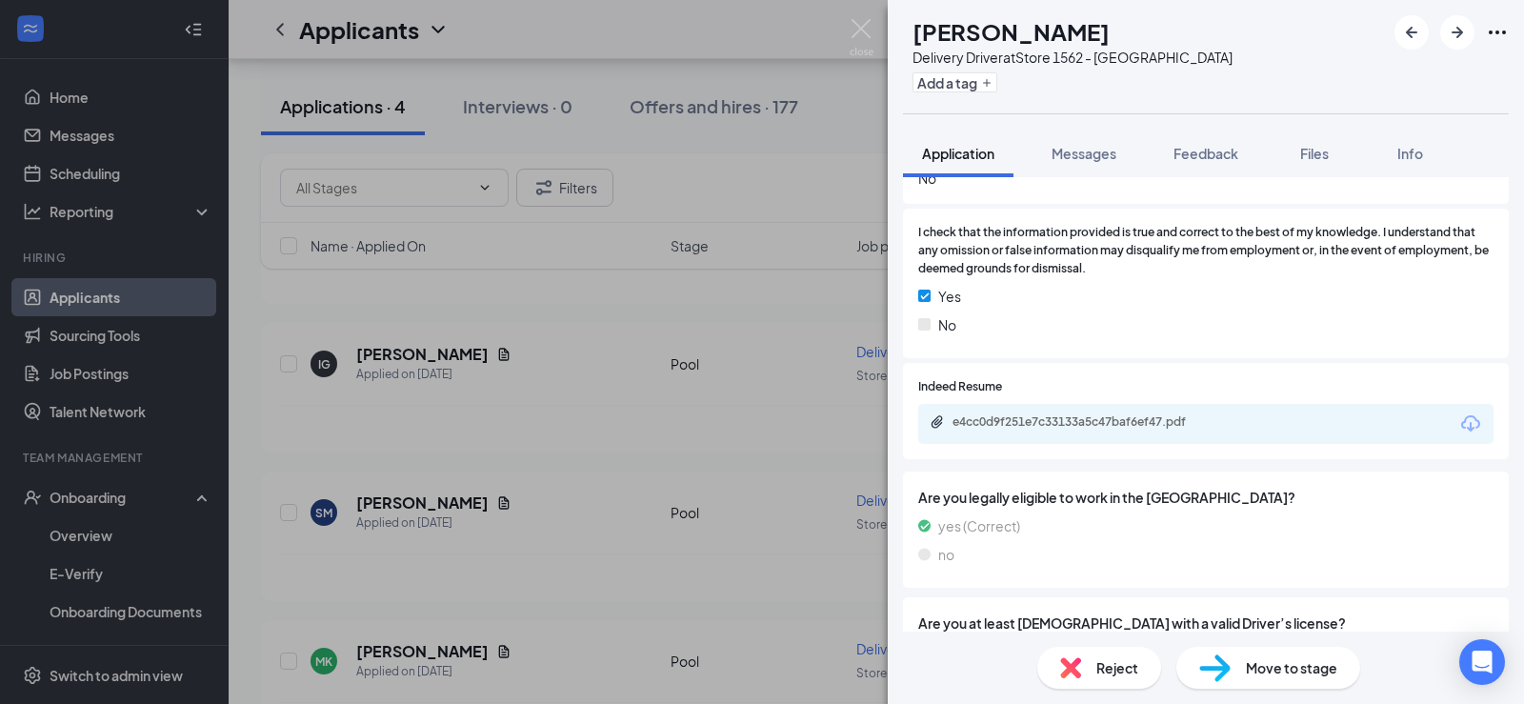
scroll to position [1065, 0]
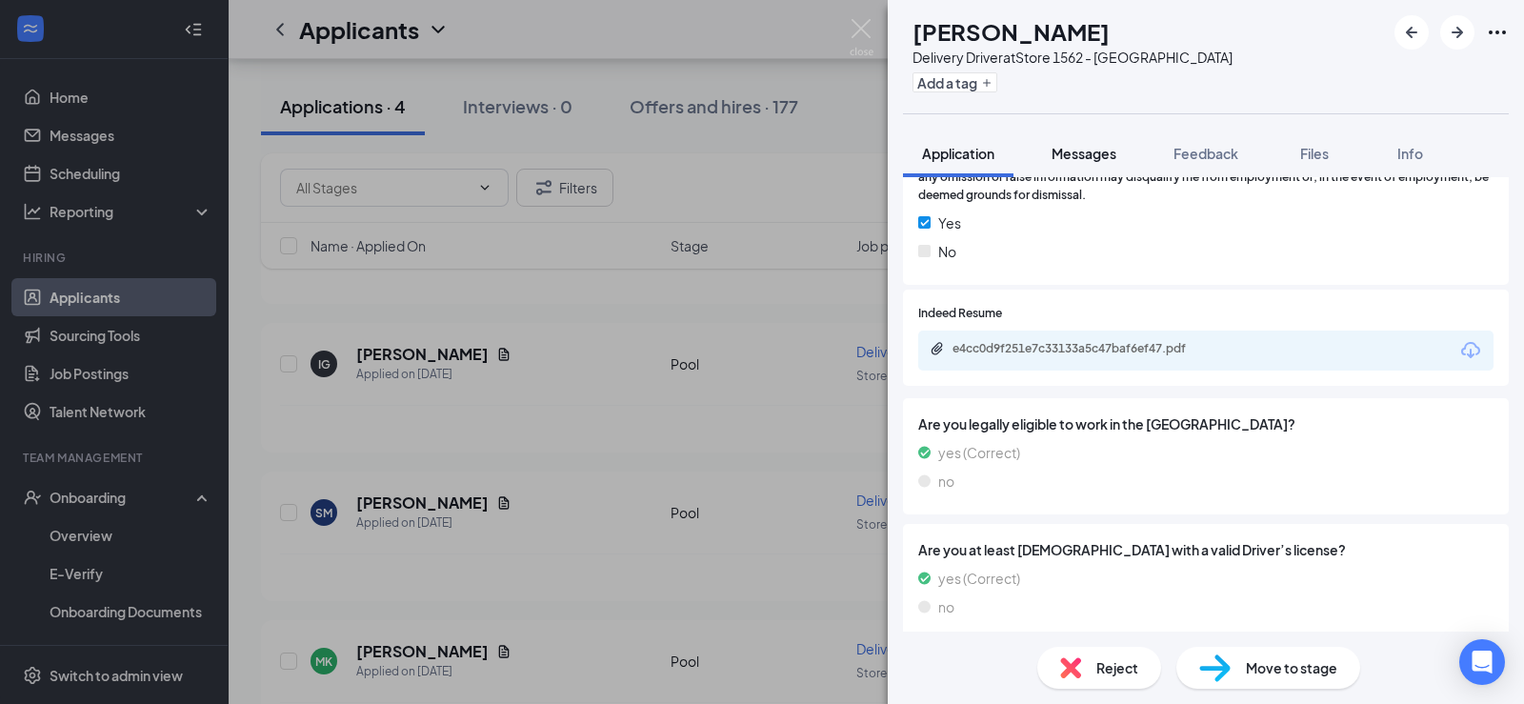
drag, startPoint x: 1084, startPoint y: 147, endPoint x: 1331, endPoint y: 183, distance: 250.2
click at [1085, 149] on span "Messages" at bounding box center [1083, 153] width 65 height 17
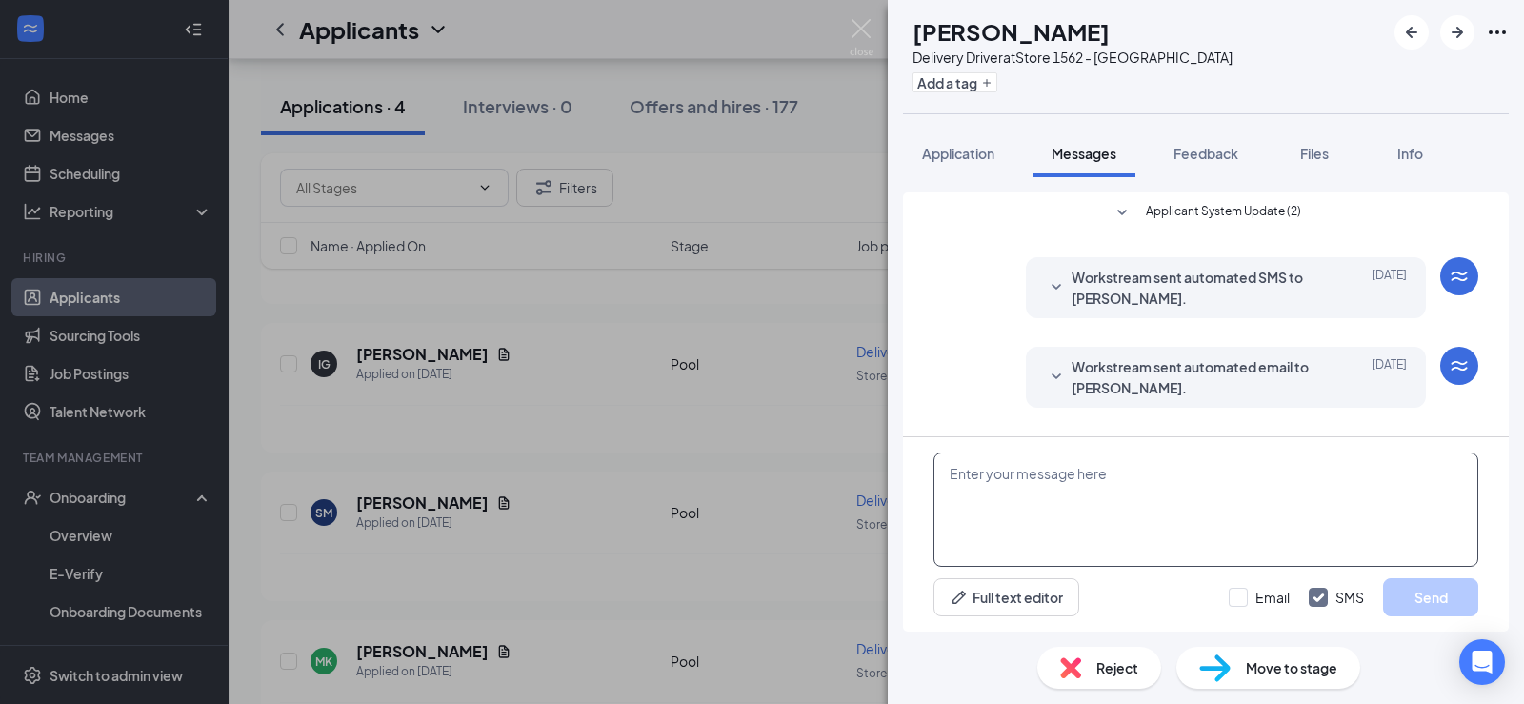
drag, startPoint x: 1071, startPoint y: 470, endPoint x: 1246, endPoint y: 423, distance: 181.6
click at [1085, 470] on textarea at bounding box center [1205, 509] width 545 height 114
paste textarea "I'm [PERSON_NAME] with [PERSON_NAME]. I was wondering when would be a good time…"
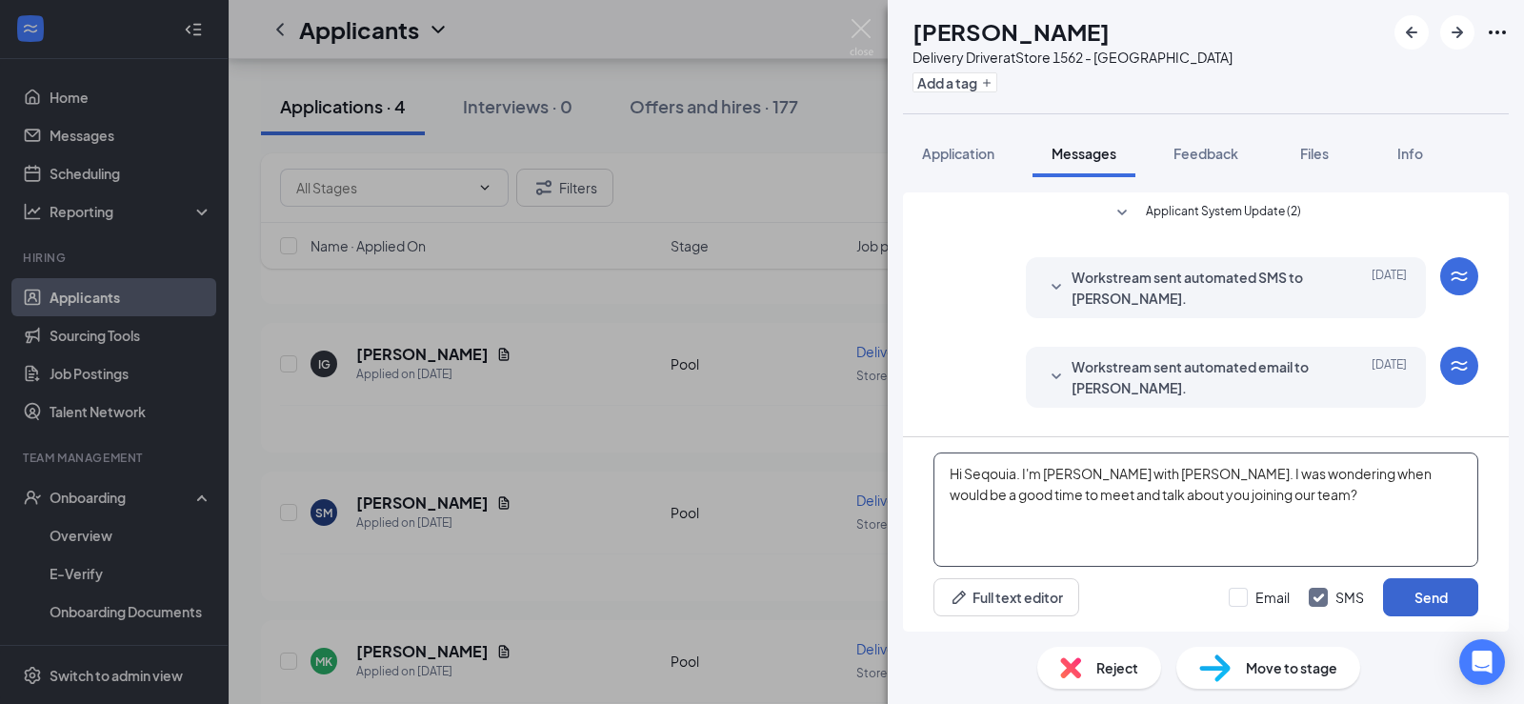
type textarea "Hi Seqouia. I'm [PERSON_NAME] with [PERSON_NAME]. I was wondering when would be…"
click at [1444, 597] on button "Send" at bounding box center [1430, 597] width 95 height 38
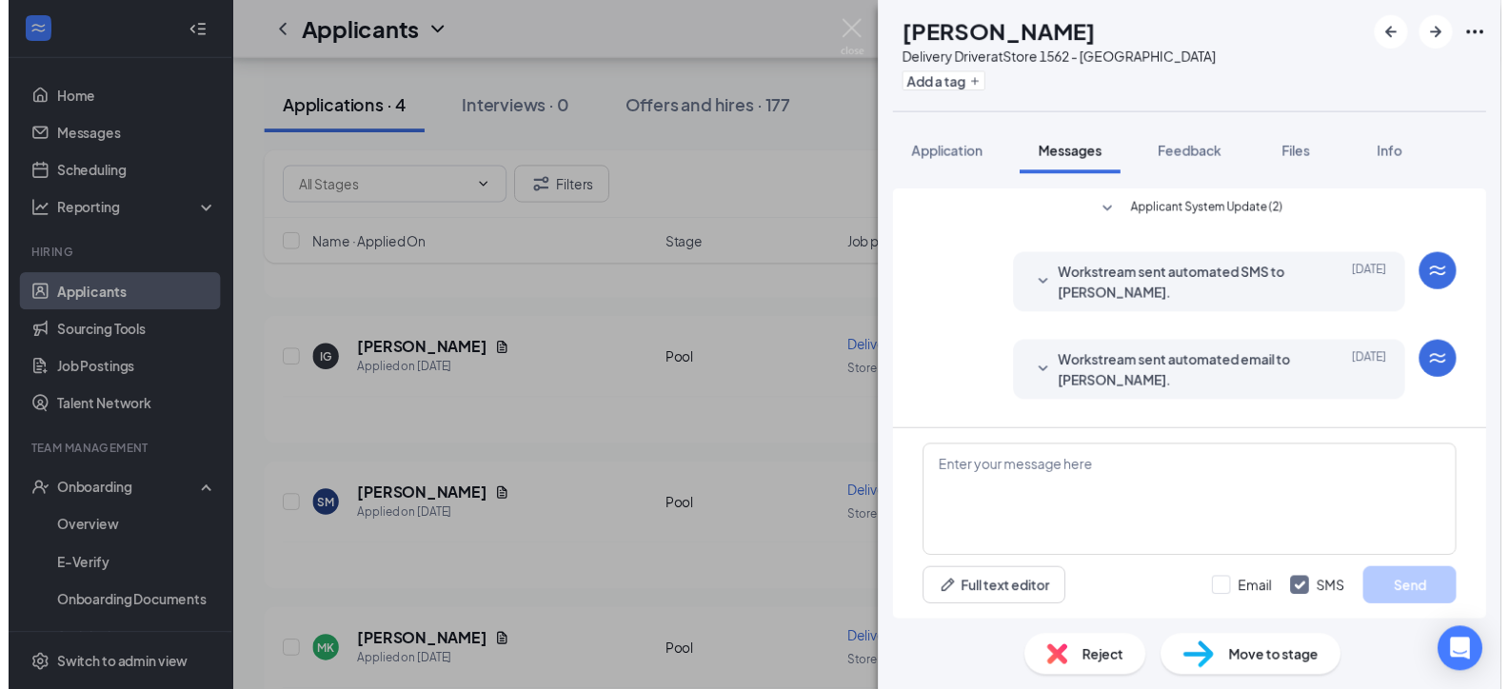
scroll to position [154, 0]
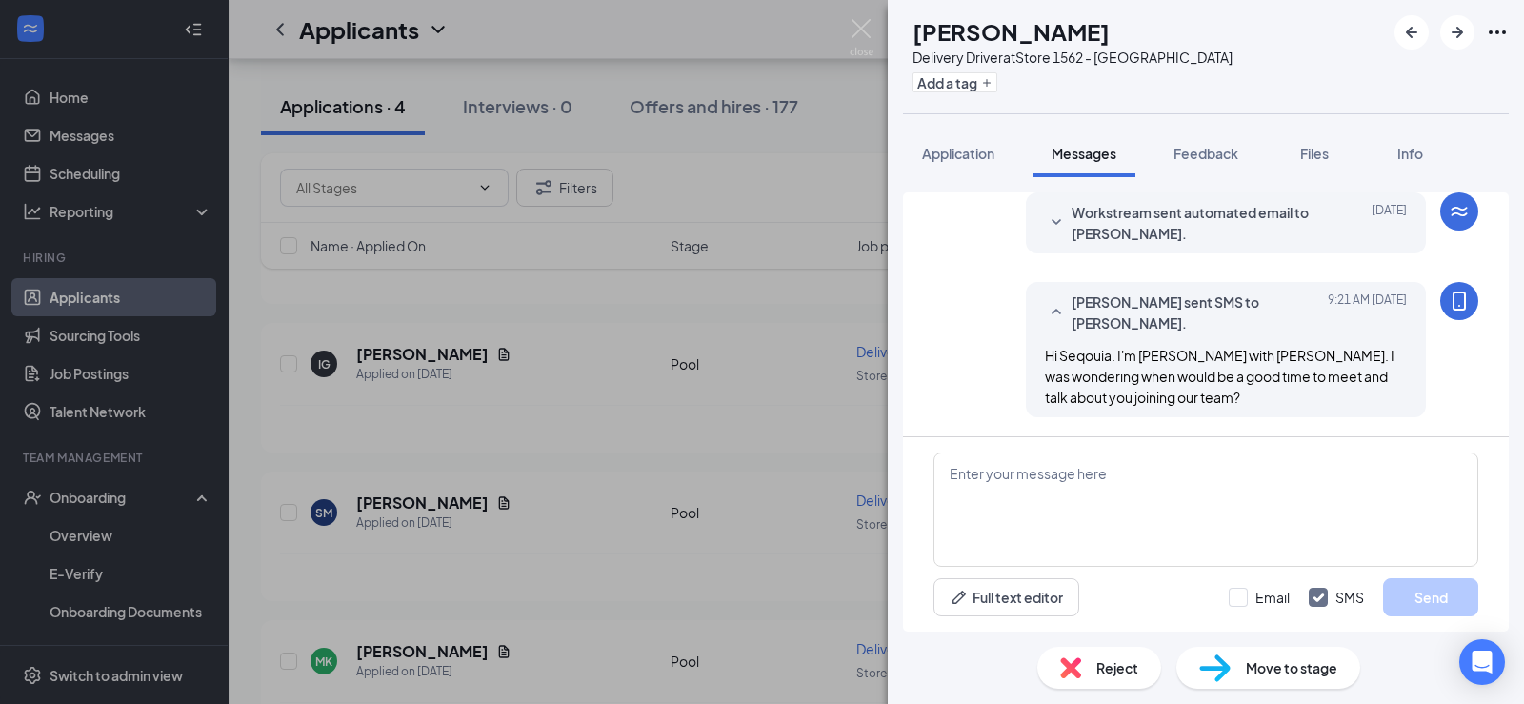
click at [830, 548] on div "SM [PERSON_NAME] Delivery Driver at Store 1562 - [PERSON_NAME] Add a tag Applic…" at bounding box center [762, 352] width 1524 height 704
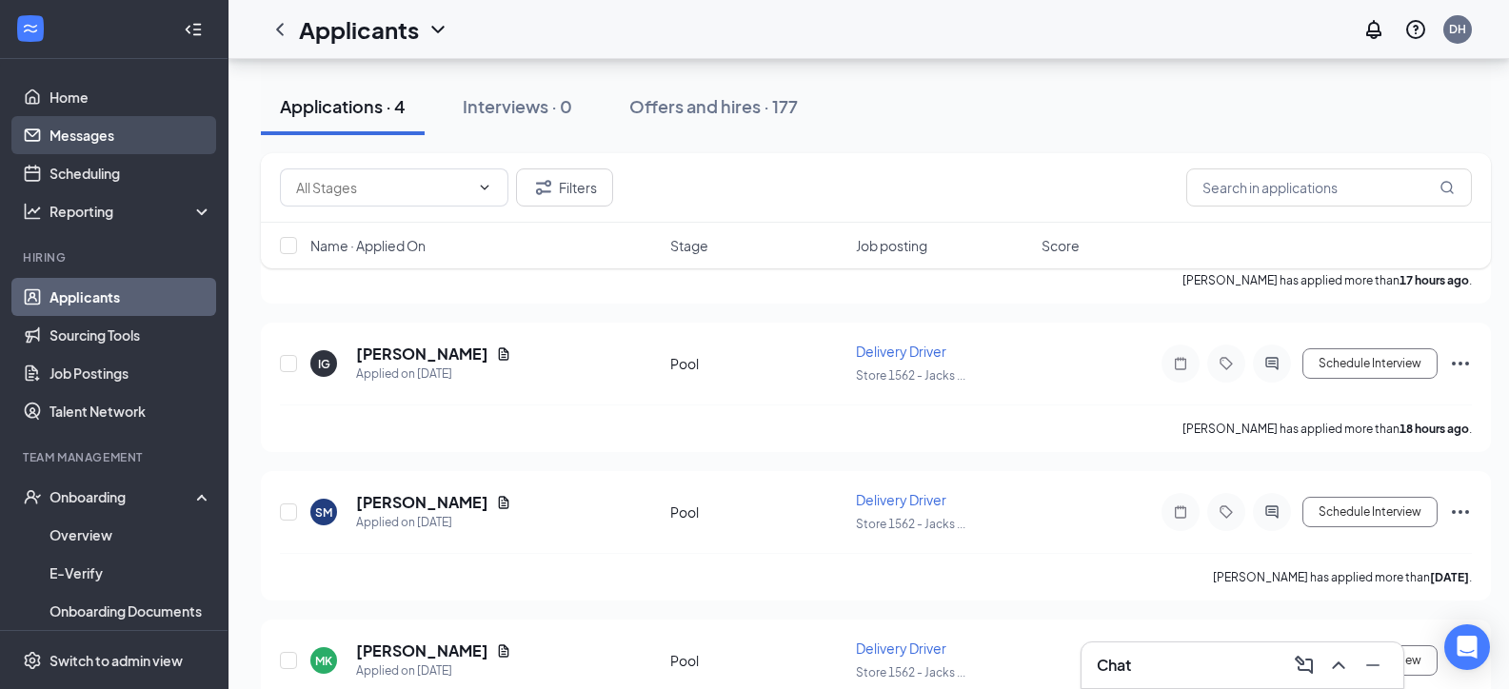
click at [85, 135] on link "Messages" at bounding box center [131, 135] width 163 height 38
